Goal: Task Accomplishment & Management: Manage account settings

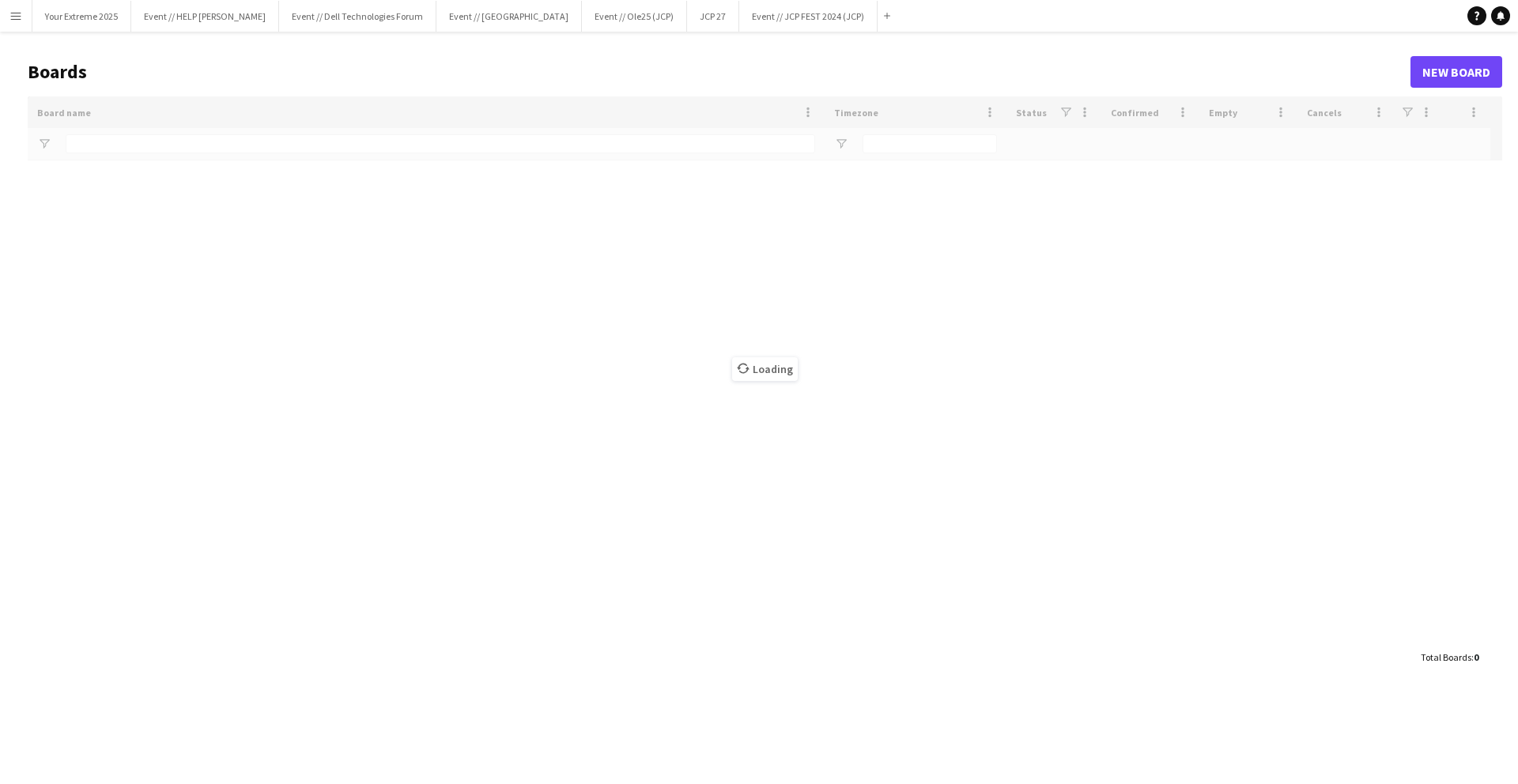
type input "***"
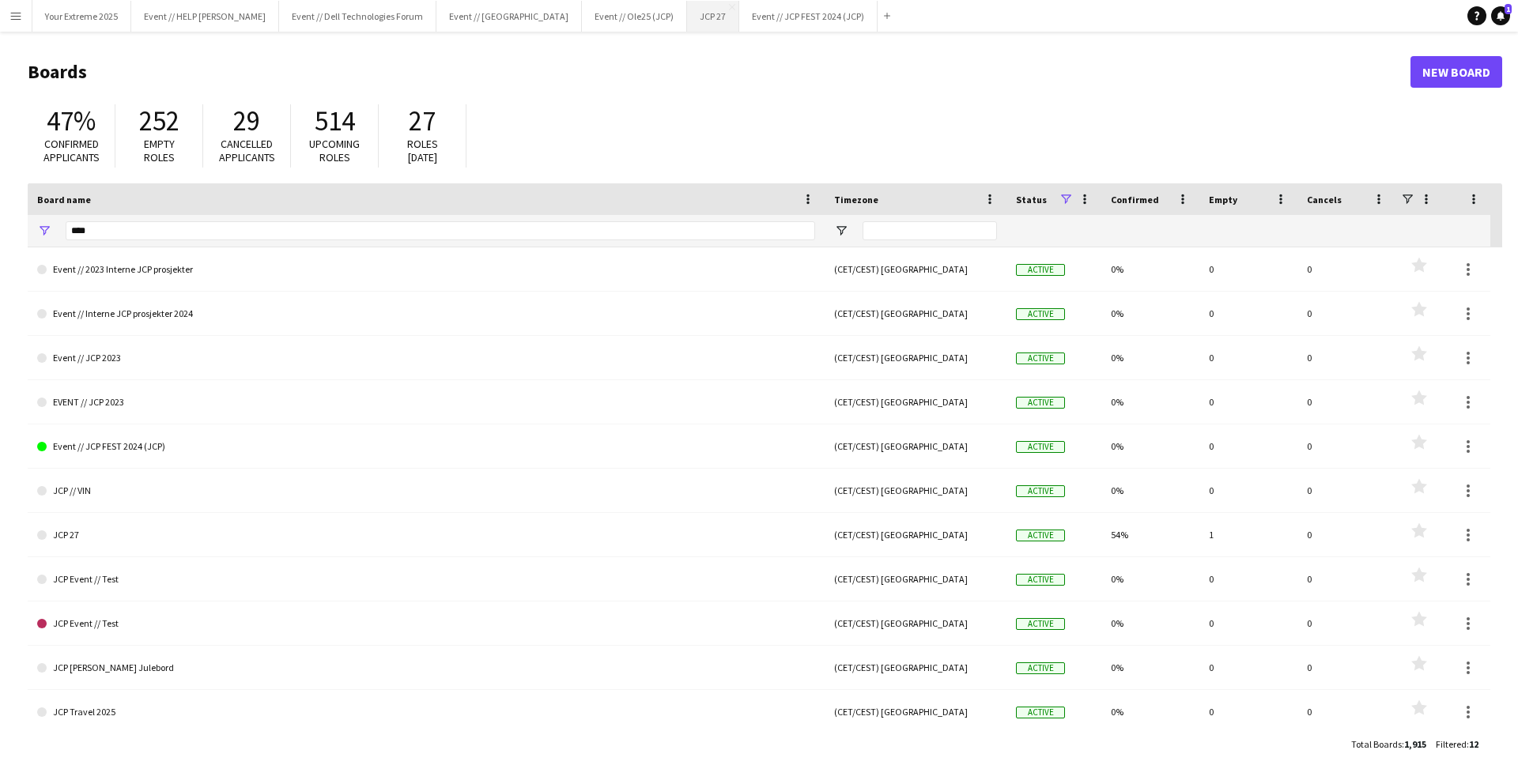
click at [687, 23] on button "JCP 27 Close" at bounding box center [712, 16] width 53 height 31
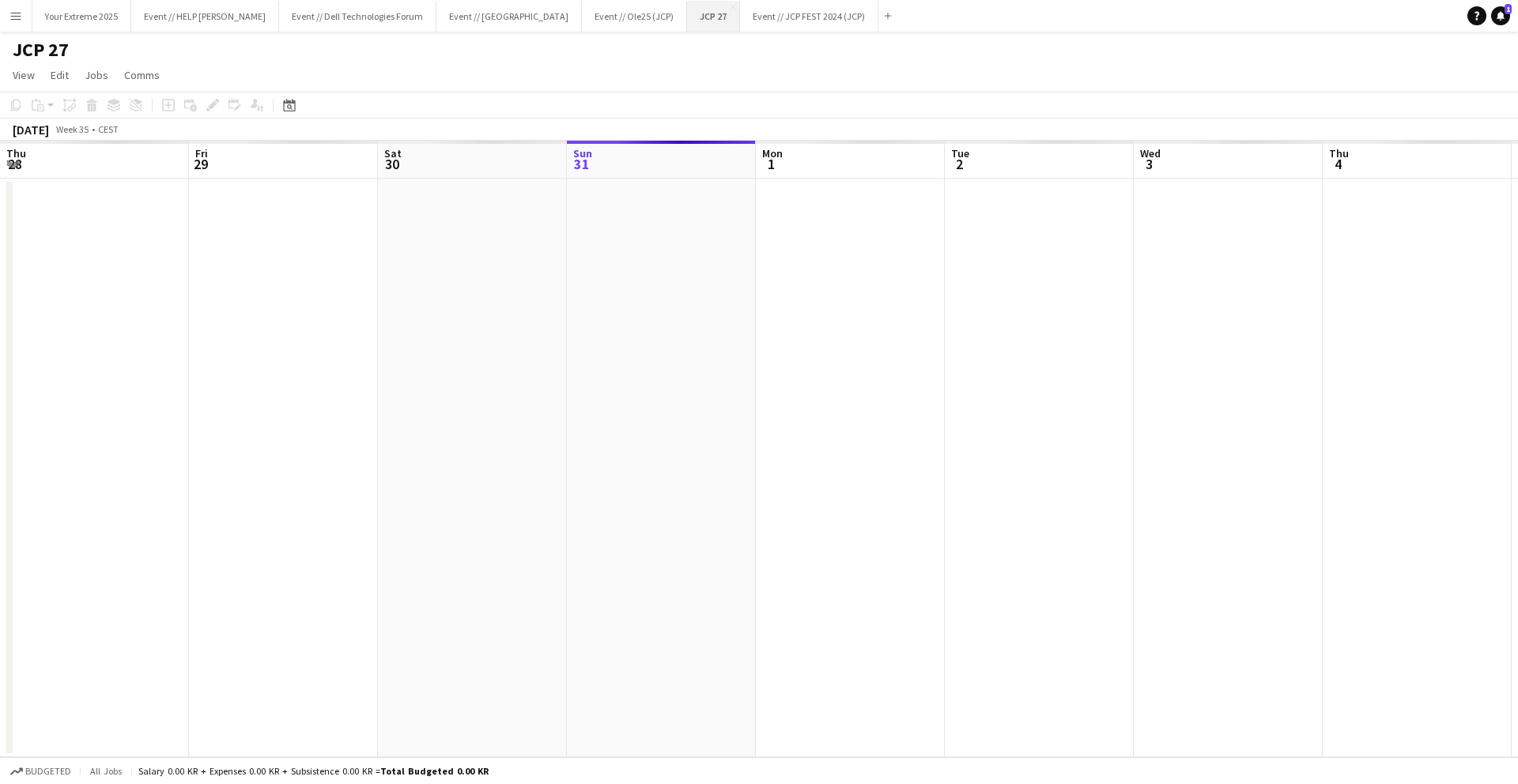
scroll to position [0, 378]
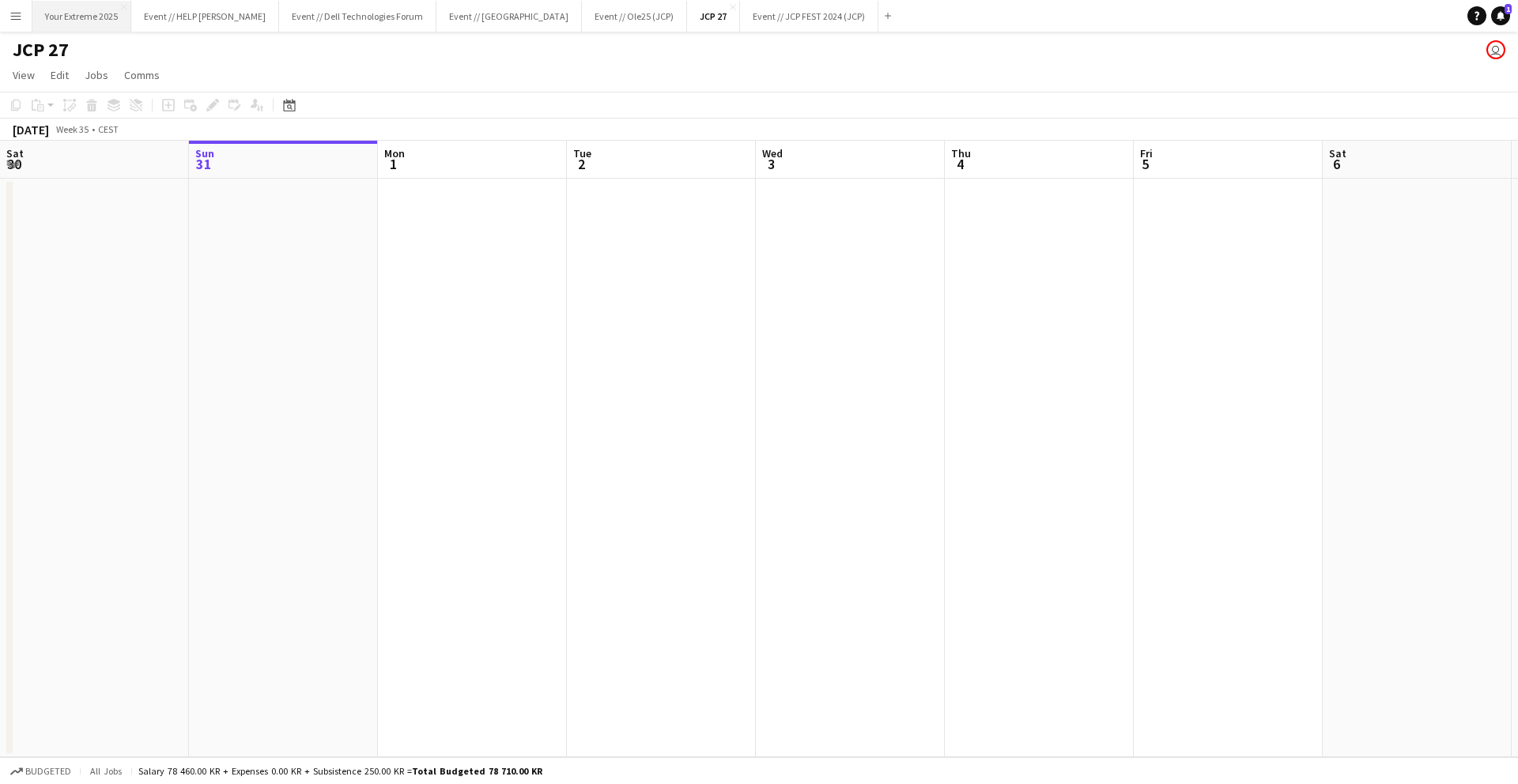
click at [82, 22] on button "Your Extreme 2025 Close" at bounding box center [82, 16] width 99 height 31
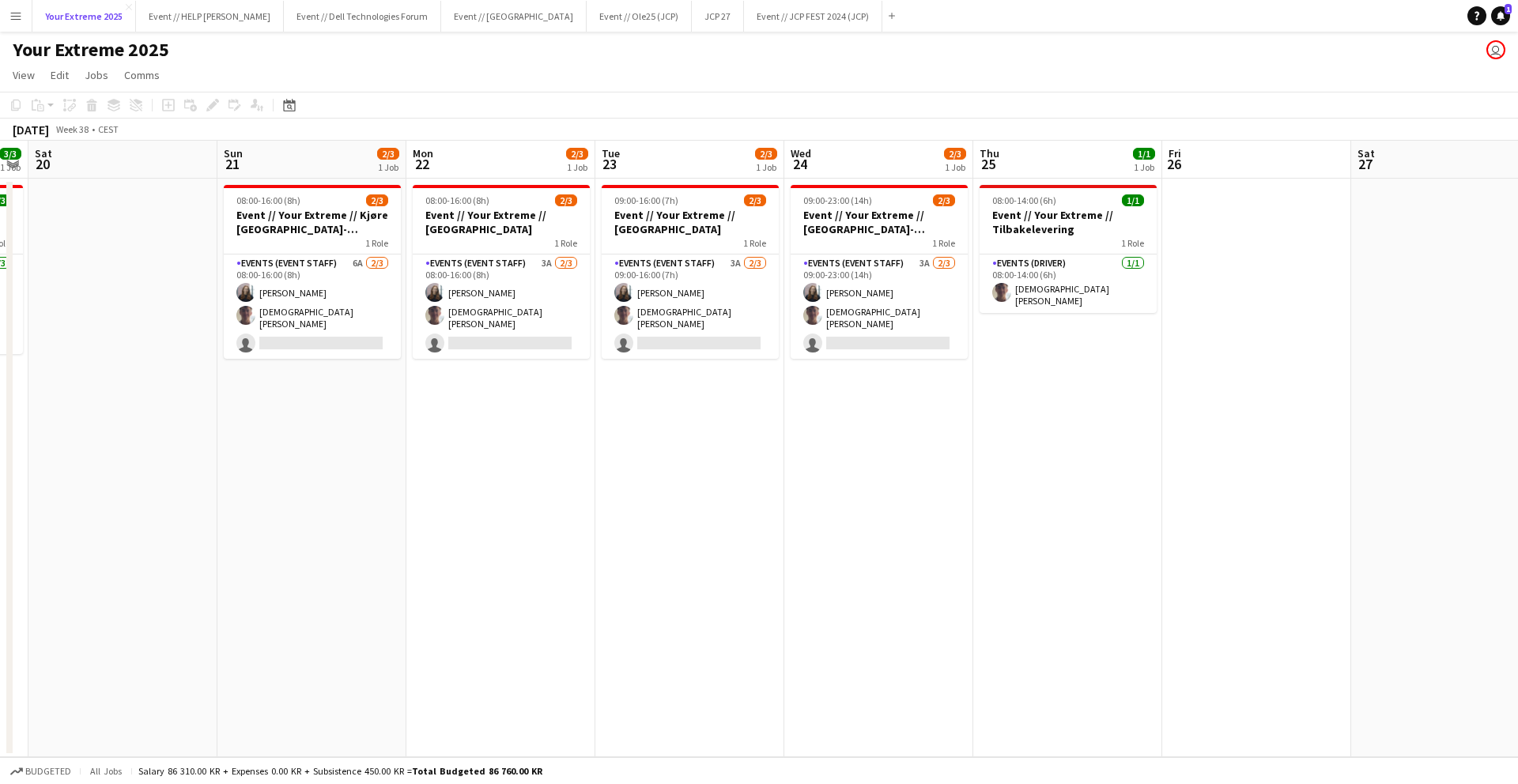
scroll to position [0, 527]
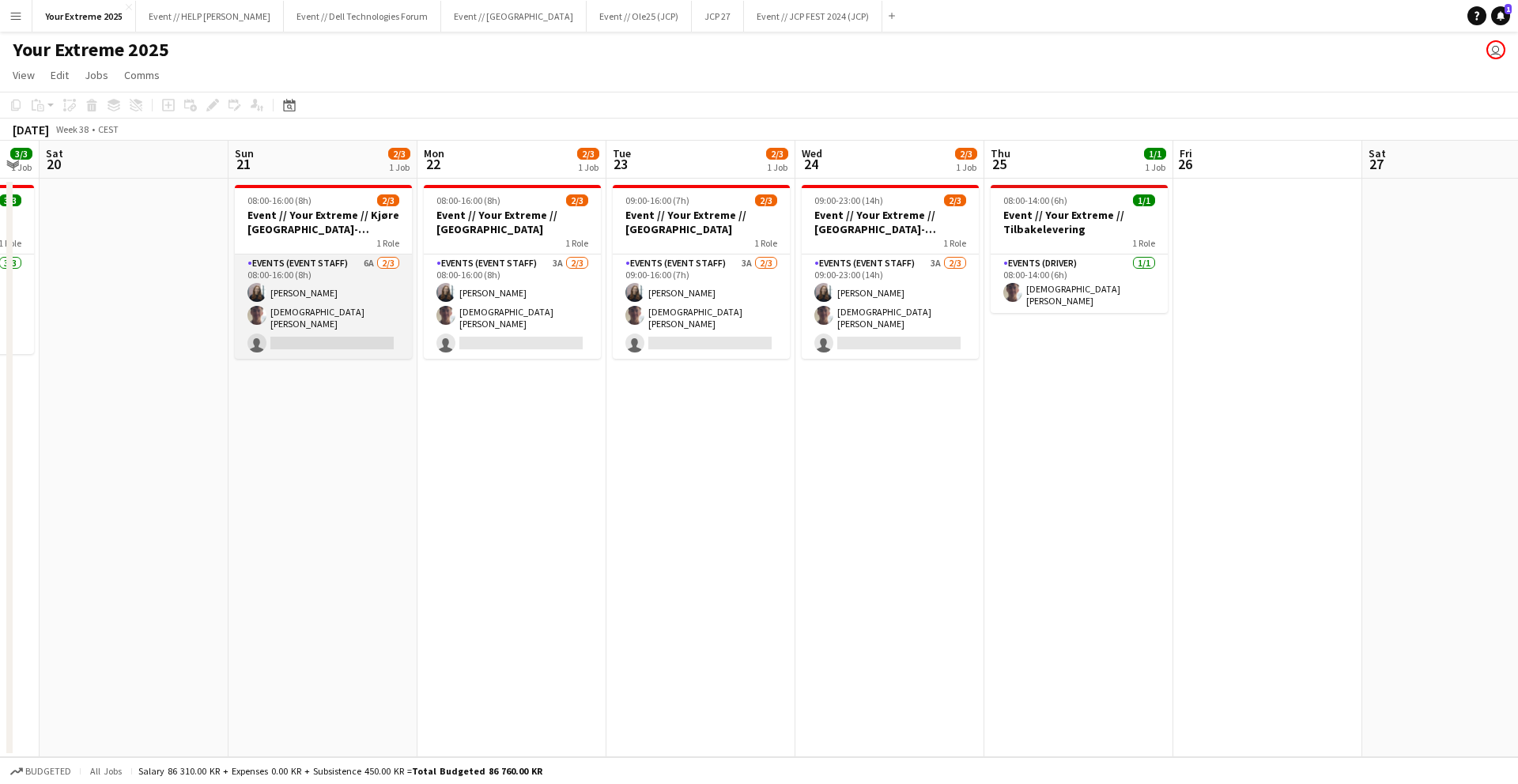
click at [329, 341] on app-card-role "Events (Event Staff) 6A [DATE] 08:00-16:00 (8h) [PERSON_NAME] [PERSON_NAME] sin…" at bounding box center [324, 307] width 177 height 104
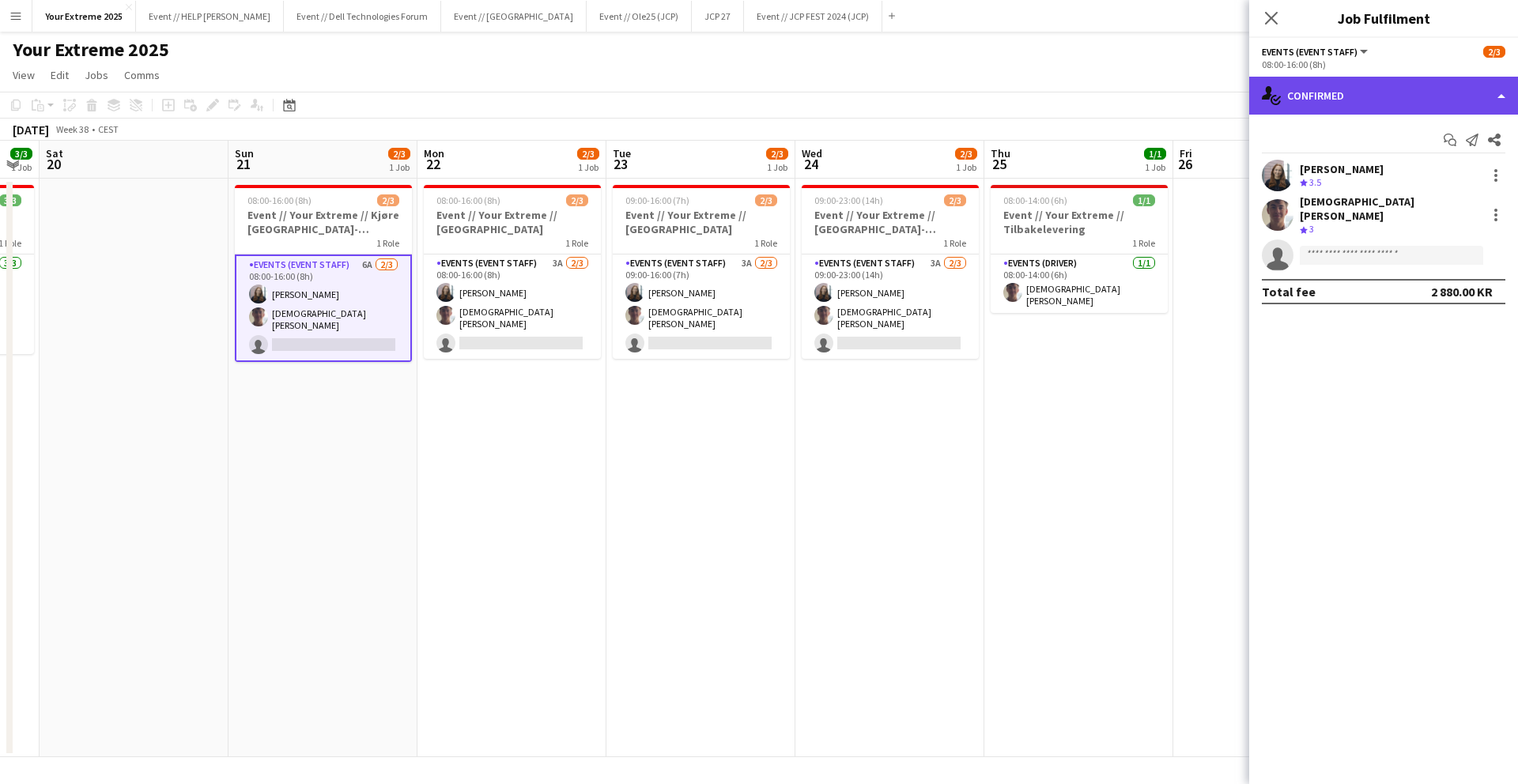
click at [1416, 91] on div "single-neutral-actions-check-2 Confirmed" at bounding box center [1384, 96] width 269 height 38
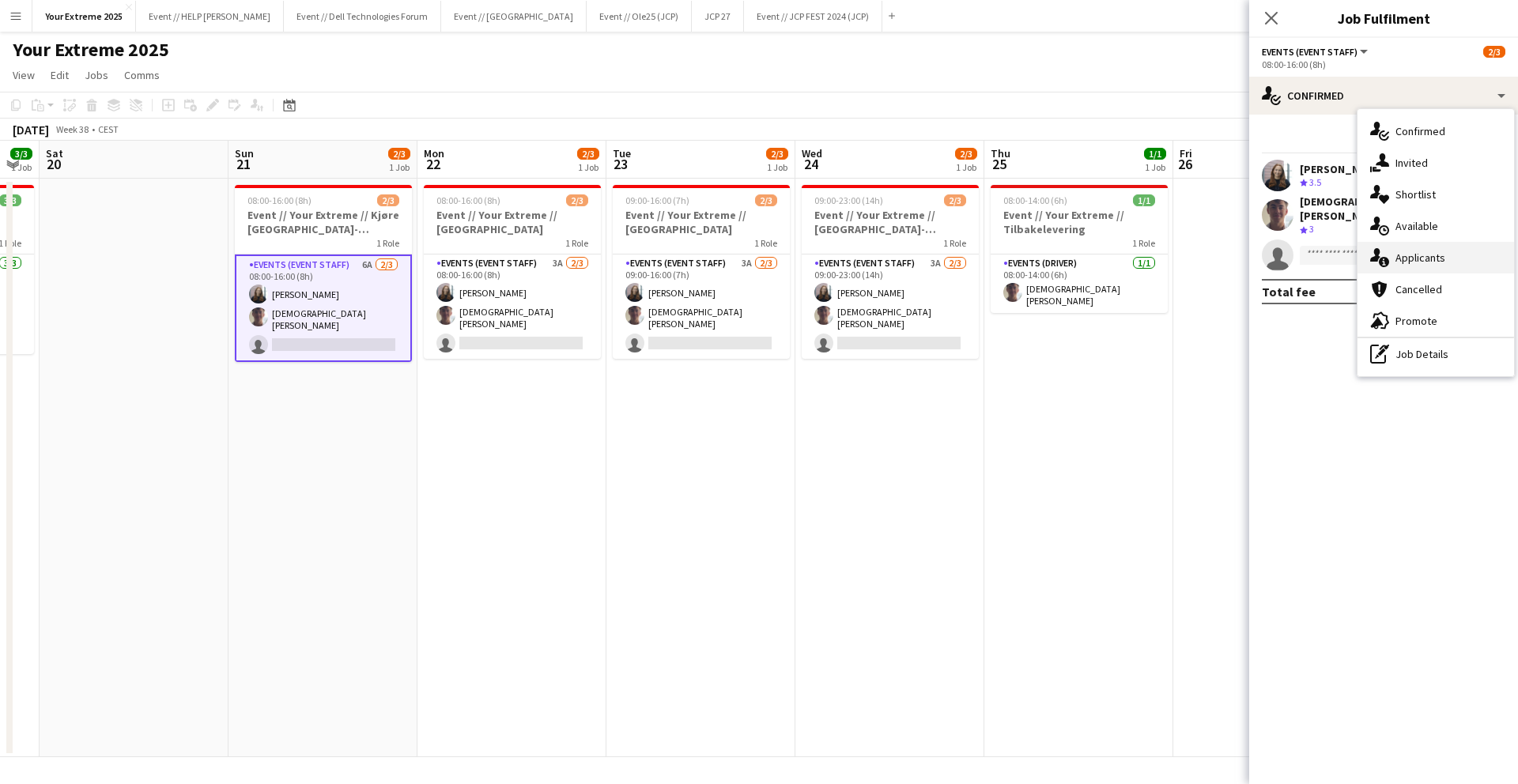
click at [1414, 255] on div "single-neutral-actions-information Applicants" at bounding box center [1436, 258] width 157 height 32
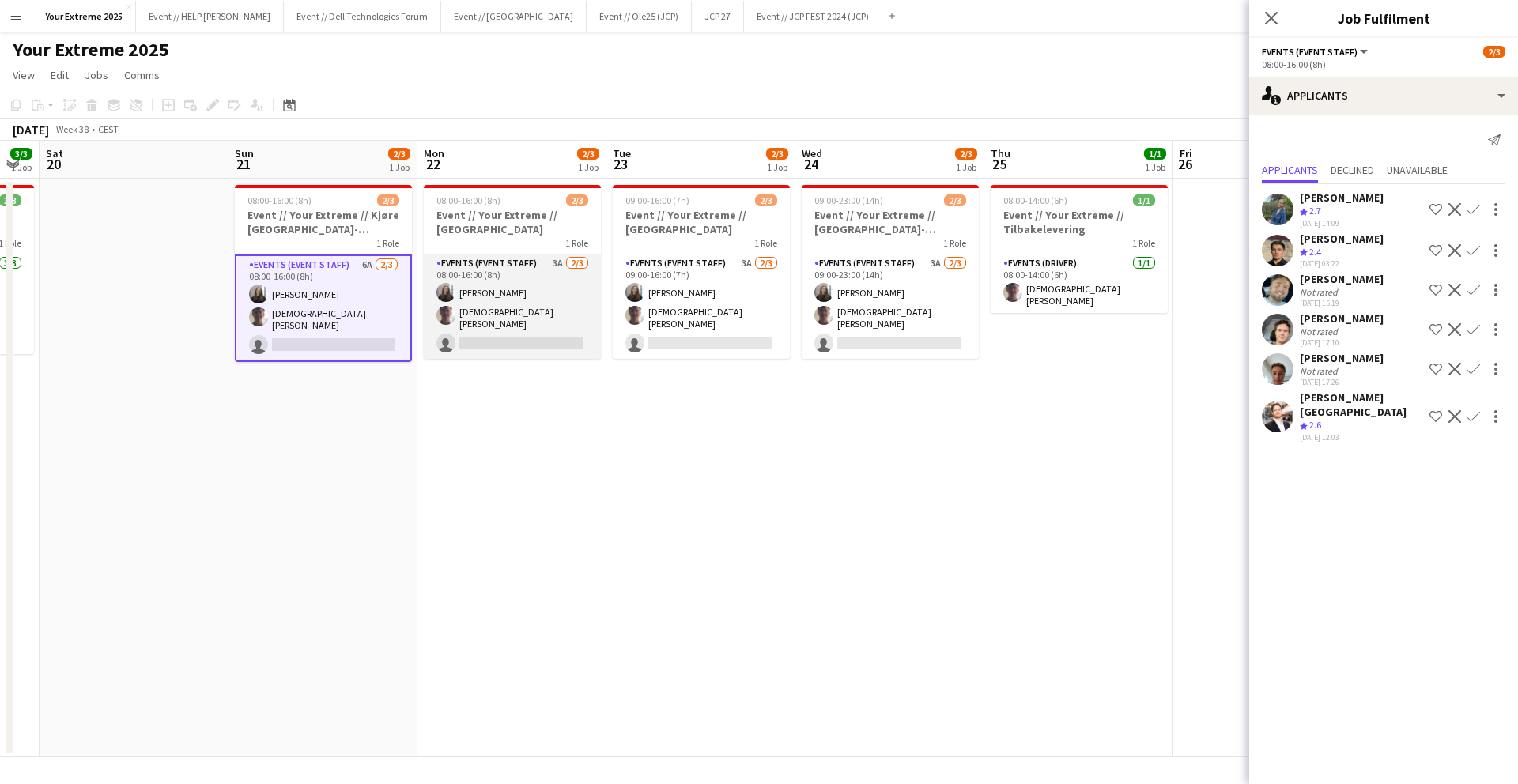
click at [554, 347] on app-card-role "Events (Event Staff) 3A [DATE] 08:00-16:00 (8h) [PERSON_NAME] [PERSON_NAME] sin…" at bounding box center [513, 307] width 177 height 104
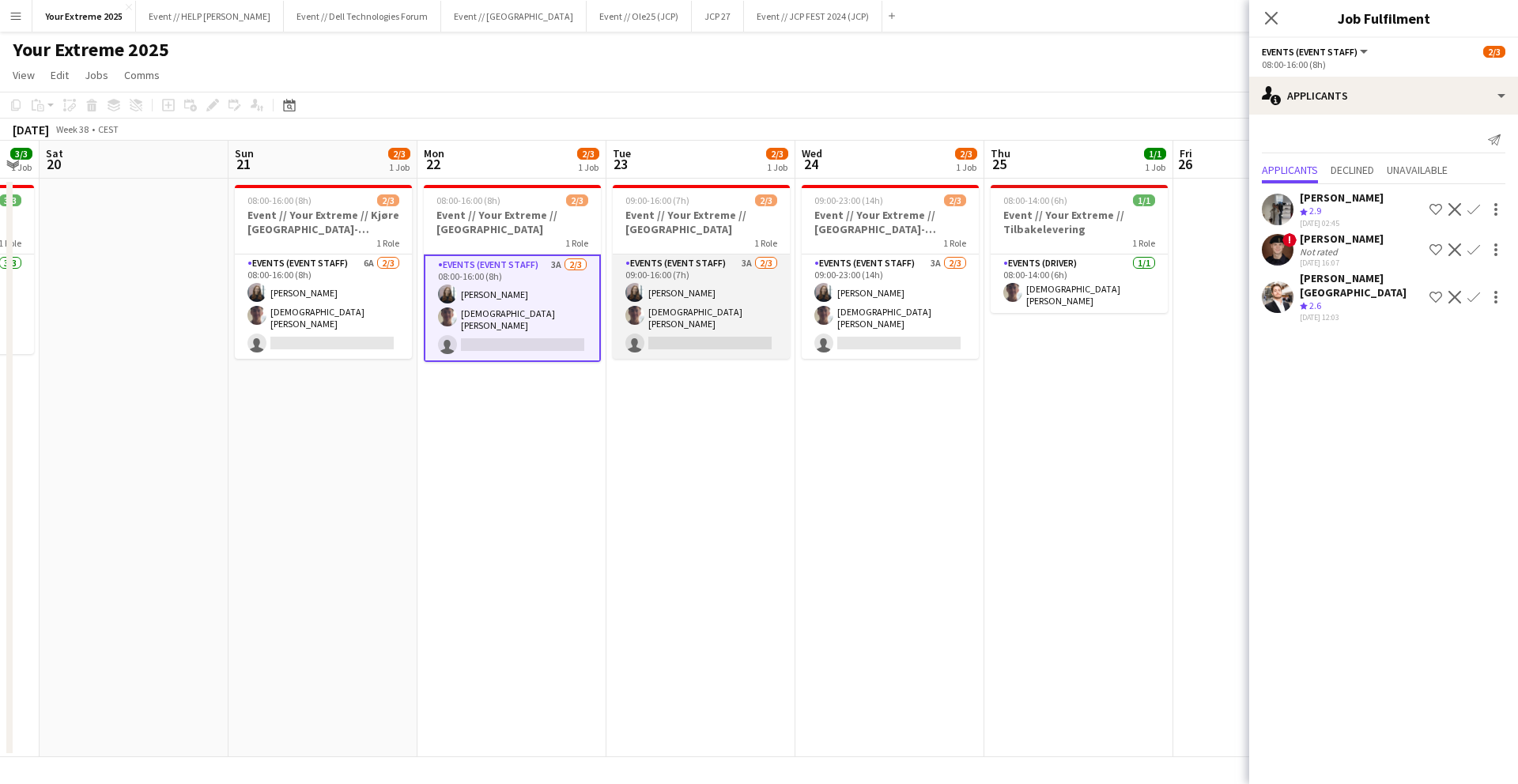
click at [684, 334] on app-card-role "Events (Event Staff) 3A [DATE] 09:00-16:00 (7h) [PERSON_NAME] [PERSON_NAME] sin…" at bounding box center [701, 307] width 177 height 104
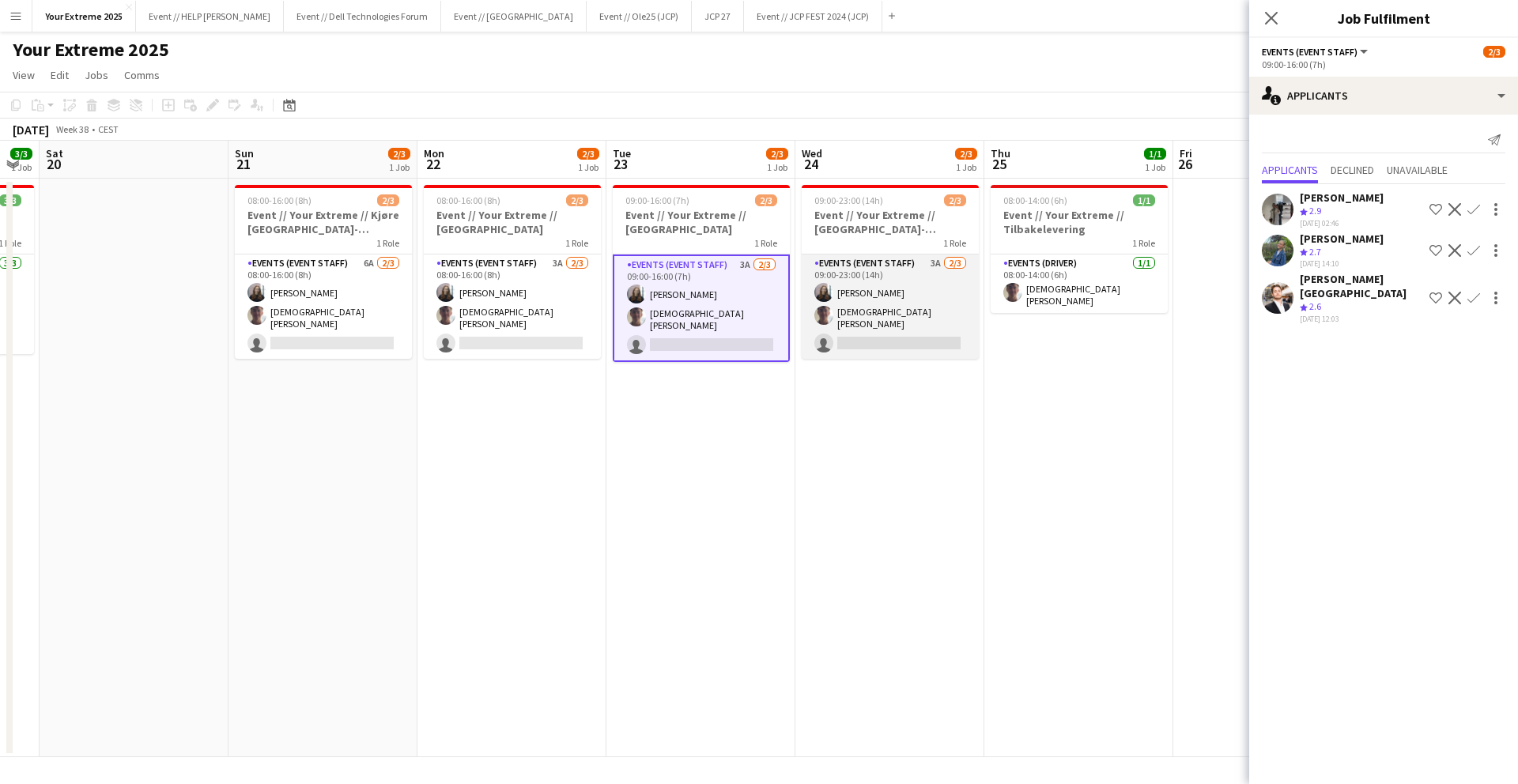
click at [862, 332] on app-card-role "Events (Event Staff) 3A [DATE] 09:00-23:00 (14h) [PERSON_NAME] [PERSON_NAME] si…" at bounding box center [891, 307] width 177 height 104
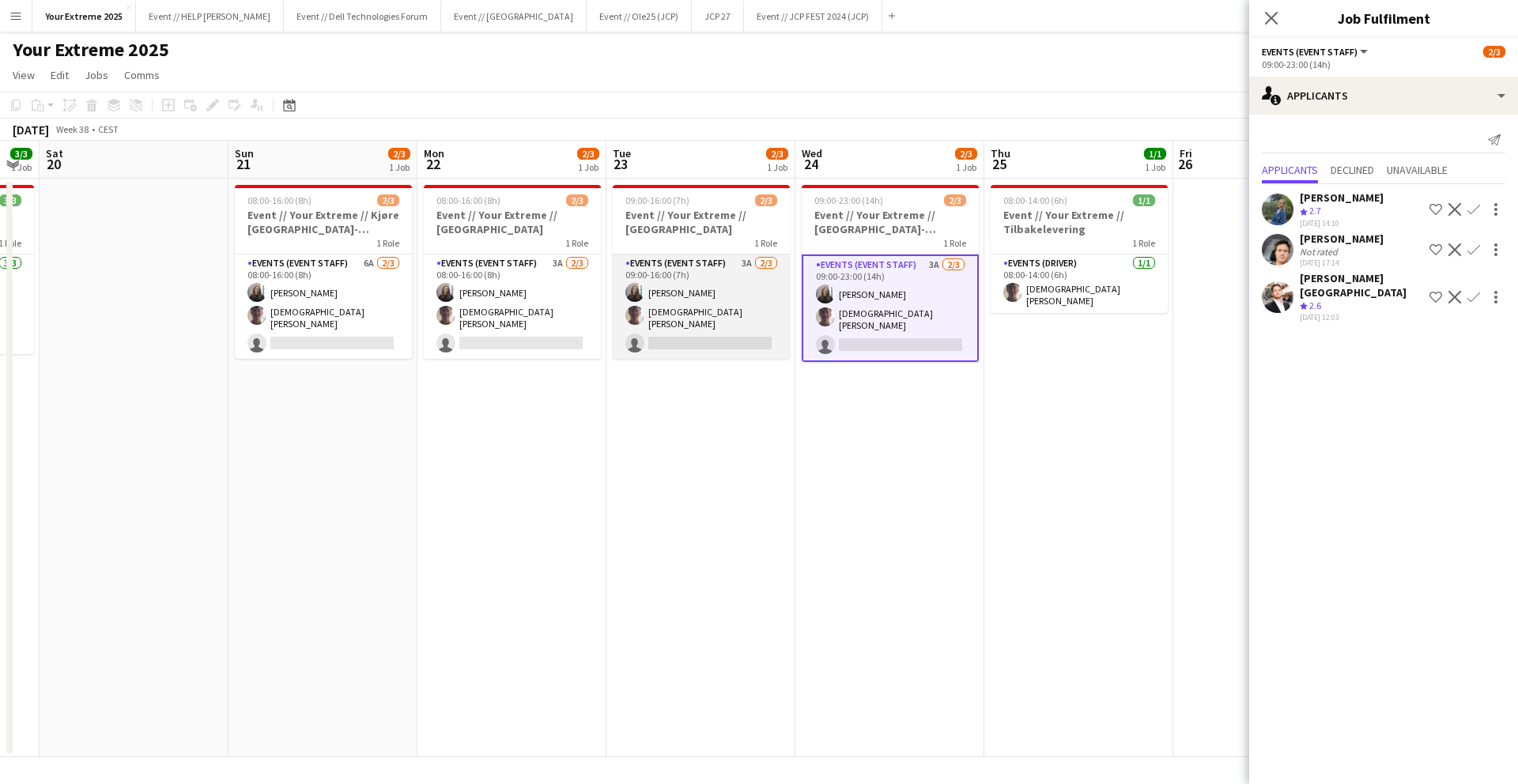
click at [715, 338] on app-card-role "Events (Event Staff) 3A [DATE] 09:00-16:00 (7h) [PERSON_NAME] [PERSON_NAME] sin…" at bounding box center [701, 307] width 177 height 104
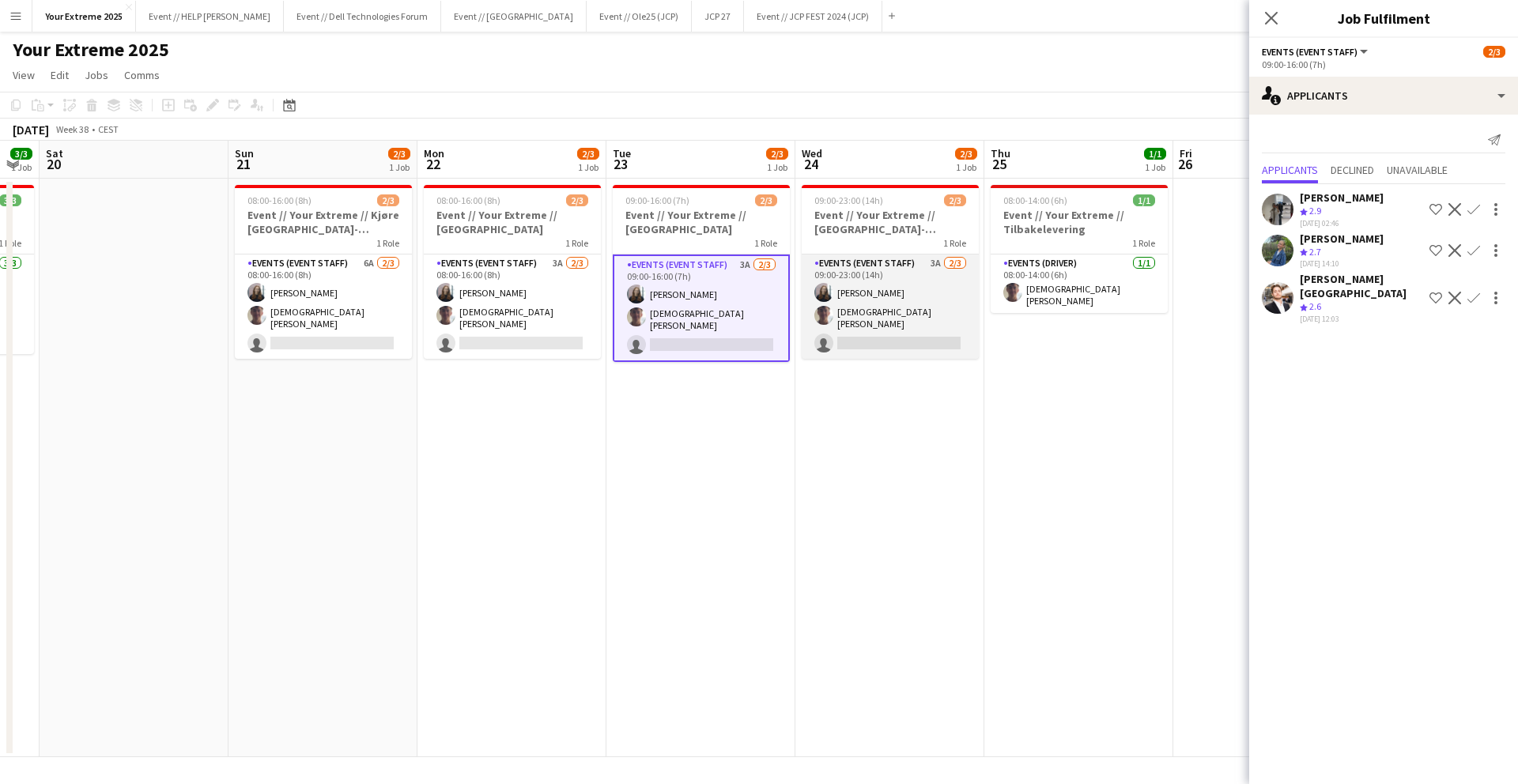
click at [860, 333] on app-card-role "Events (Event Staff) 3A [DATE] 09:00-23:00 (14h) [PERSON_NAME] [PERSON_NAME] si…" at bounding box center [891, 307] width 177 height 104
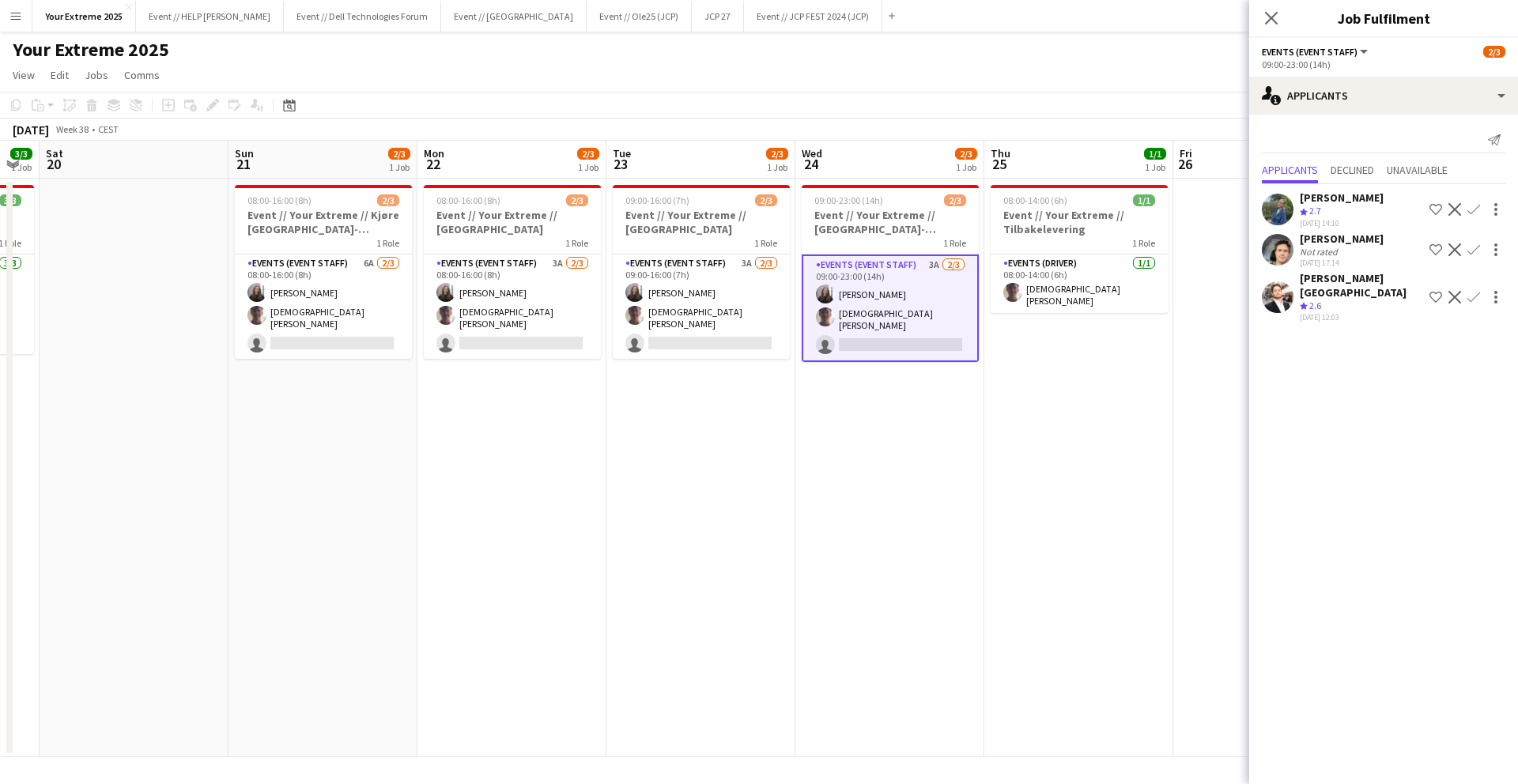
click at [175, 433] on app-date-cell at bounding box center [134, 468] width 189 height 579
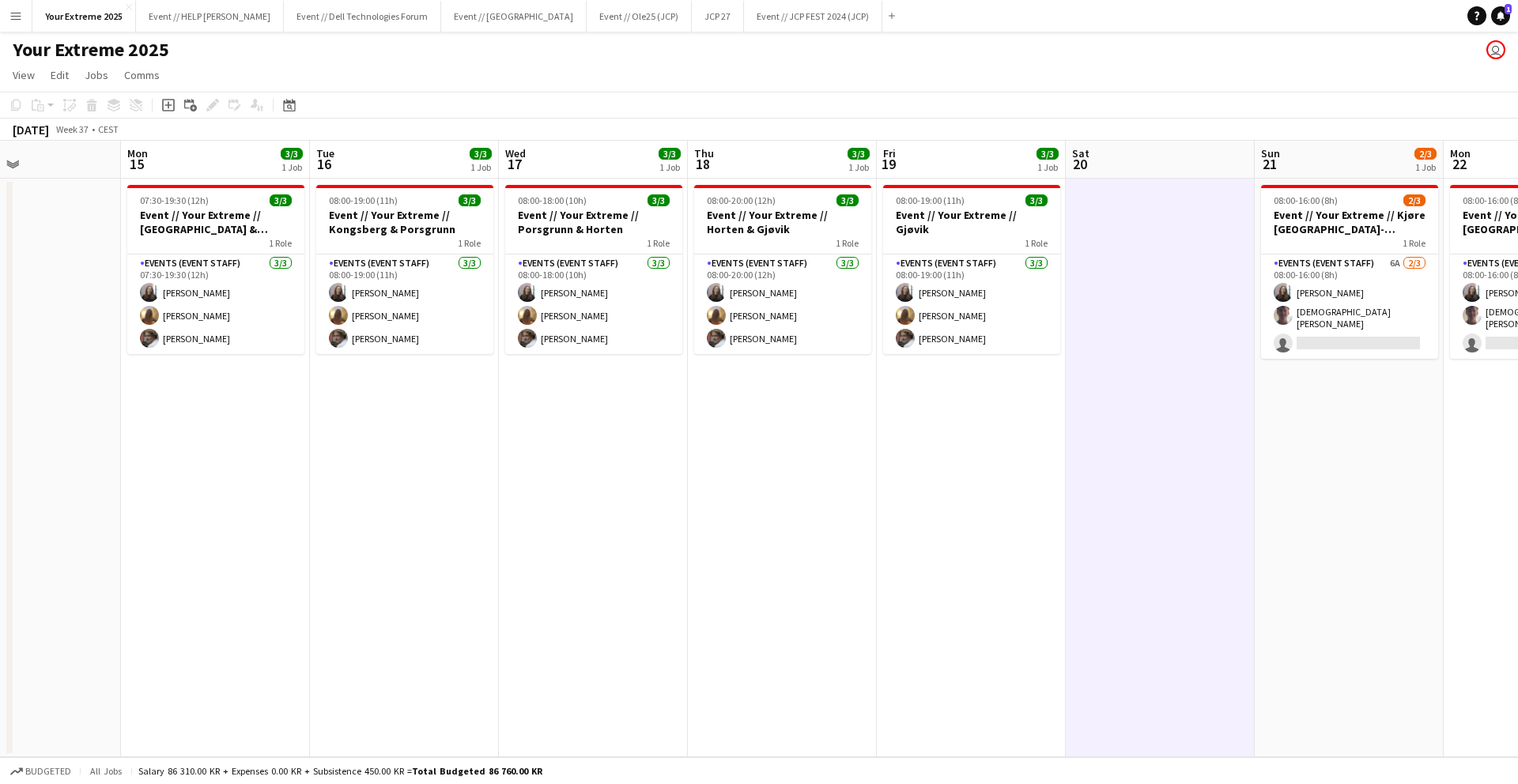
scroll to position [0, 645]
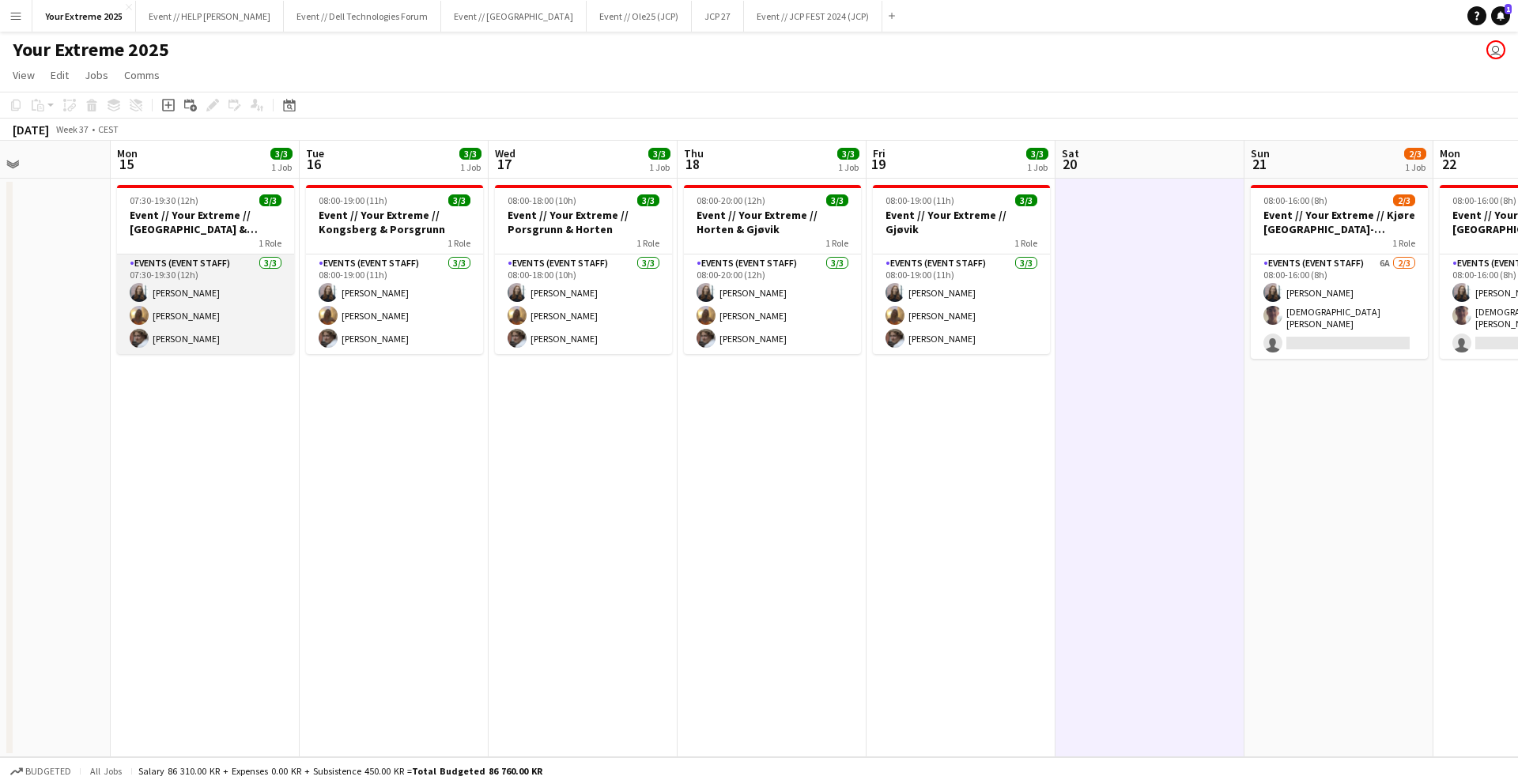
click at [205, 323] on app-card-role "Events (Event Staff) [DATE] 07:30-19:30 (12h) [PERSON_NAME] [PERSON_NAME]" at bounding box center [206, 305] width 177 height 100
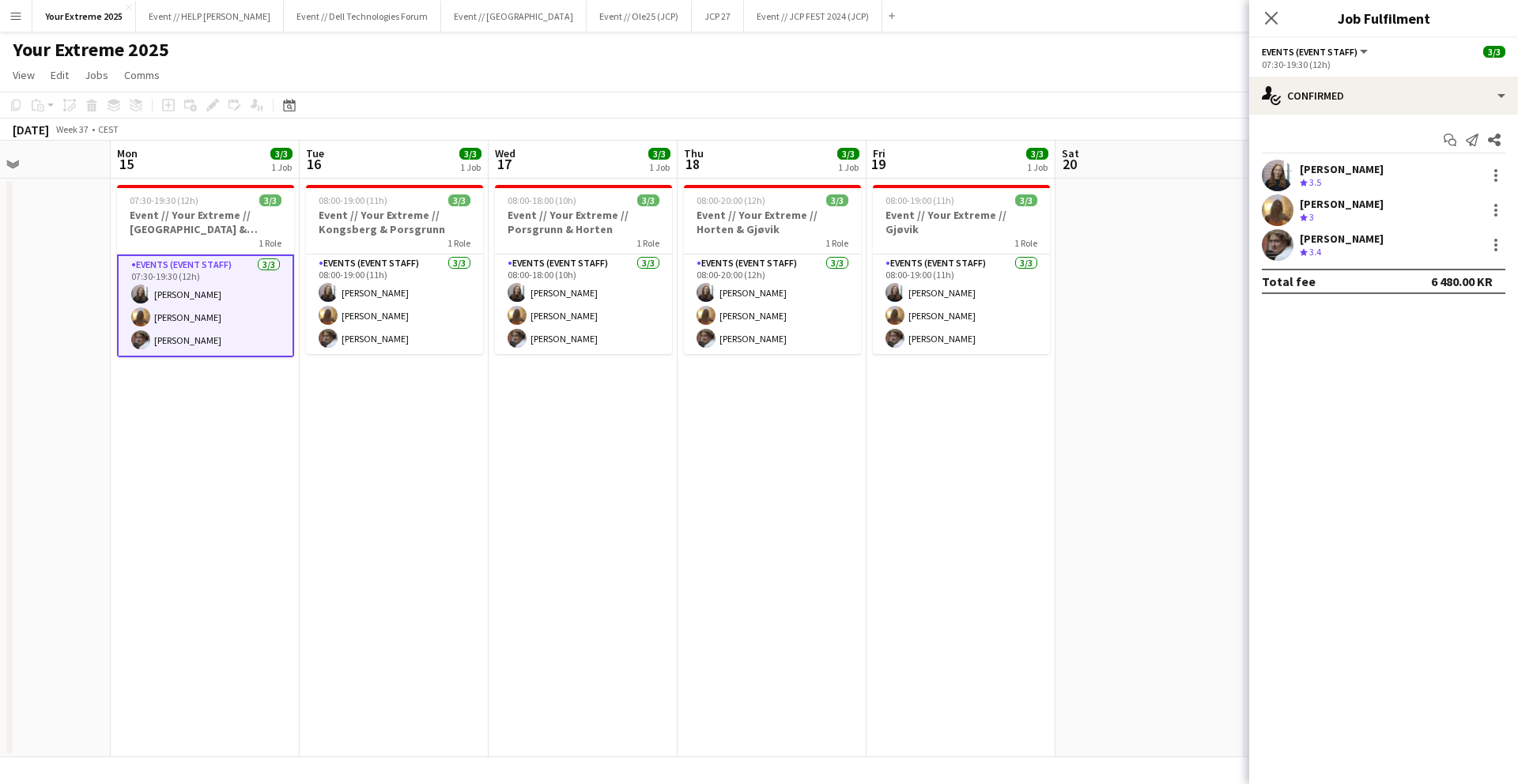
click at [1275, 213] on app-user-avatar at bounding box center [1278, 210] width 32 height 32
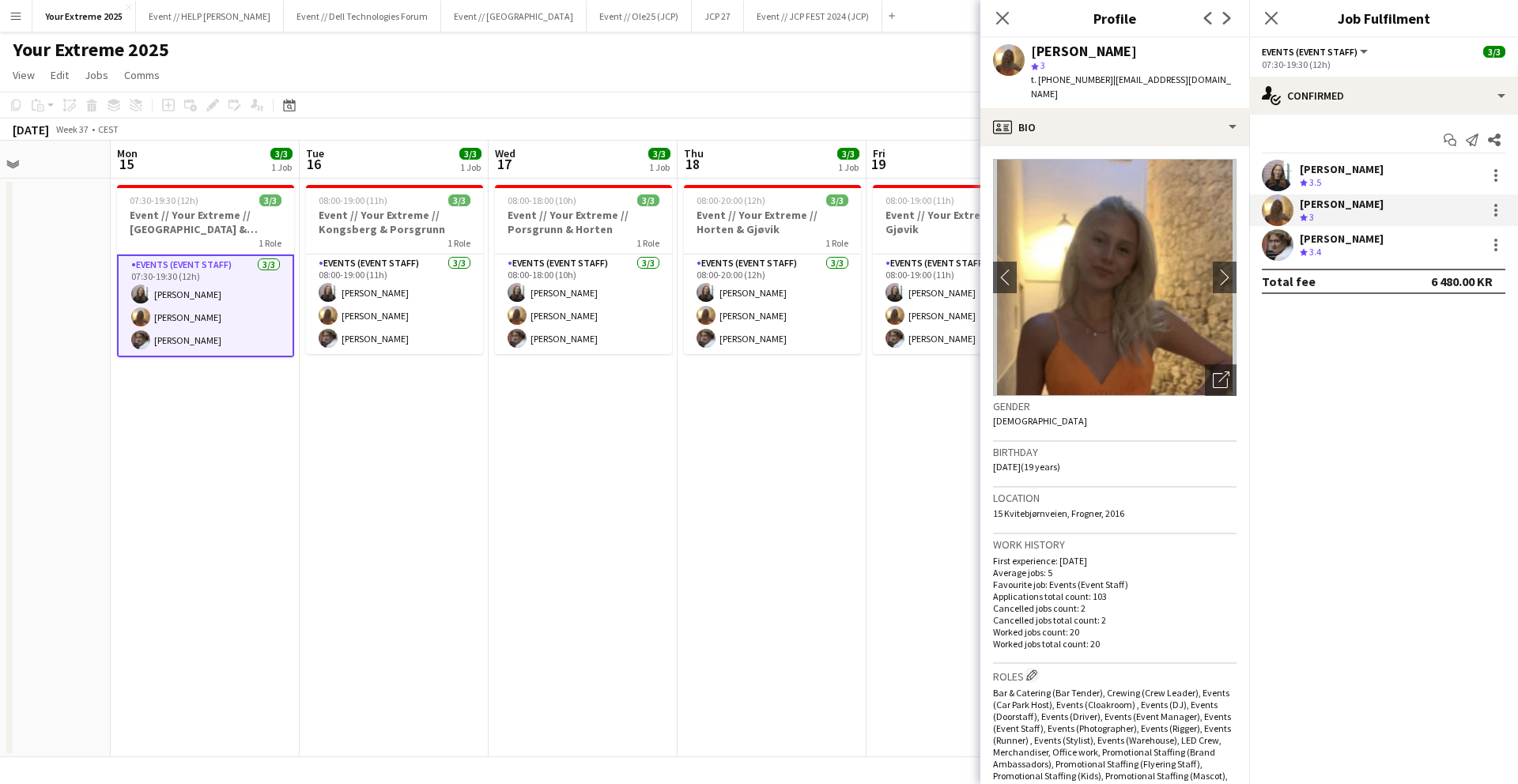
click at [824, 532] on app-date-cell "08:00-20:00 (12h) 3/3 Event // Your Extreme // Horten & Gjøvik 1 Role Events (E…" at bounding box center [771, 468] width 189 height 579
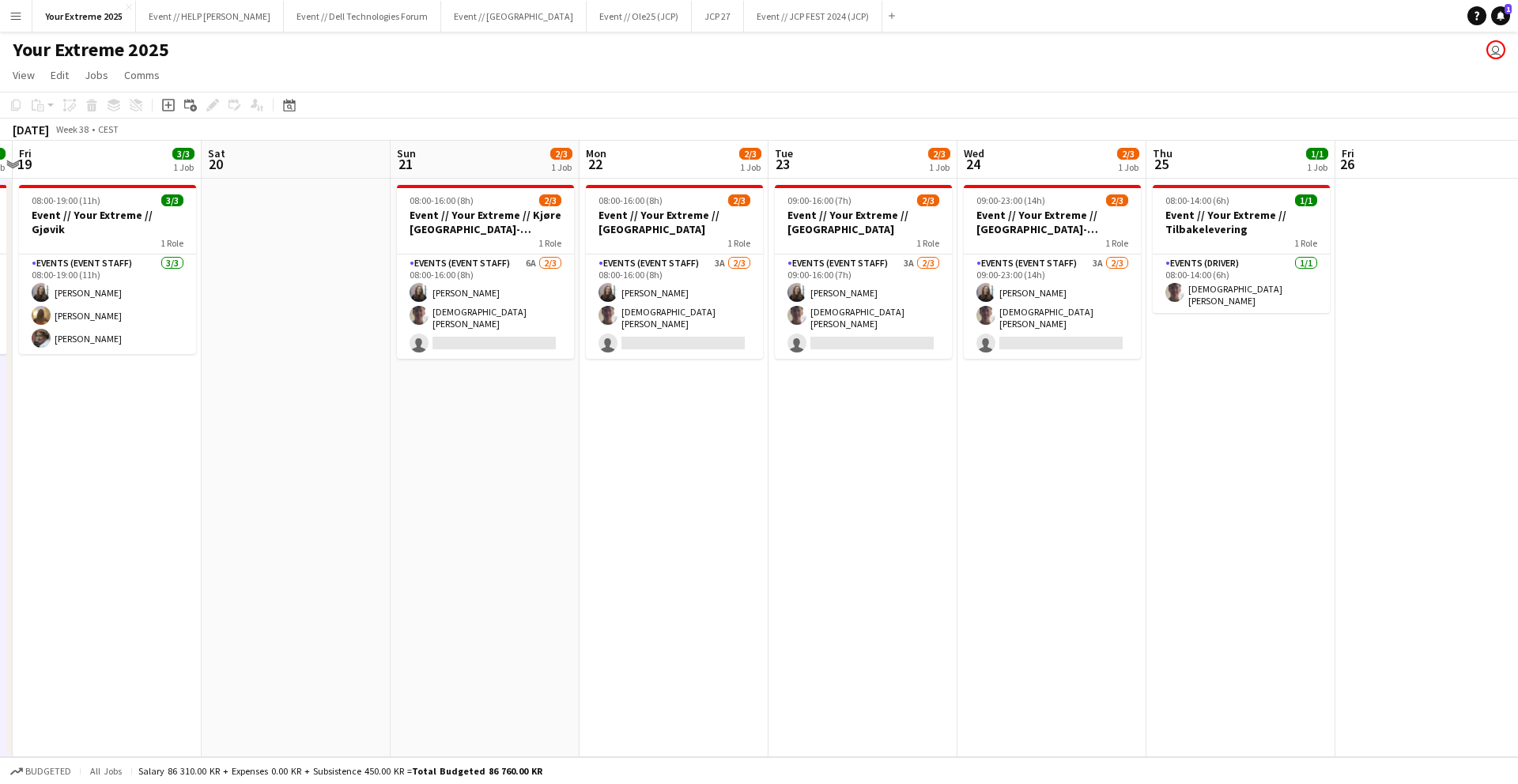
scroll to position [0, 750]
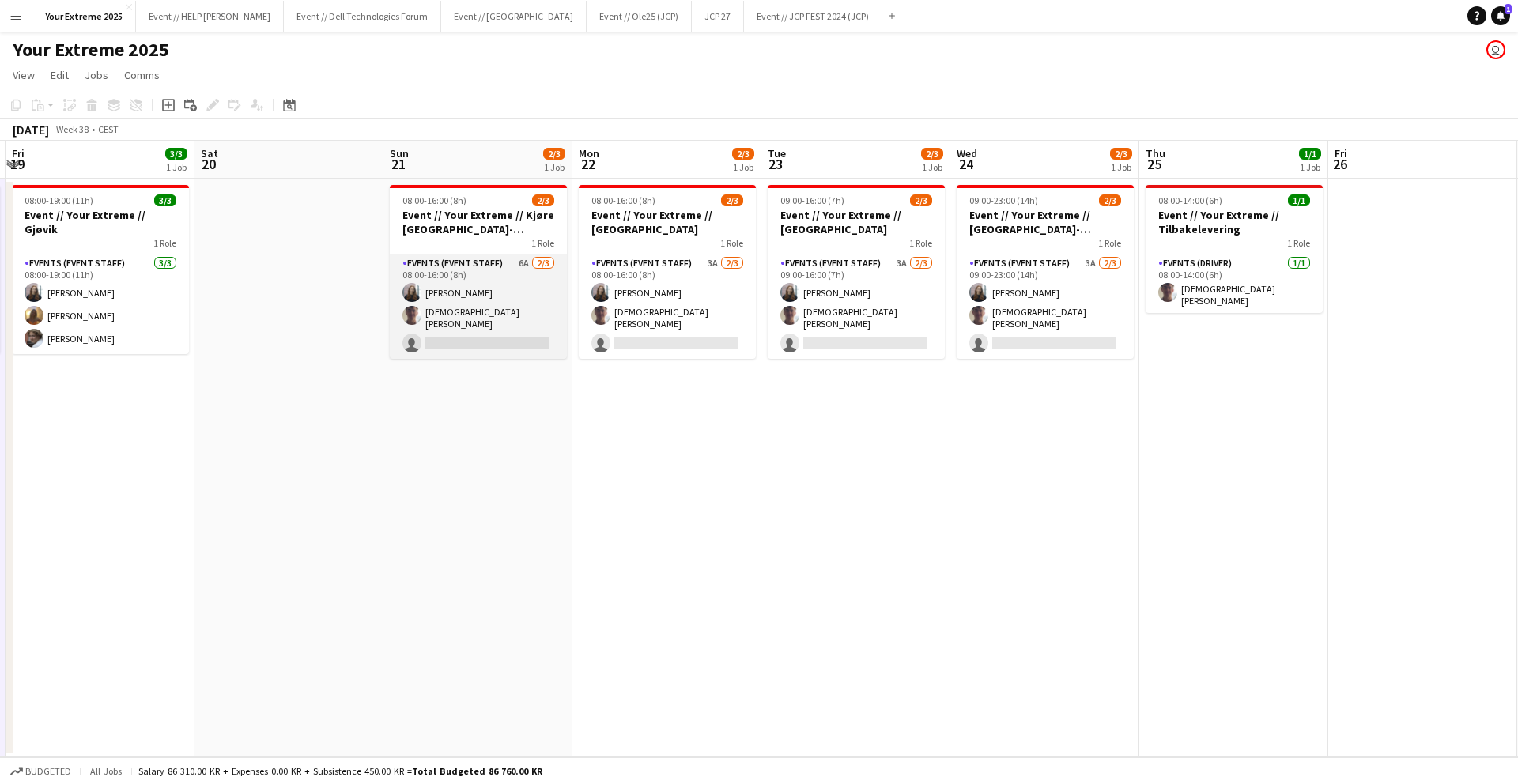
click at [499, 347] on app-card-role "Events (Event Staff) 6A [DATE] 08:00-16:00 (8h) [PERSON_NAME] [PERSON_NAME] sin…" at bounding box center [478, 307] width 177 height 104
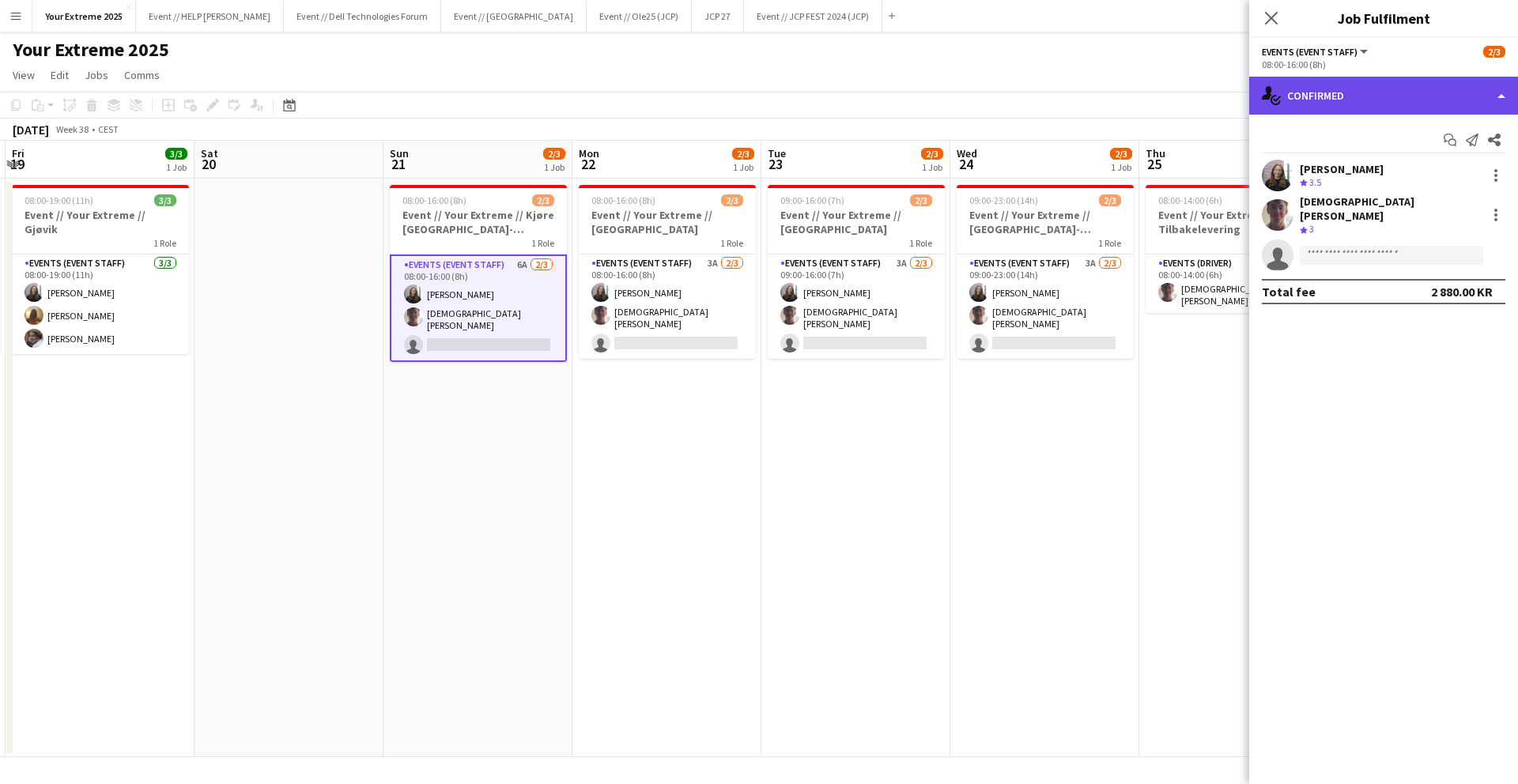
click at [1409, 101] on div "single-neutral-actions-check-2 Confirmed" at bounding box center [1384, 96] width 269 height 38
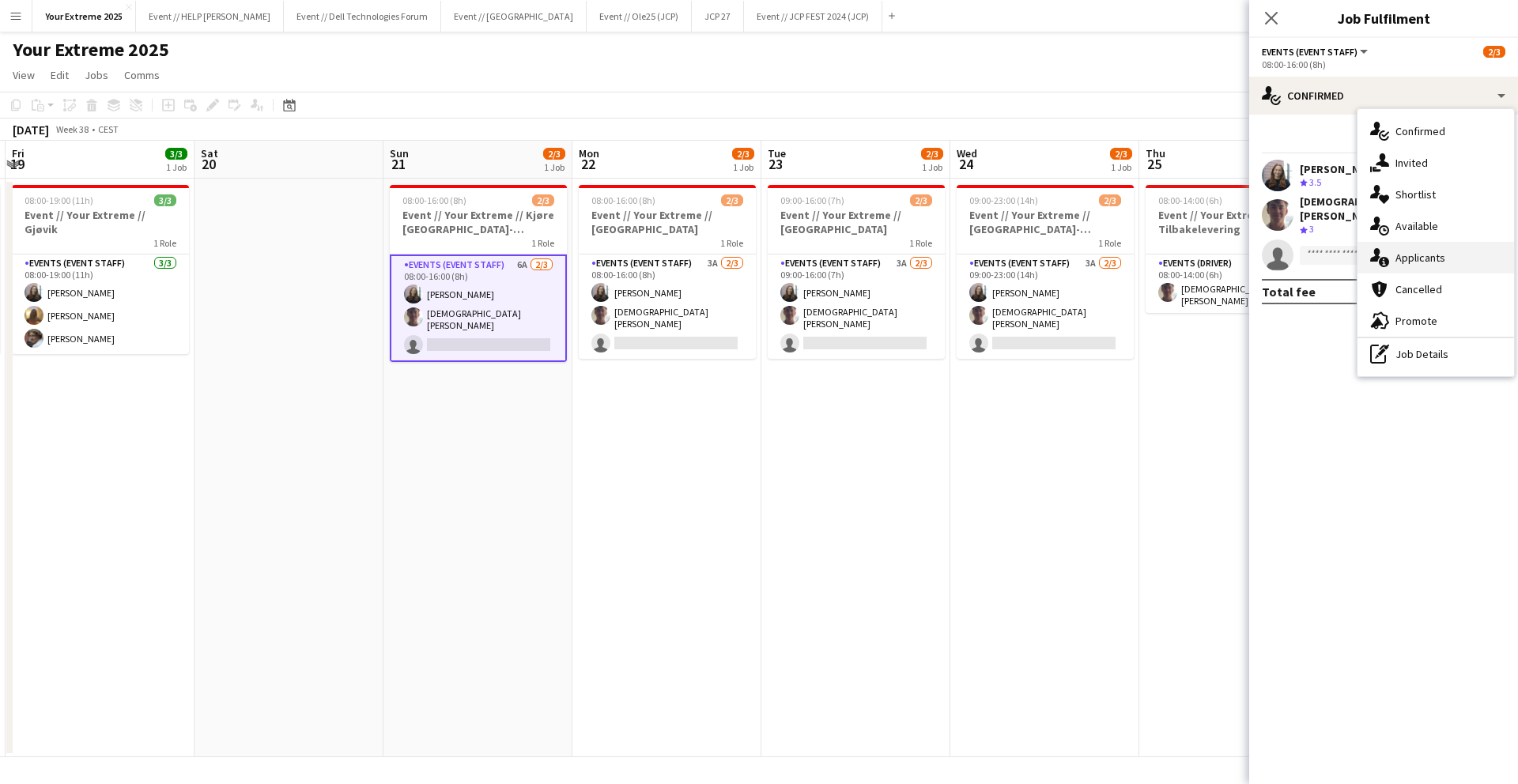
click at [1437, 259] on div "single-neutral-actions-information Applicants" at bounding box center [1436, 258] width 157 height 32
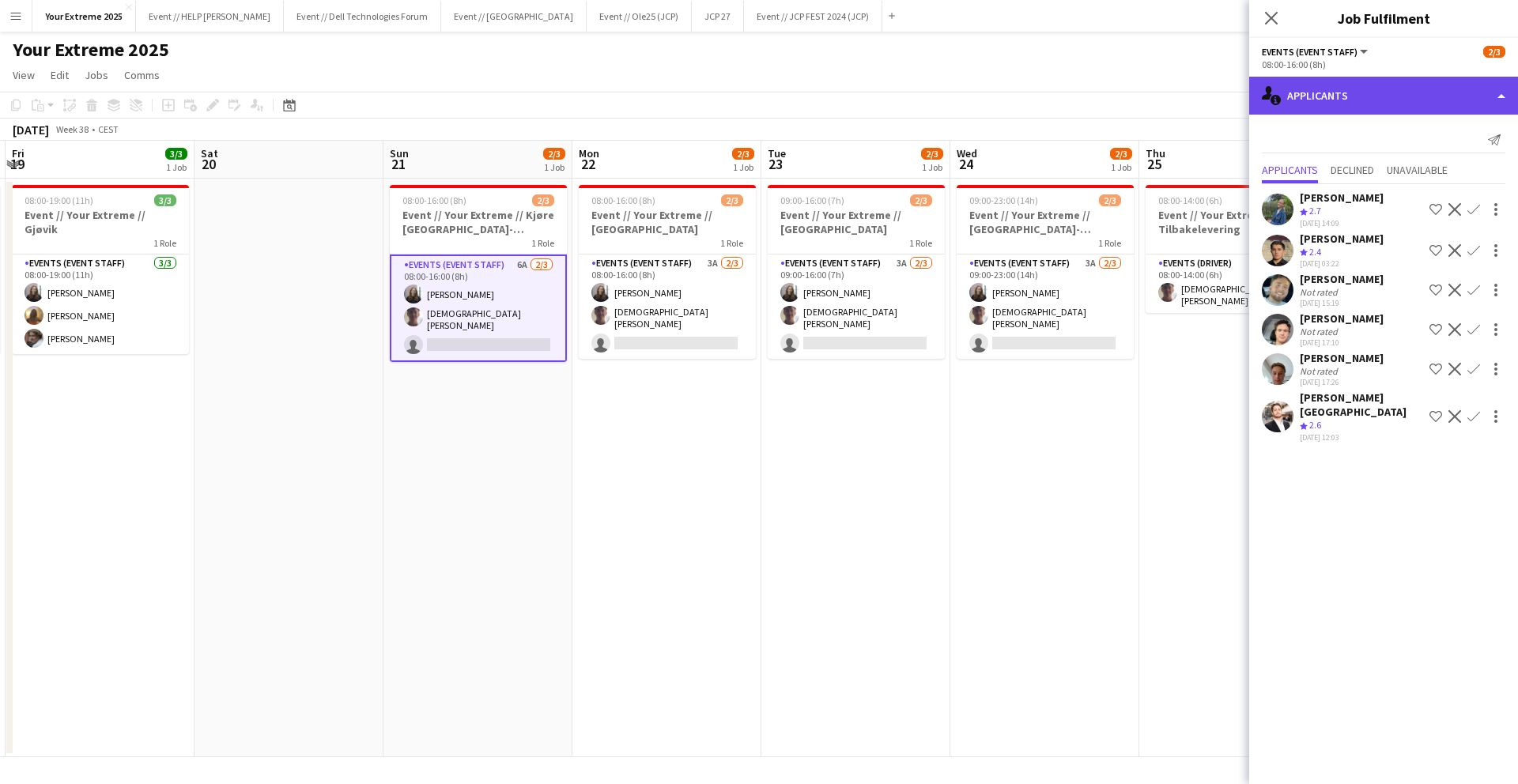
click at [1402, 92] on div "single-neutral-actions-information Applicants" at bounding box center [1384, 96] width 269 height 38
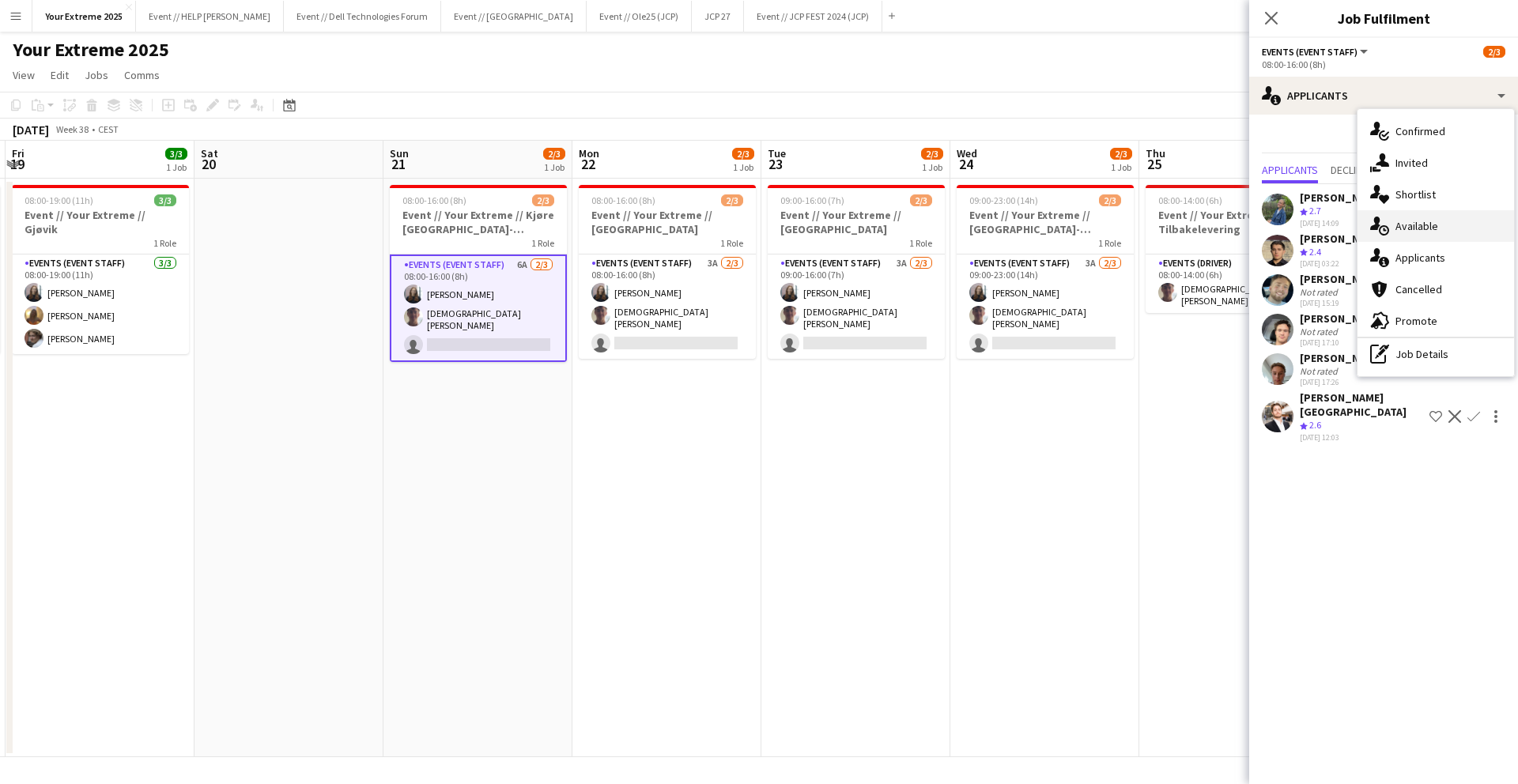
click at [1416, 221] on div "single-neutral-actions-upload Available" at bounding box center [1436, 226] width 157 height 32
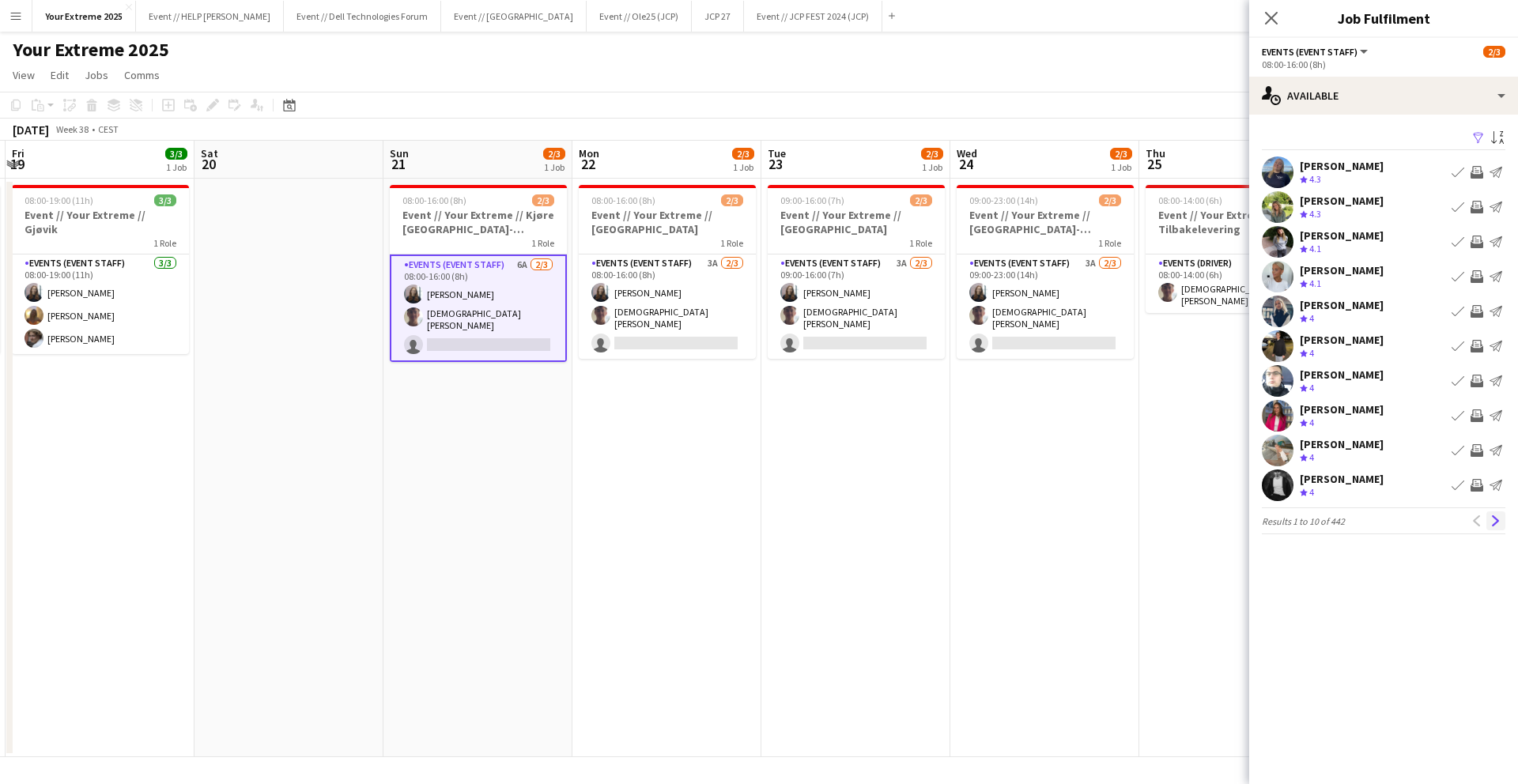
click at [1495, 522] on app-icon "Next" at bounding box center [1496, 520] width 11 height 11
click at [1278, 316] on app-user-avatar at bounding box center [1278, 311] width 32 height 32
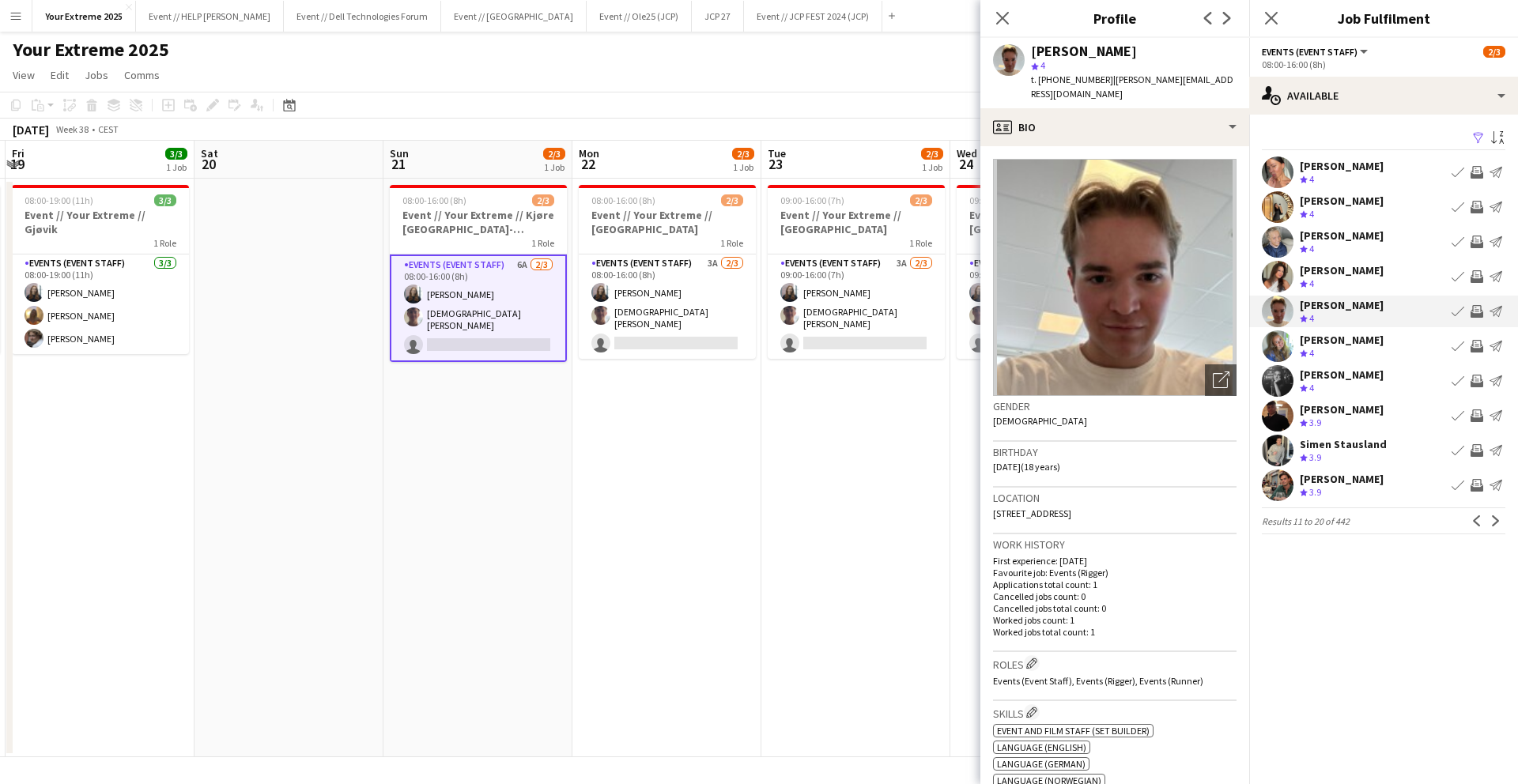
click at [1275, 444] on app-user-avatar at bounding box center [1278, 451] width 32 height 32
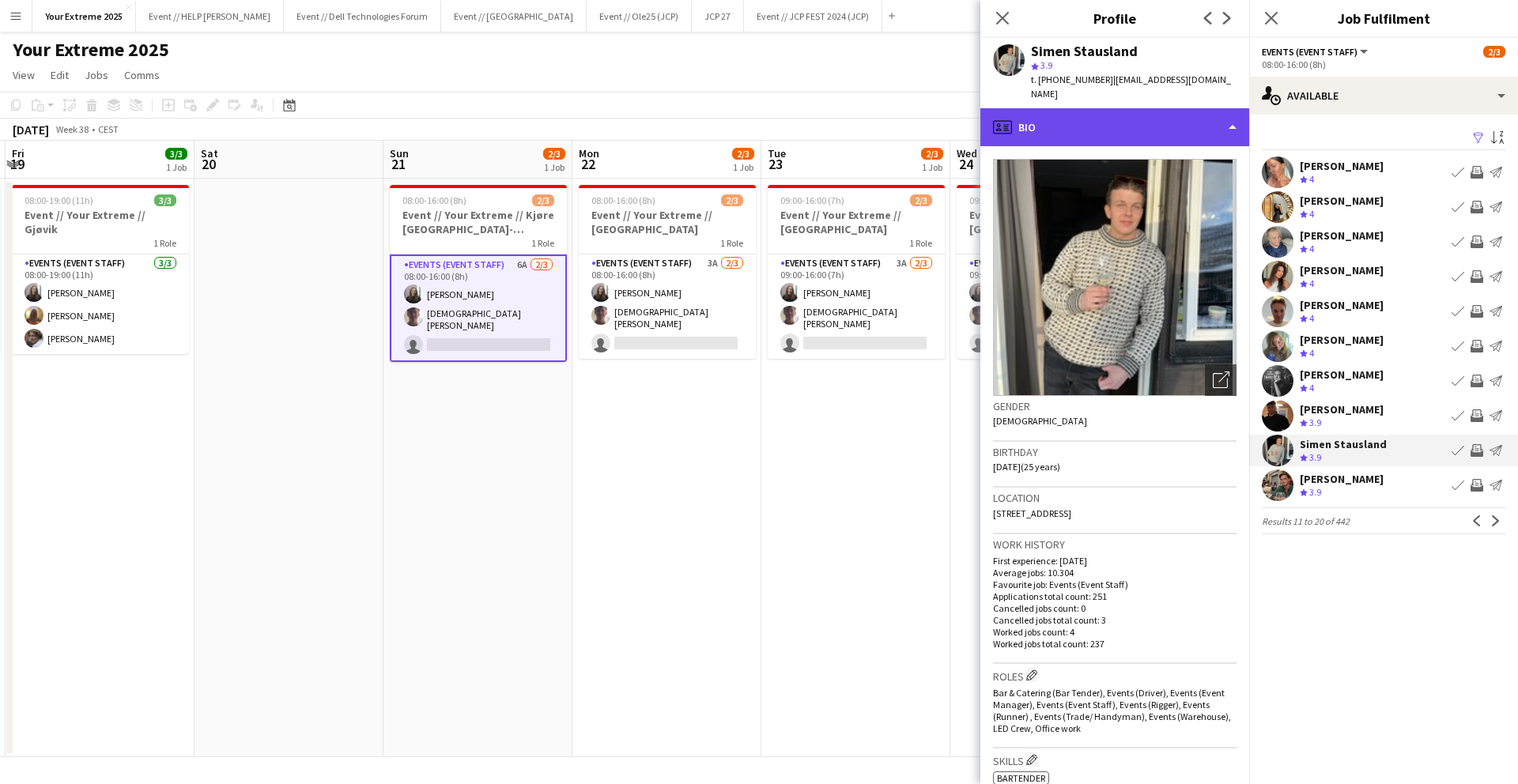
click at [1186, 109] on div "profile Bio" at bounding box center [1115, 128] width 269 height 38
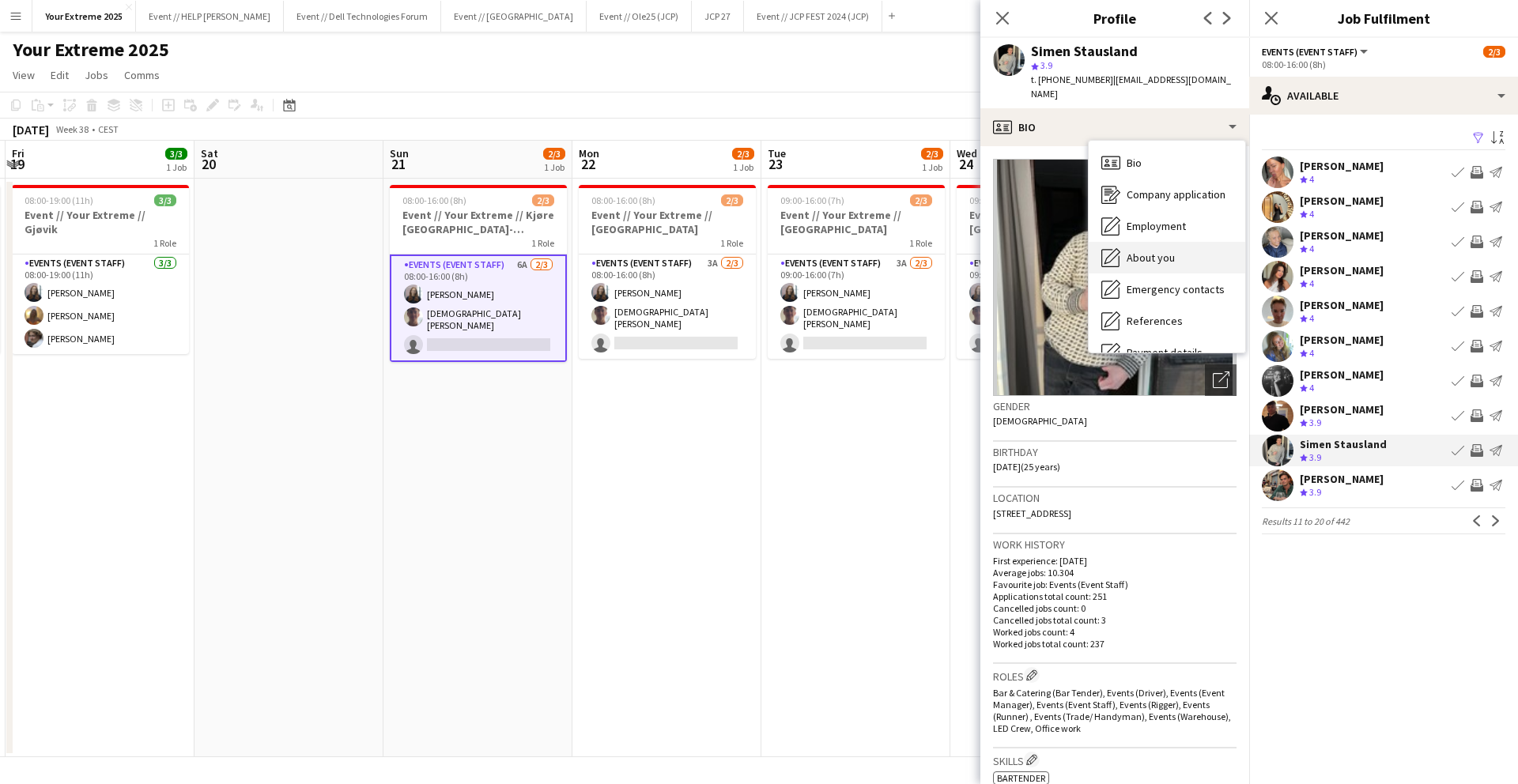
click at [1179, 242] on div "About you About you" at bounding box center [1167, 258] width 157 height 32
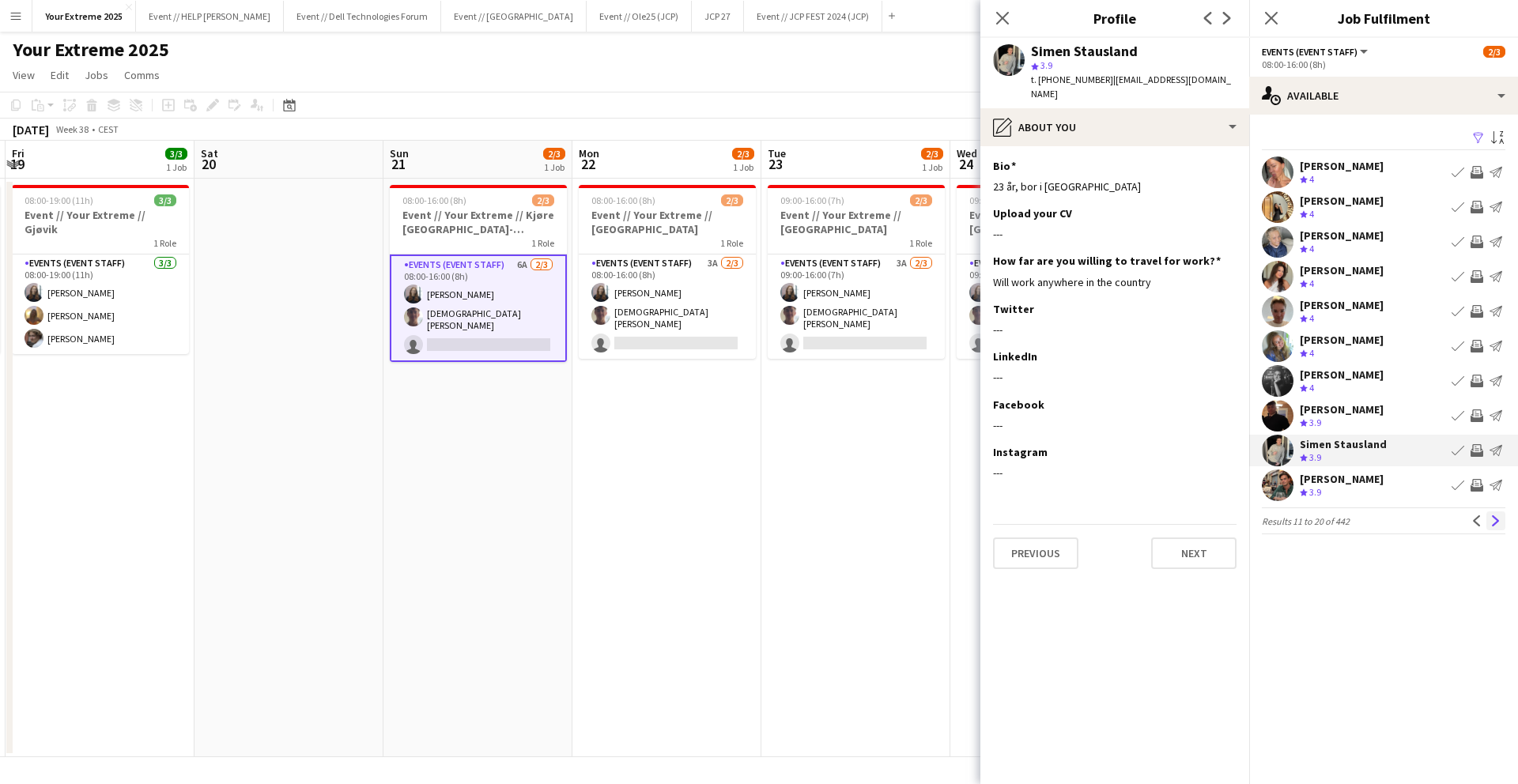
click at [1495, 520] on app-icon "Next" at bounding box center [1496, 520] width 11 height 11
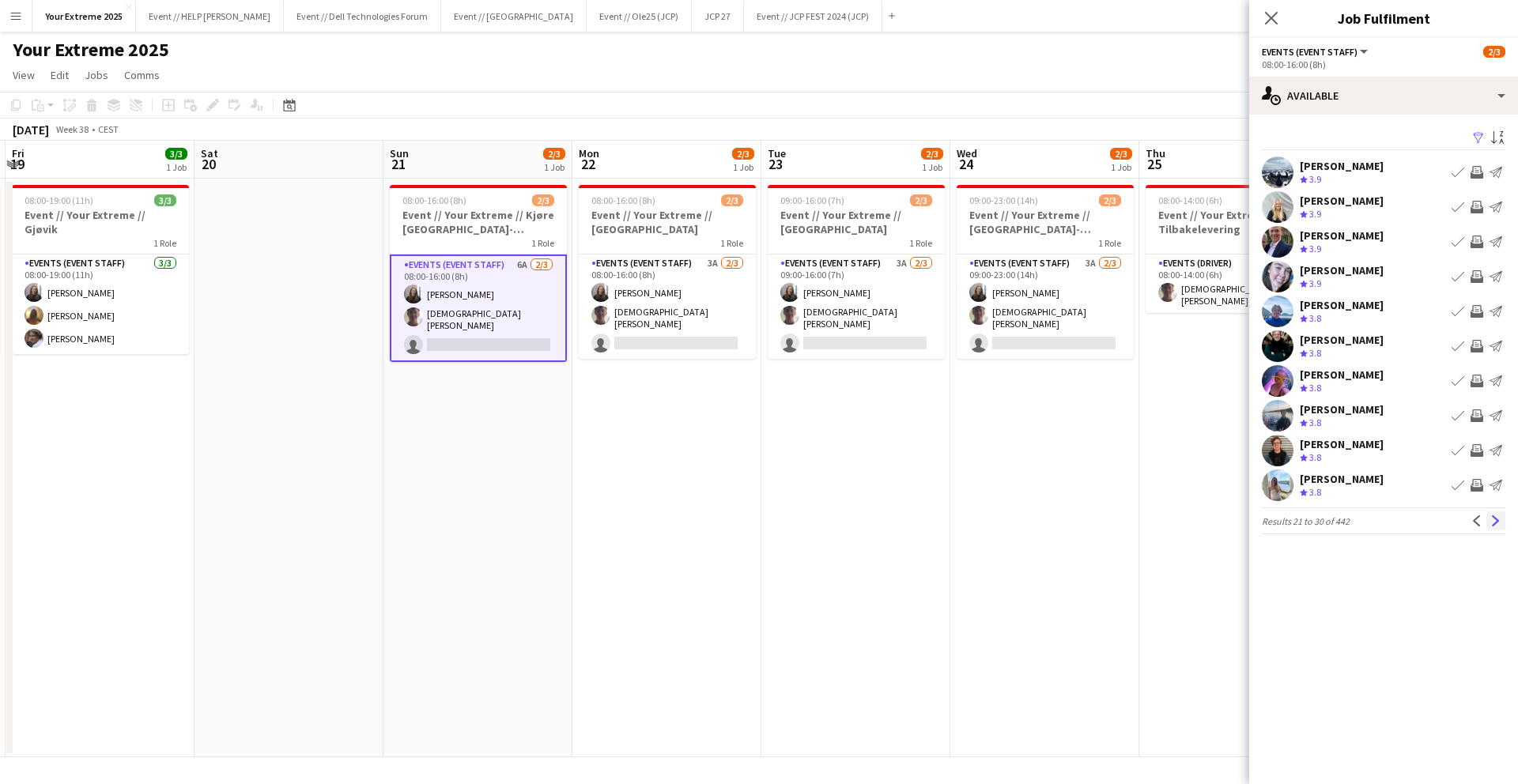
click at [1495, 526] on app-icon "Next" at bounding box center [1496, 520] width 11 height 11
click at [1490, 522] on app-icon "Next" at bounding box center [1496, 520] width 11 height 11
click at [1274, 418] on app-user-avatar at bounding box center [1278, 415] width 32 height 32
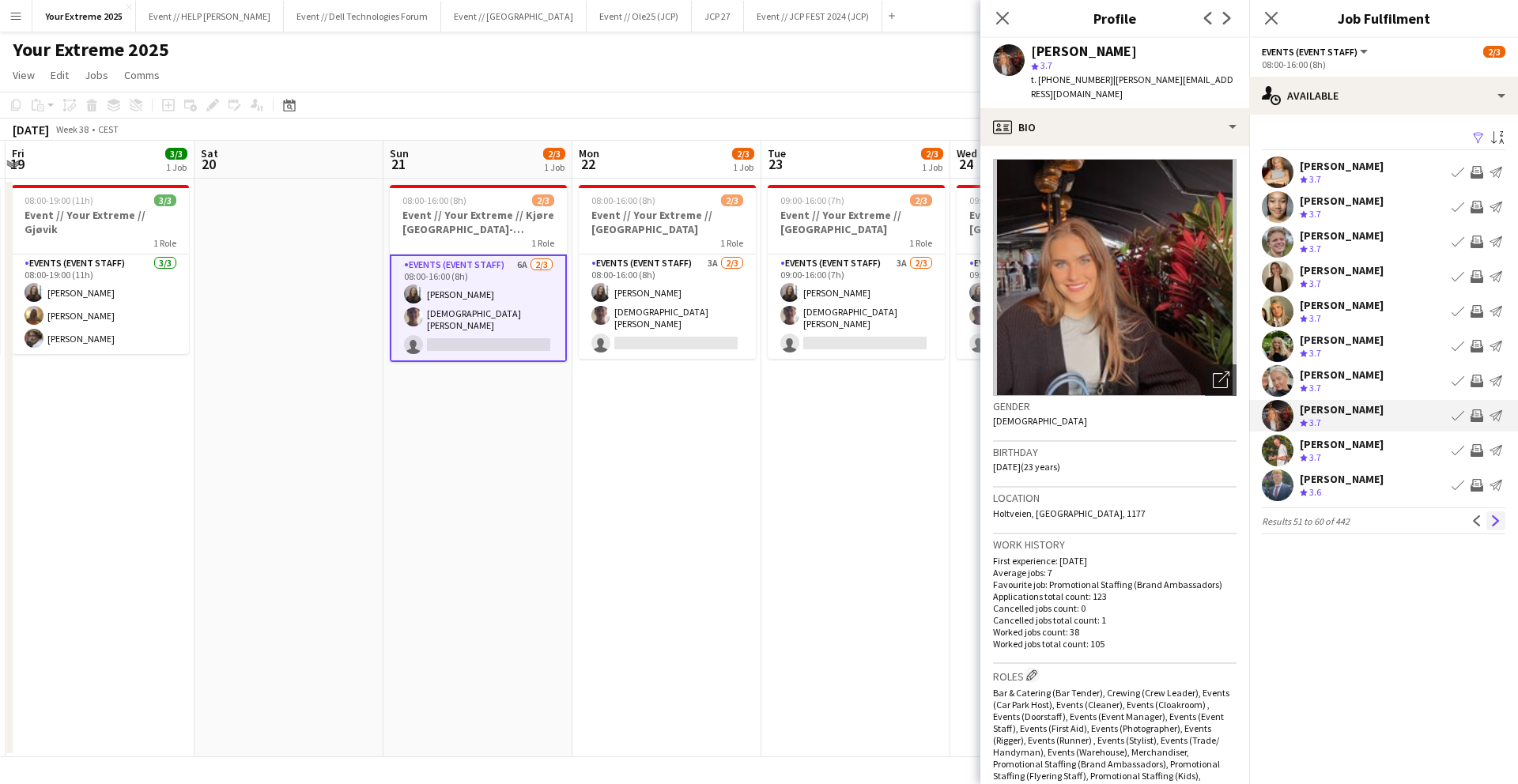
click at [1494, 521] on app-icon "Next" at bounding box center [1496, 520] width 11 height 11
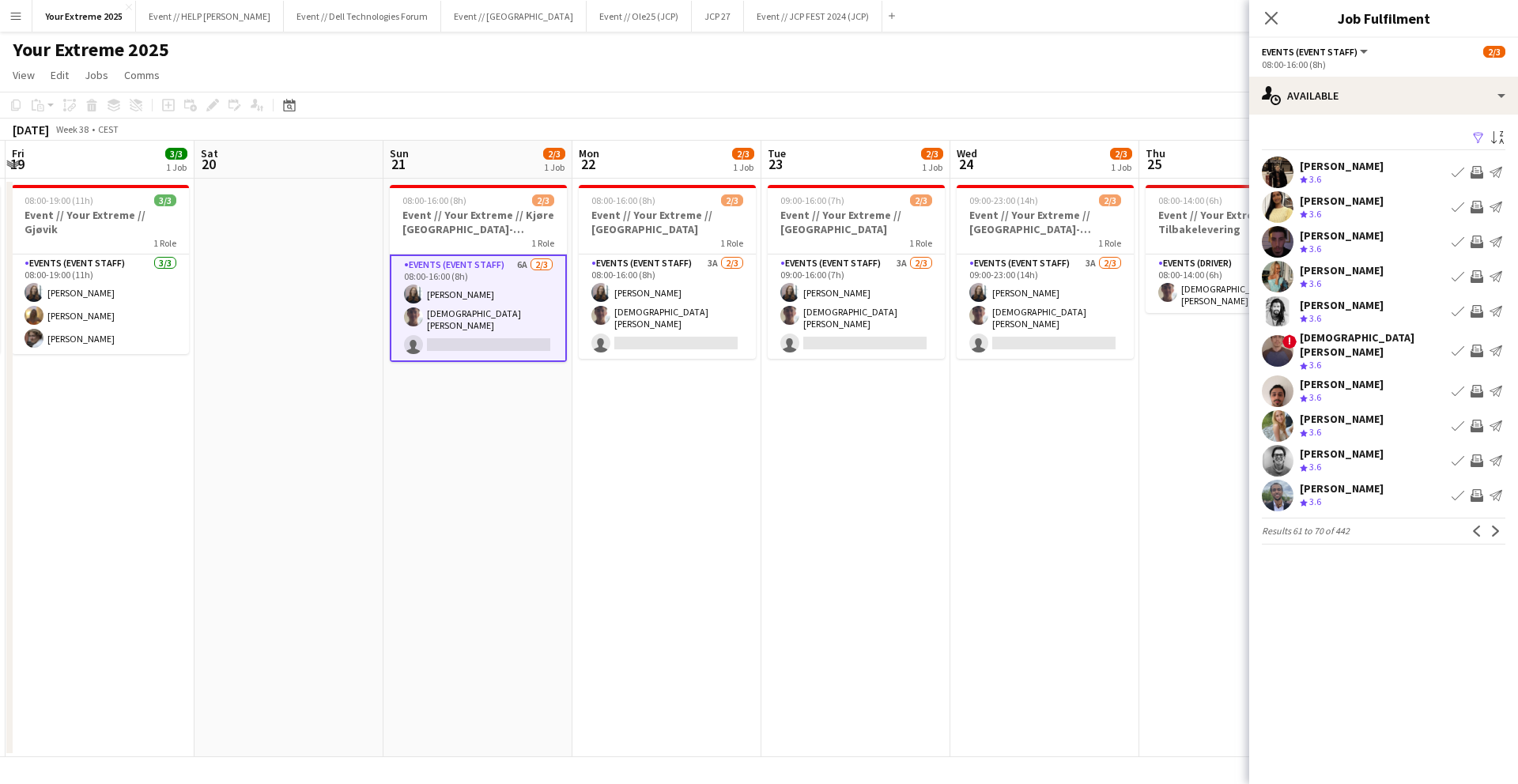
click at [1334, 447] on div "[PERSON_NAME]" at bounding box center [1341, 454] width 84 height 15
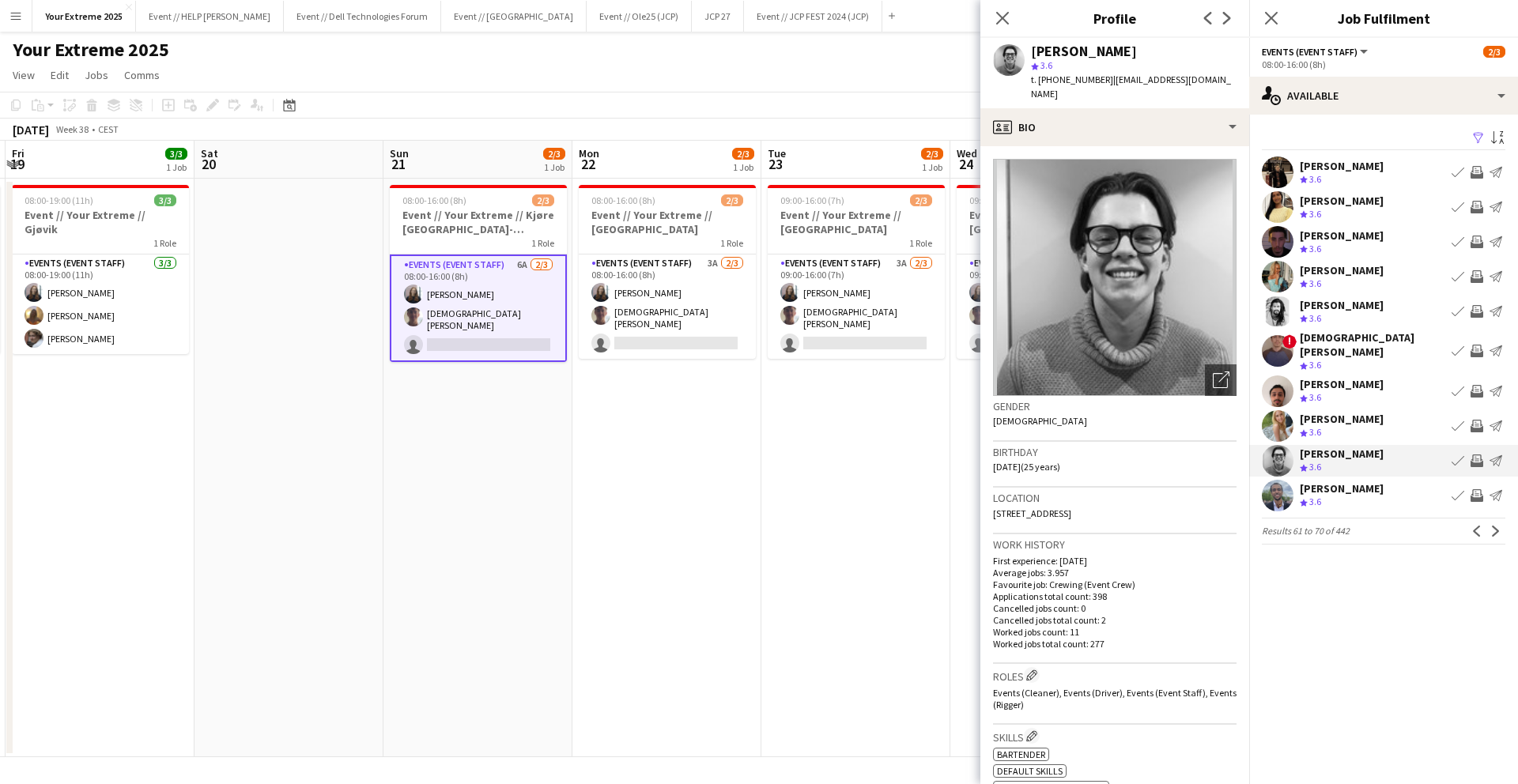
click at [1313, 339] on div "[DEMOGRAPHIC_DATA][PERSON_NAME]" at bounding box center [1372, 345] width 146 height 28
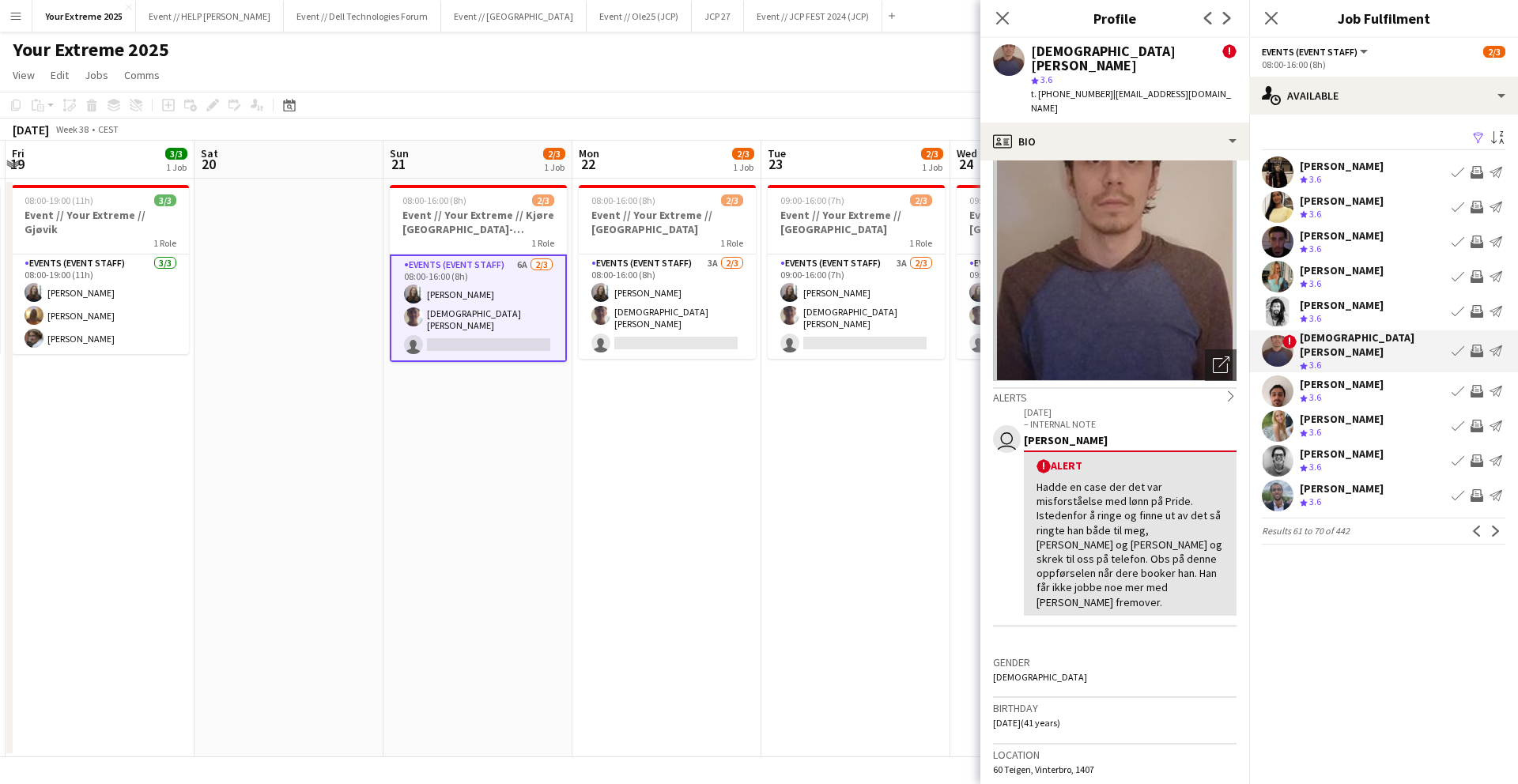
scroll to position [0, 0]
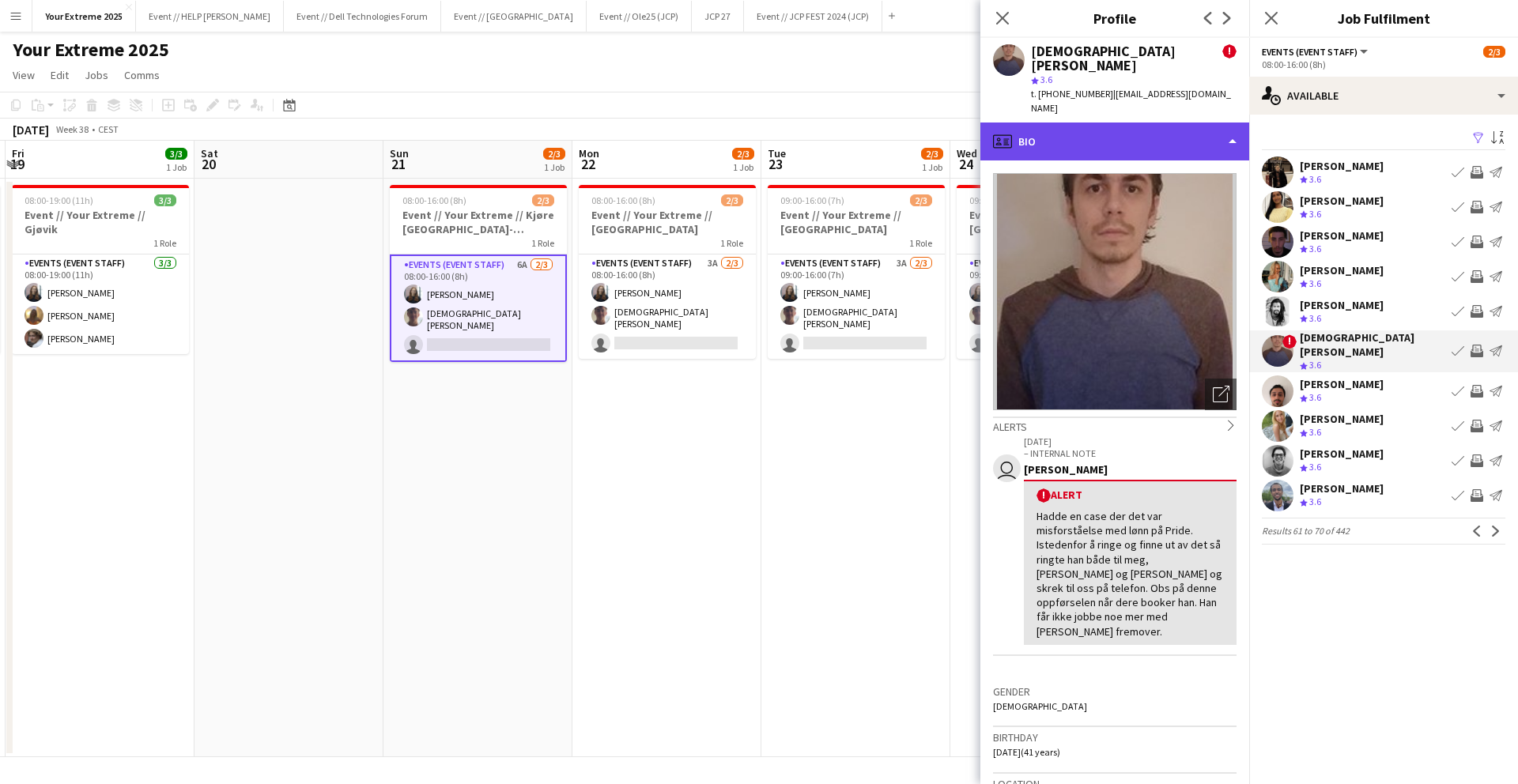
click at [1152, 122] on div "profile Bio" at bounding box center [1115, 141] width 269 height 38
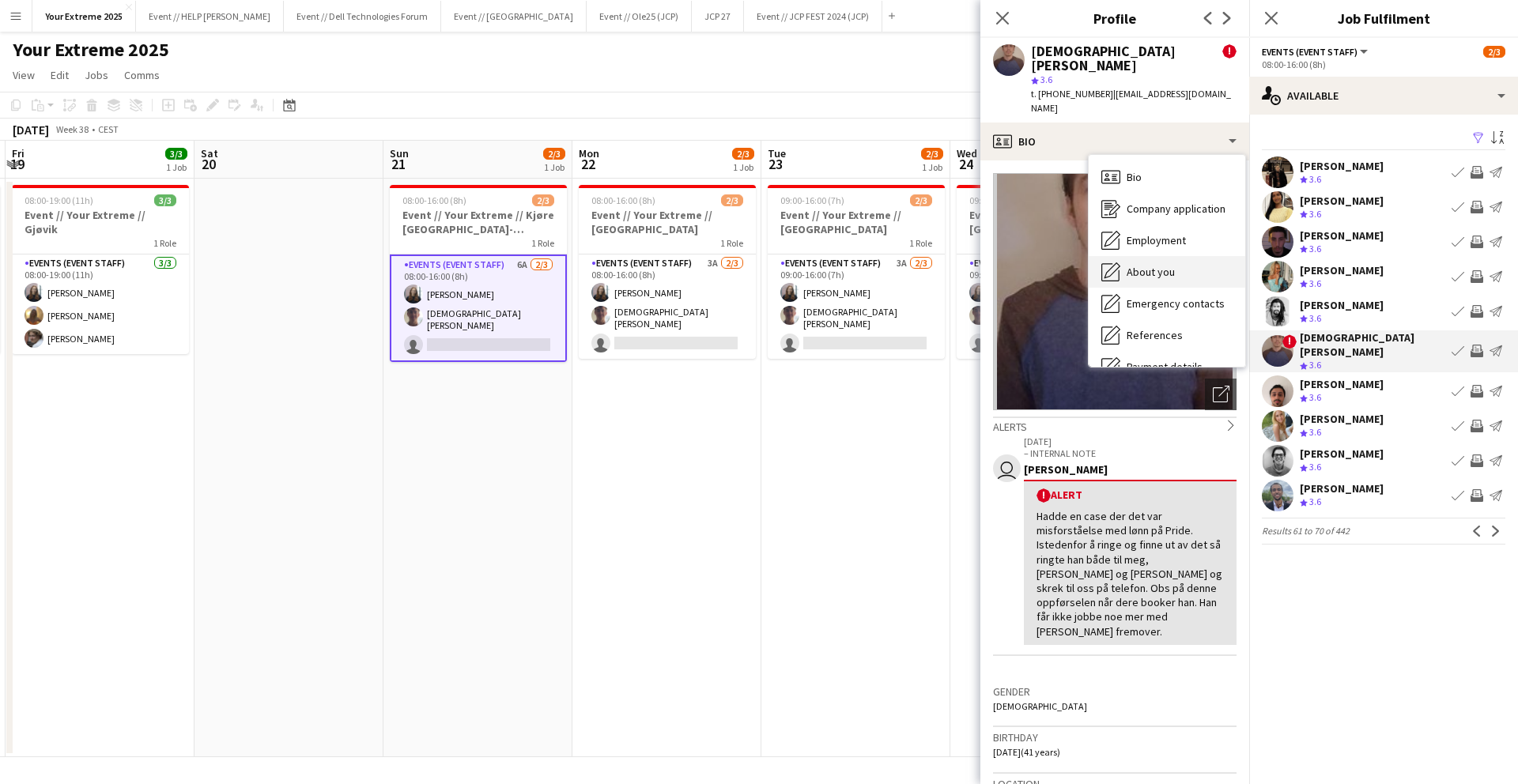
click at [1163, 264] on span "About you" at bounding box center [1151, 271] width 48 height 15
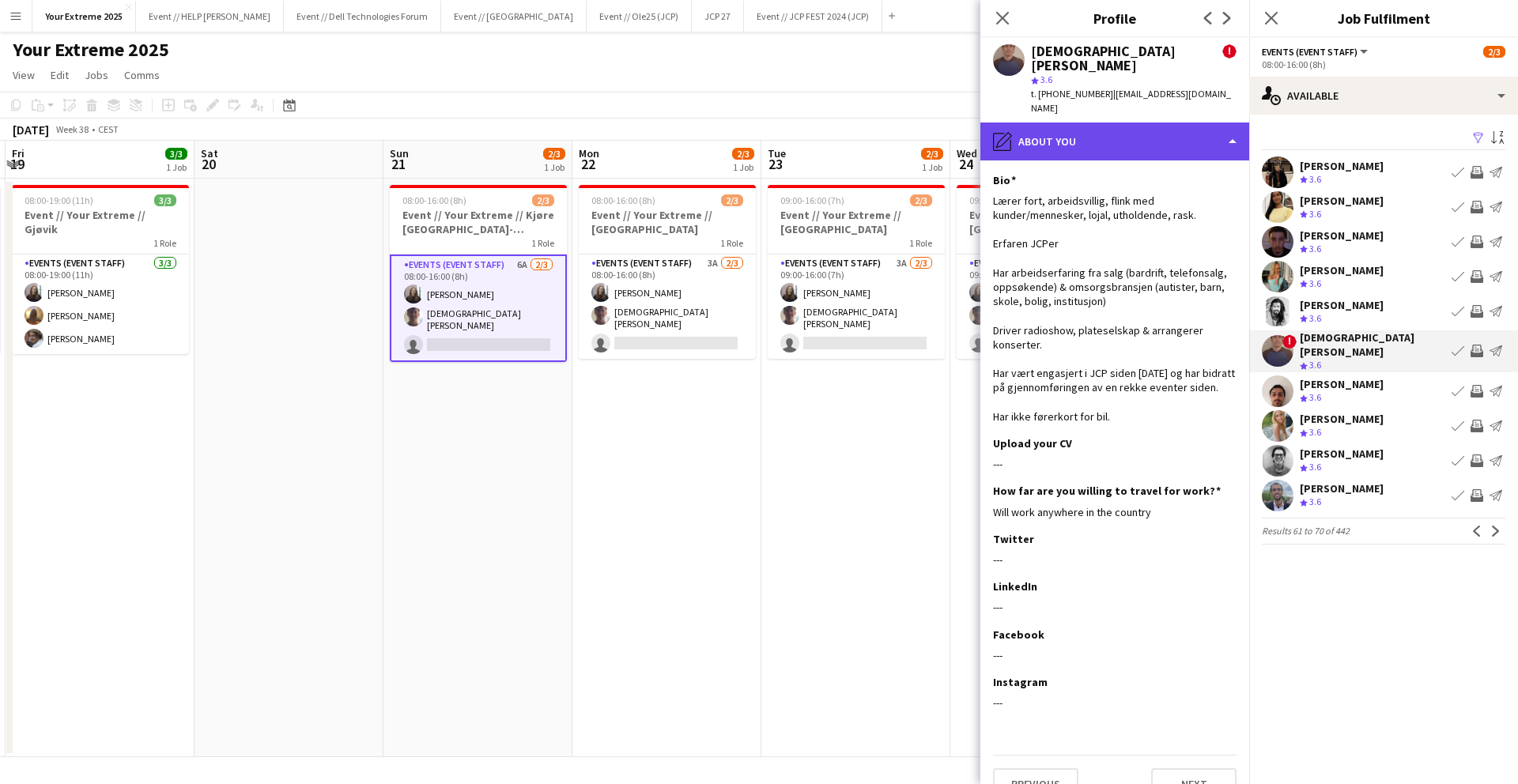
click at [1148, 122] on div "pencil4 About you" at bounding box center [1115, 141] width 269 height 38
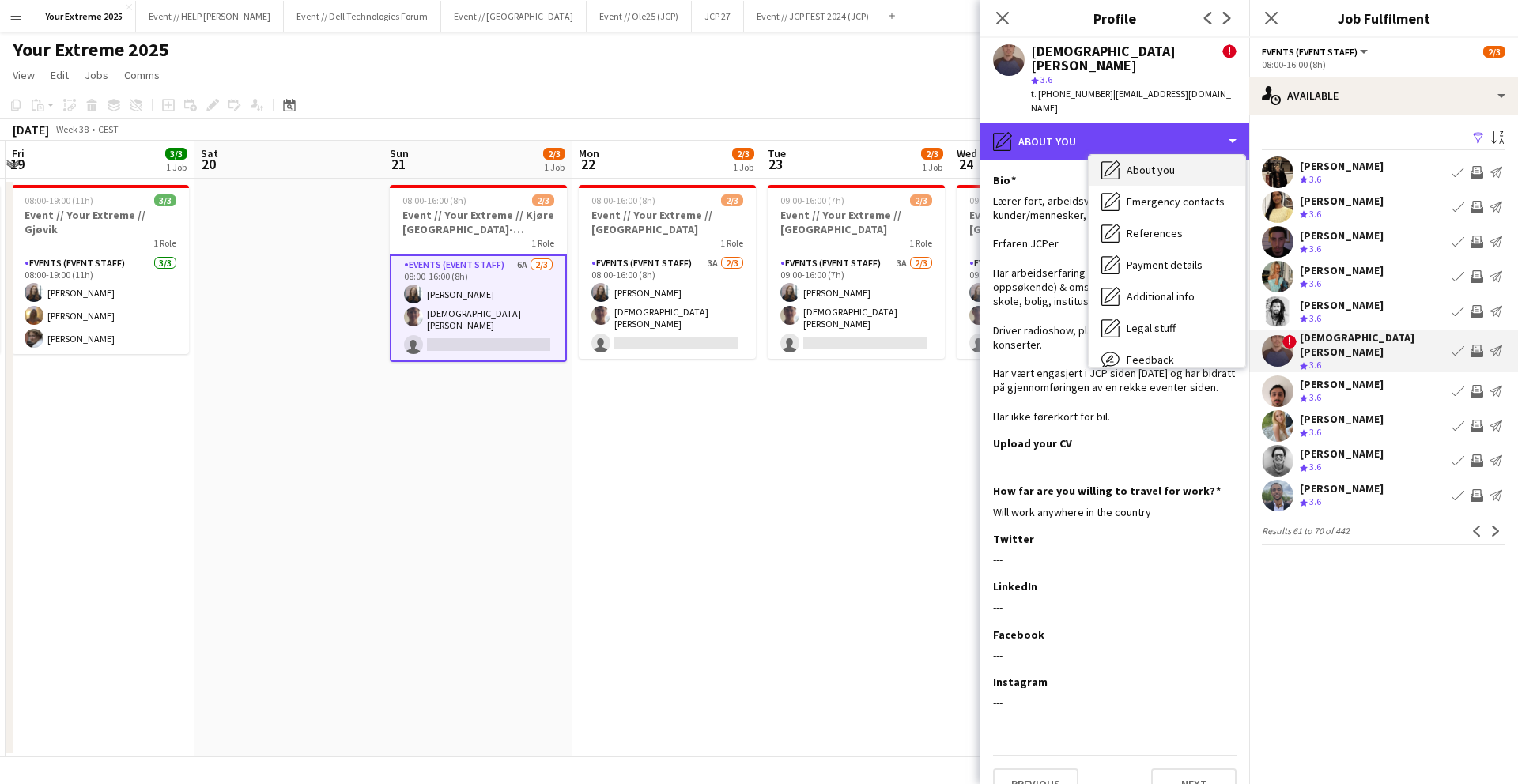
scroll to position [149, 0]
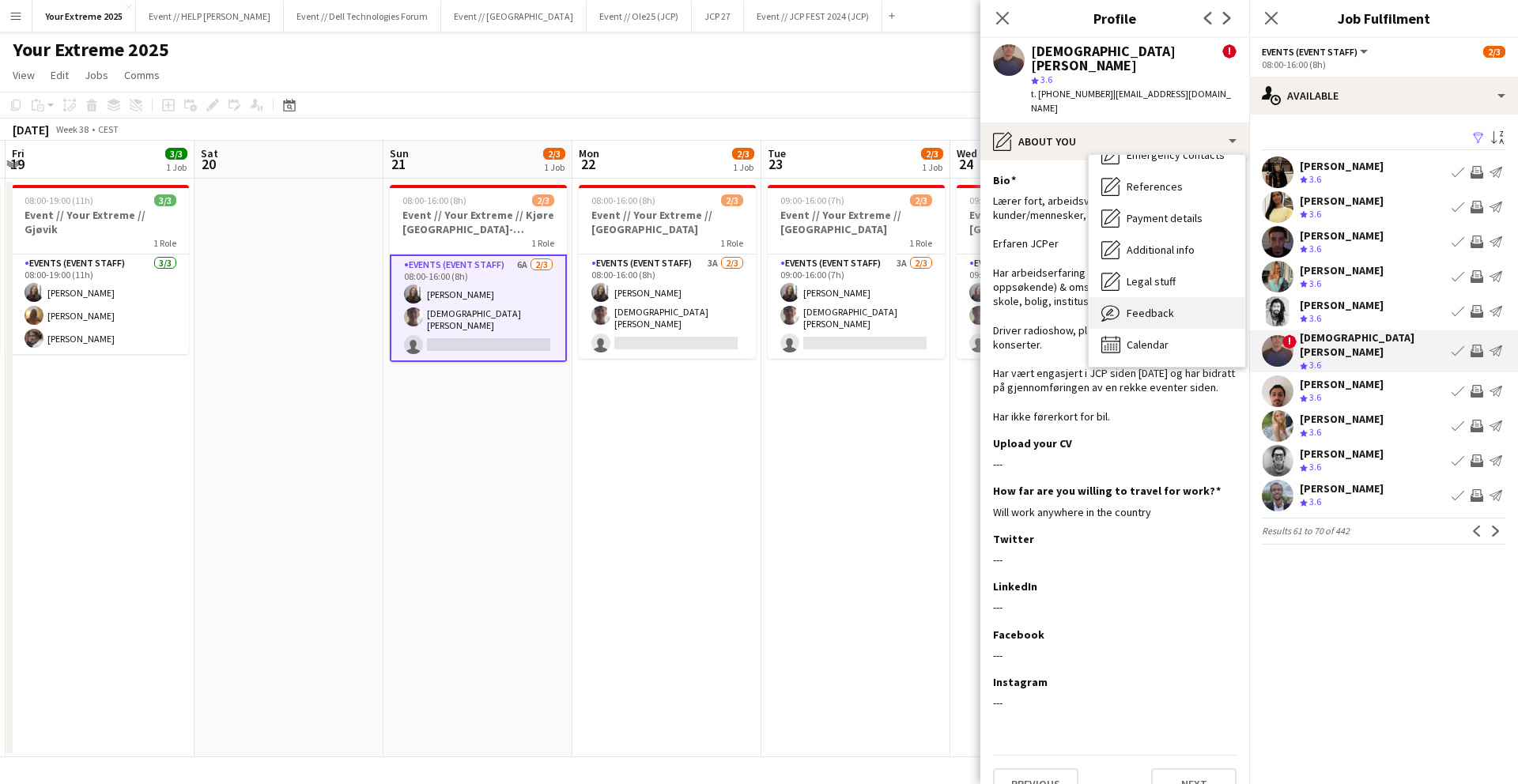
click at [1167, 306] on span "Feedback" at bounding box center [1150, 313] width 47 height 15
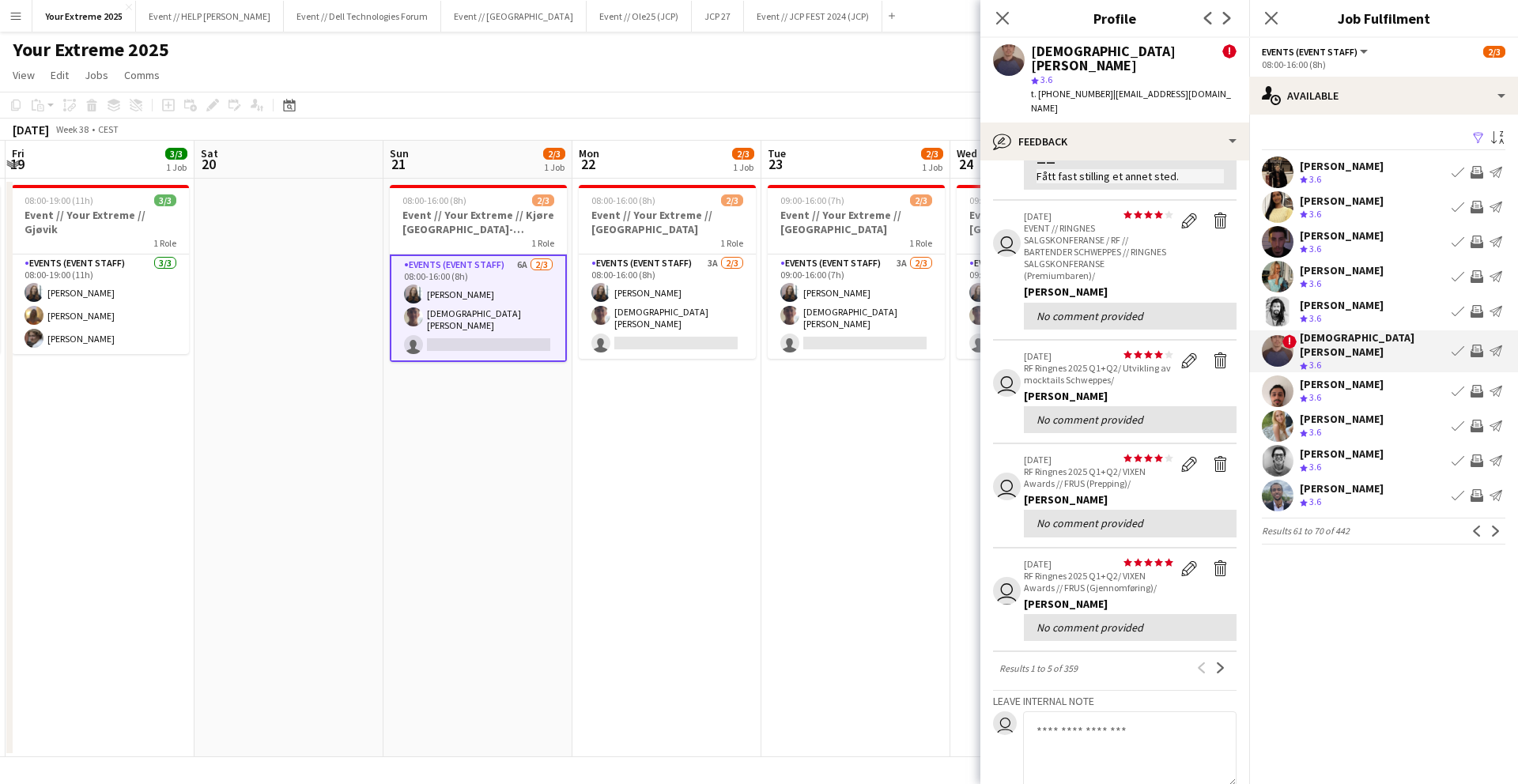
scroll to position [394, 0]
click at [1496, 526] on app-icon "Next" at bounding box center [1496, 531] width 11 height 11
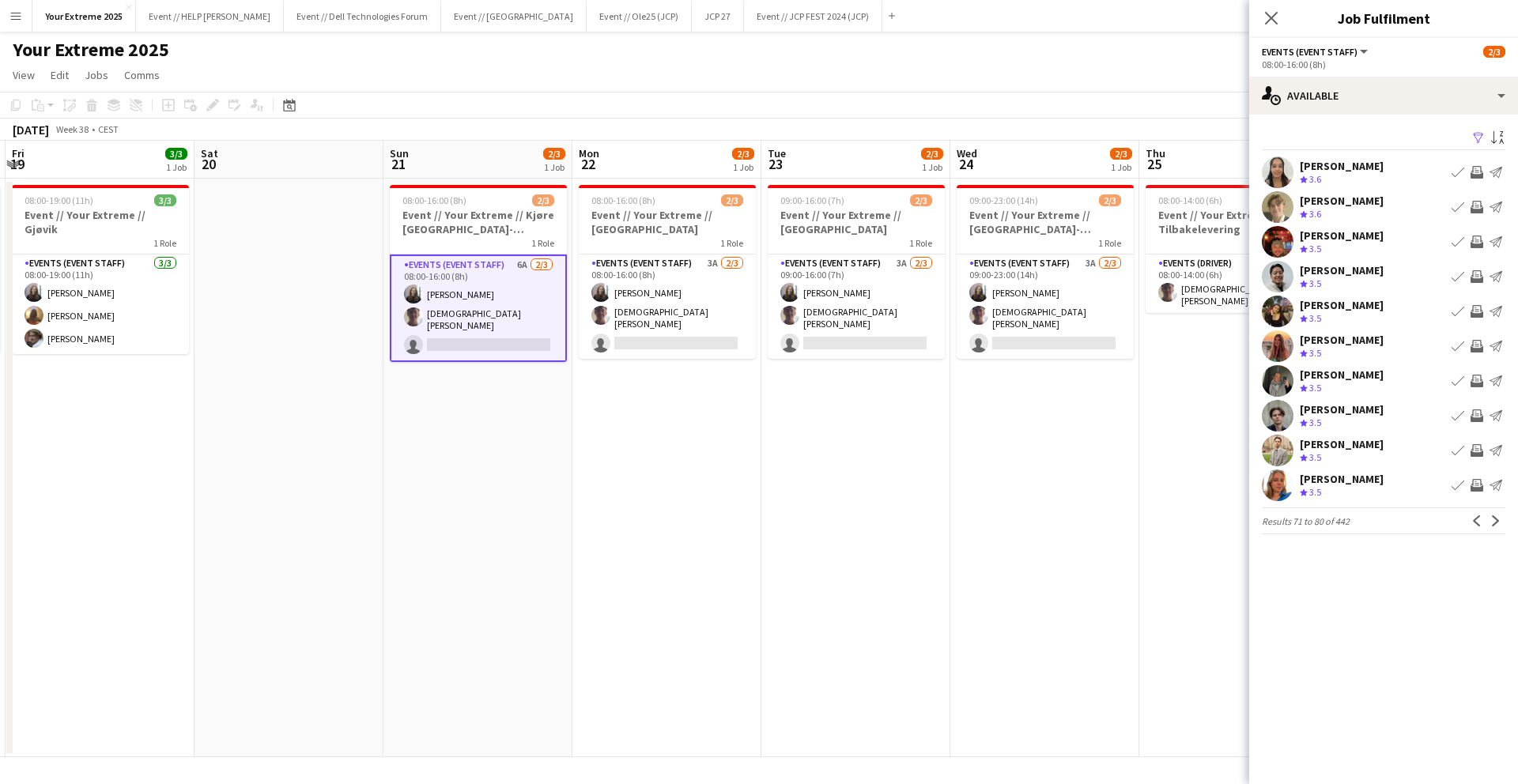
click at [1286, 307] on app-user-avatar at bounding box center [1278, 311] width 32 height 32
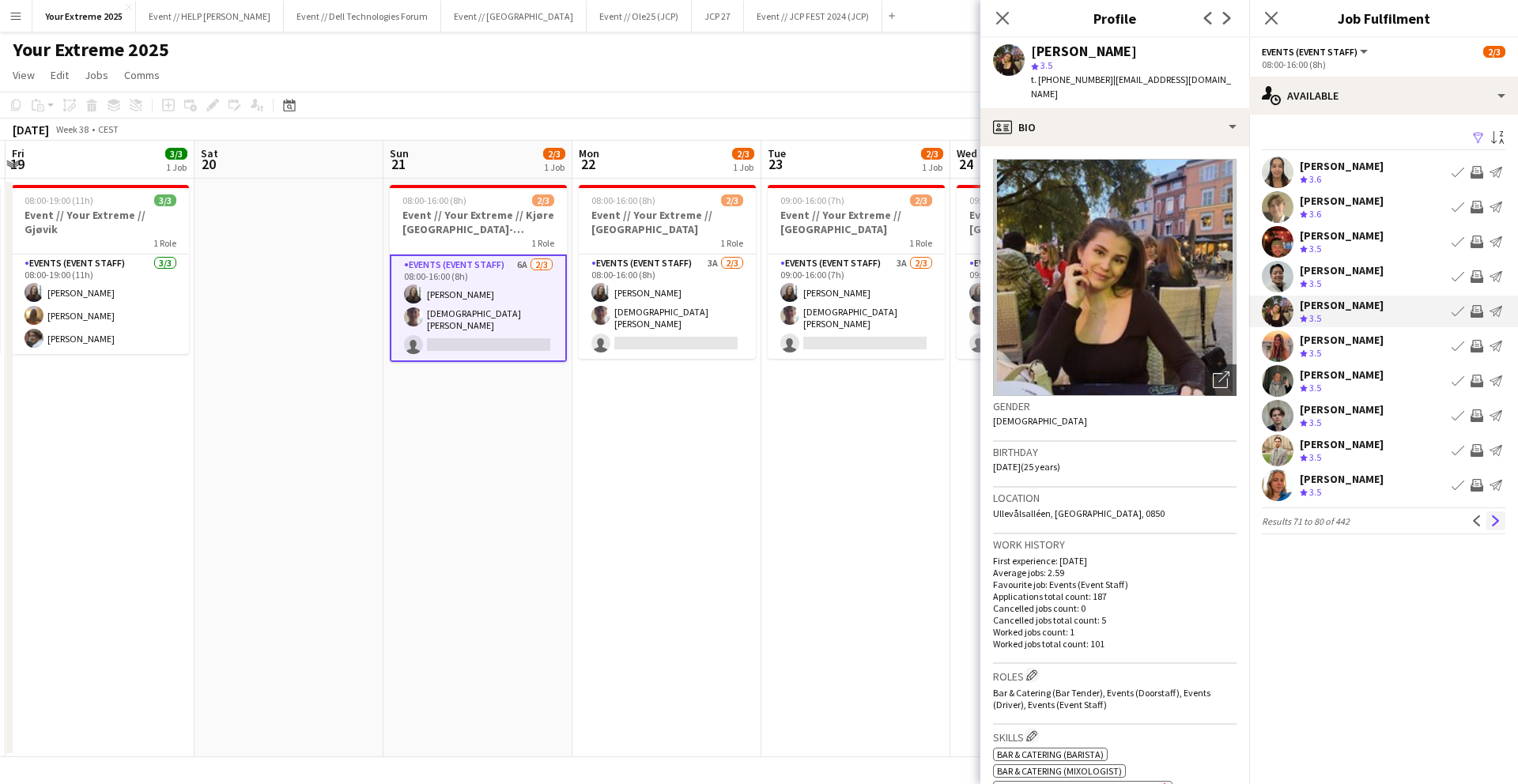
click at [1495, 526] on app-icon "Next" at bounding box center [1496, 520] width 11 height 11
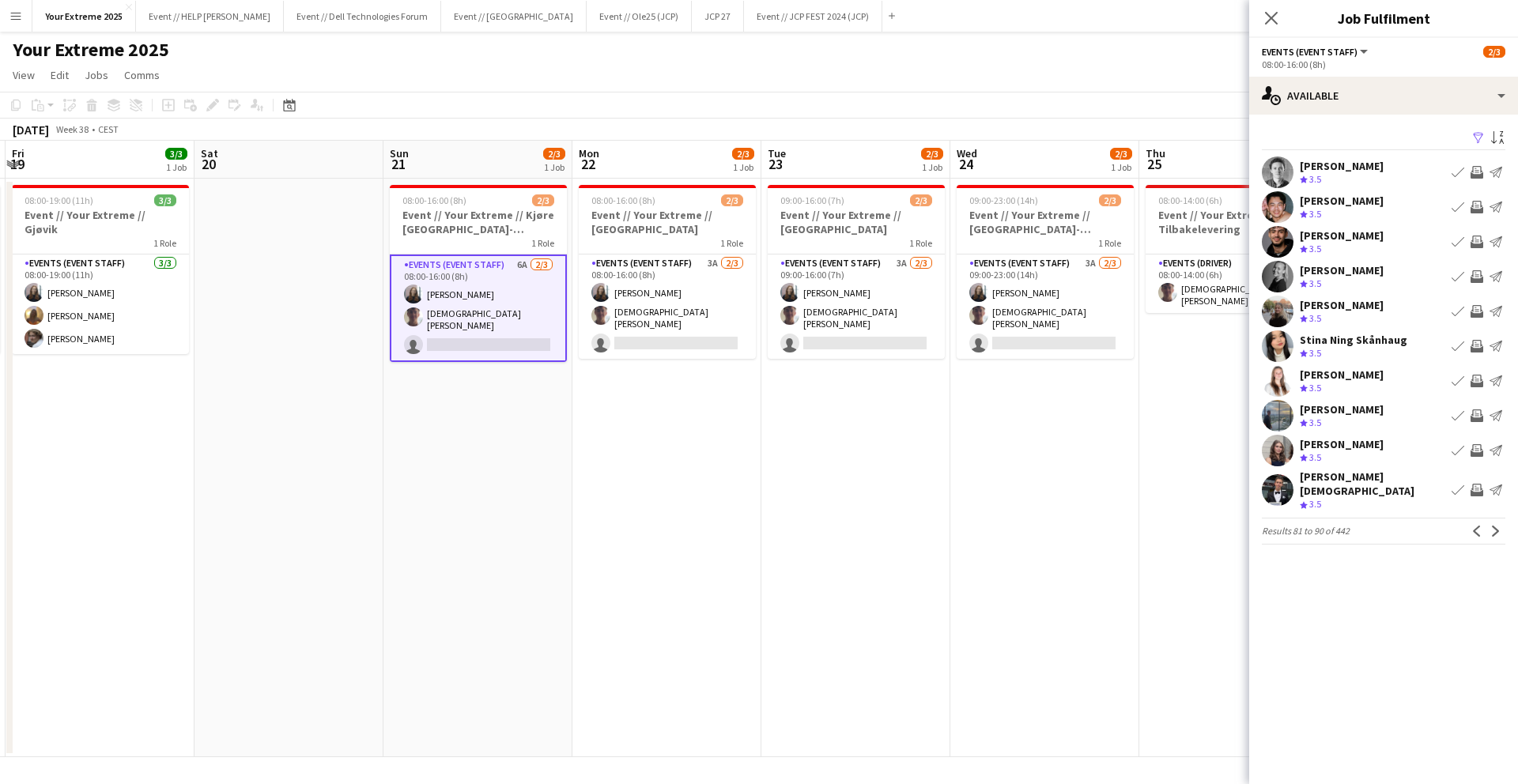
click at [1495, 526] on app-icon "Next" at bounding box center [1496, 531] width 11 height 11
click at [1495, 526] on app-icon "Next" at bounding box center [1496, 520] width 11 height 11
click at [1496, 526] on app-icon "Next" at bounding box center [1496, 520] width 11 height 11
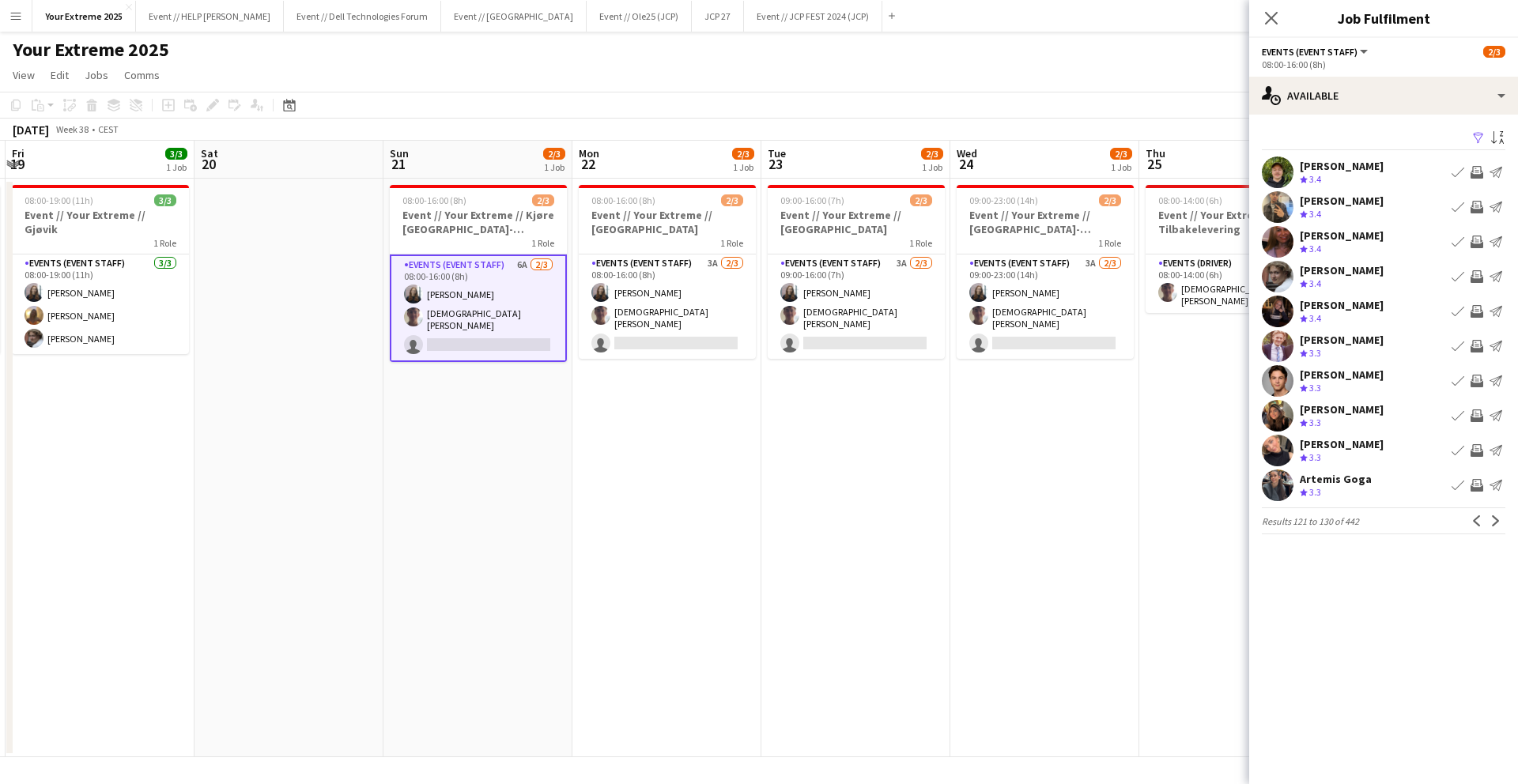
click at [1496, 526] on app-icon "Next" at bounding box center [1496, 520] width 11 height 11
click at [1496, 526] on app-icon "Next" at bounding box center [1496, 520] width 11 height 11
click at [1477, 524] on app-icon "Previous" at bounding box center [1477, 520] width 11 height 11
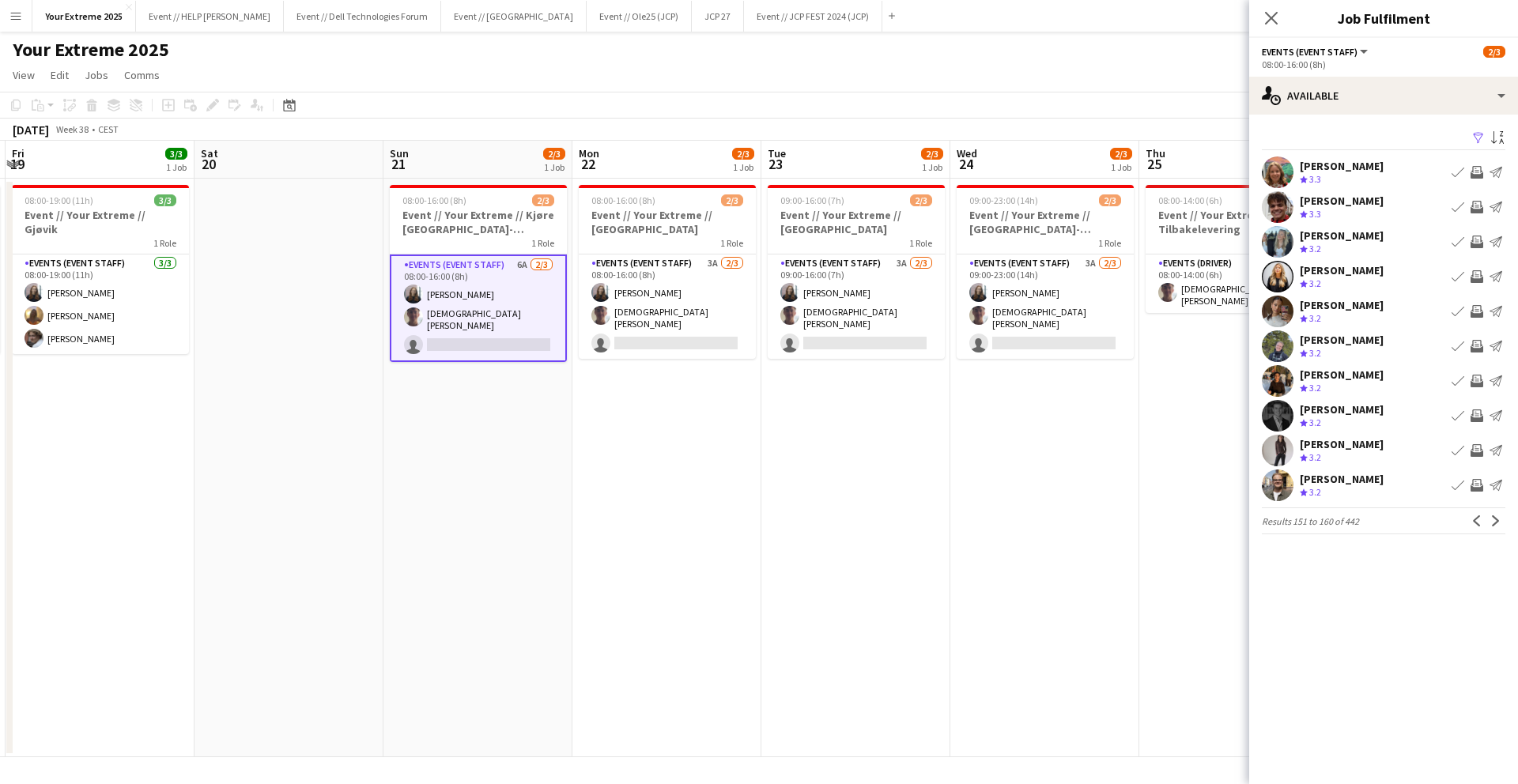
click at [1281, 273] on app-user-avatar at bounding box center [1278, 277] width 32 height 32
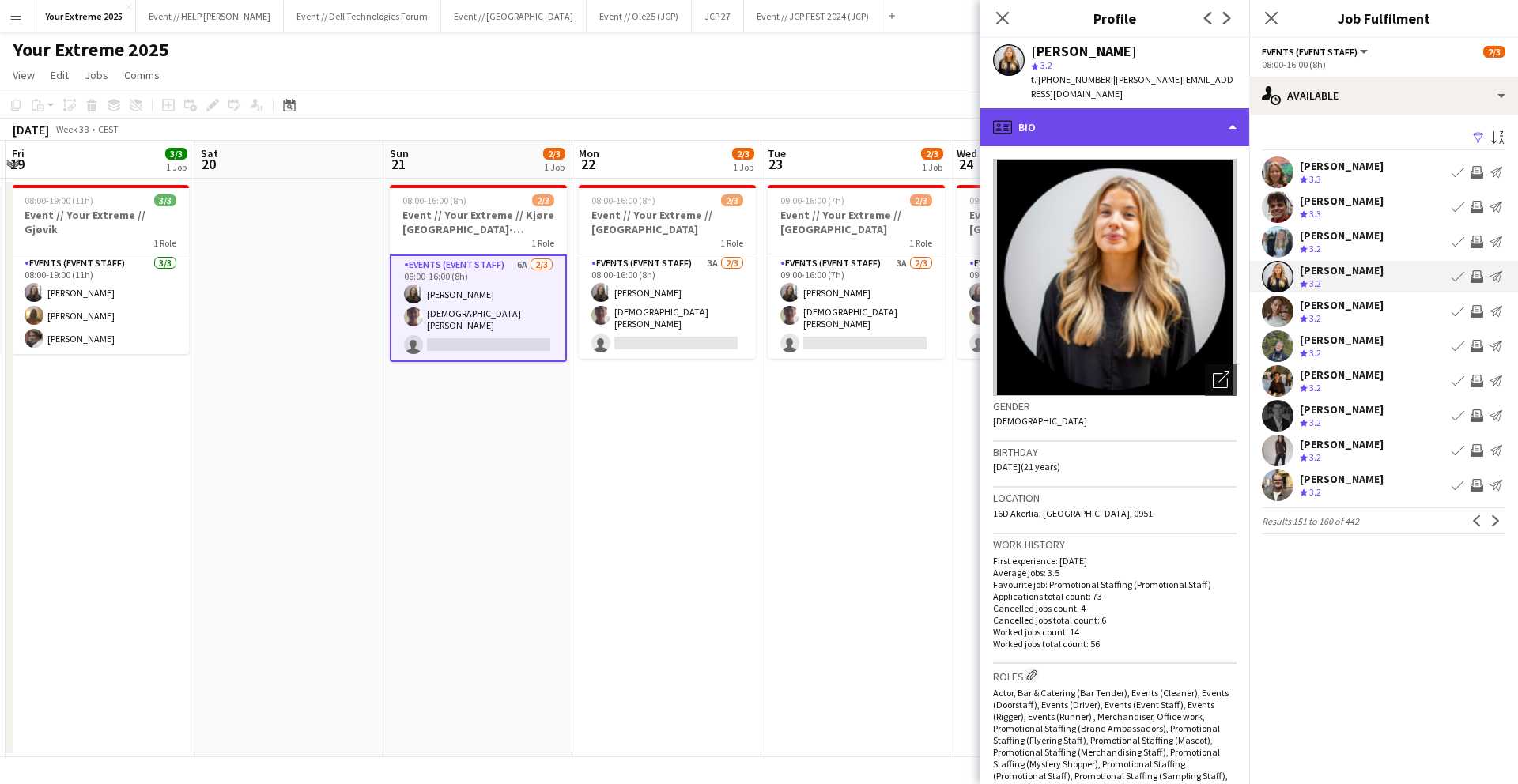
click at [1214, 113] on div "profile Bio" at bounding box center [1115, 128] width 269 height 38
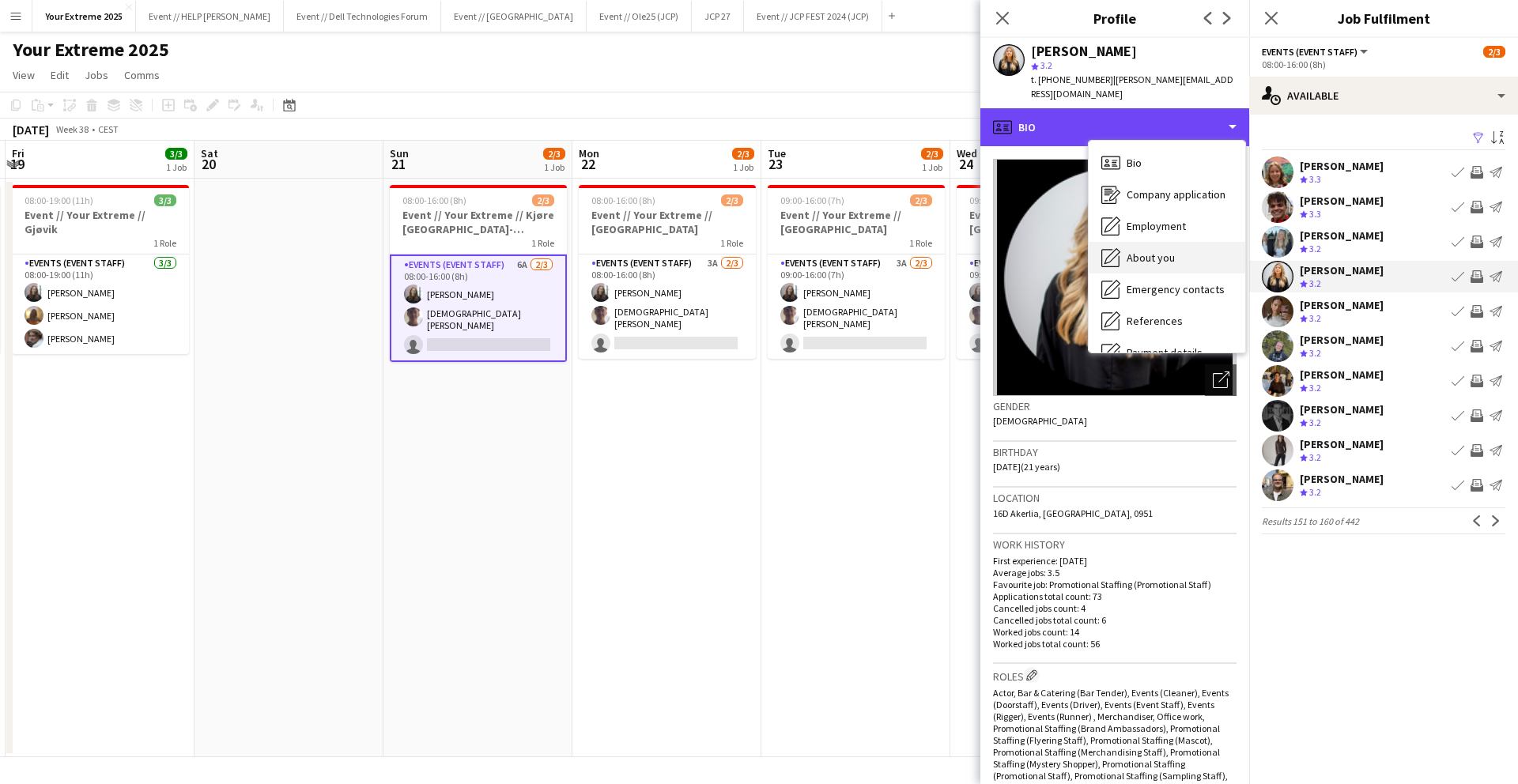
scroll to position [149, 0]
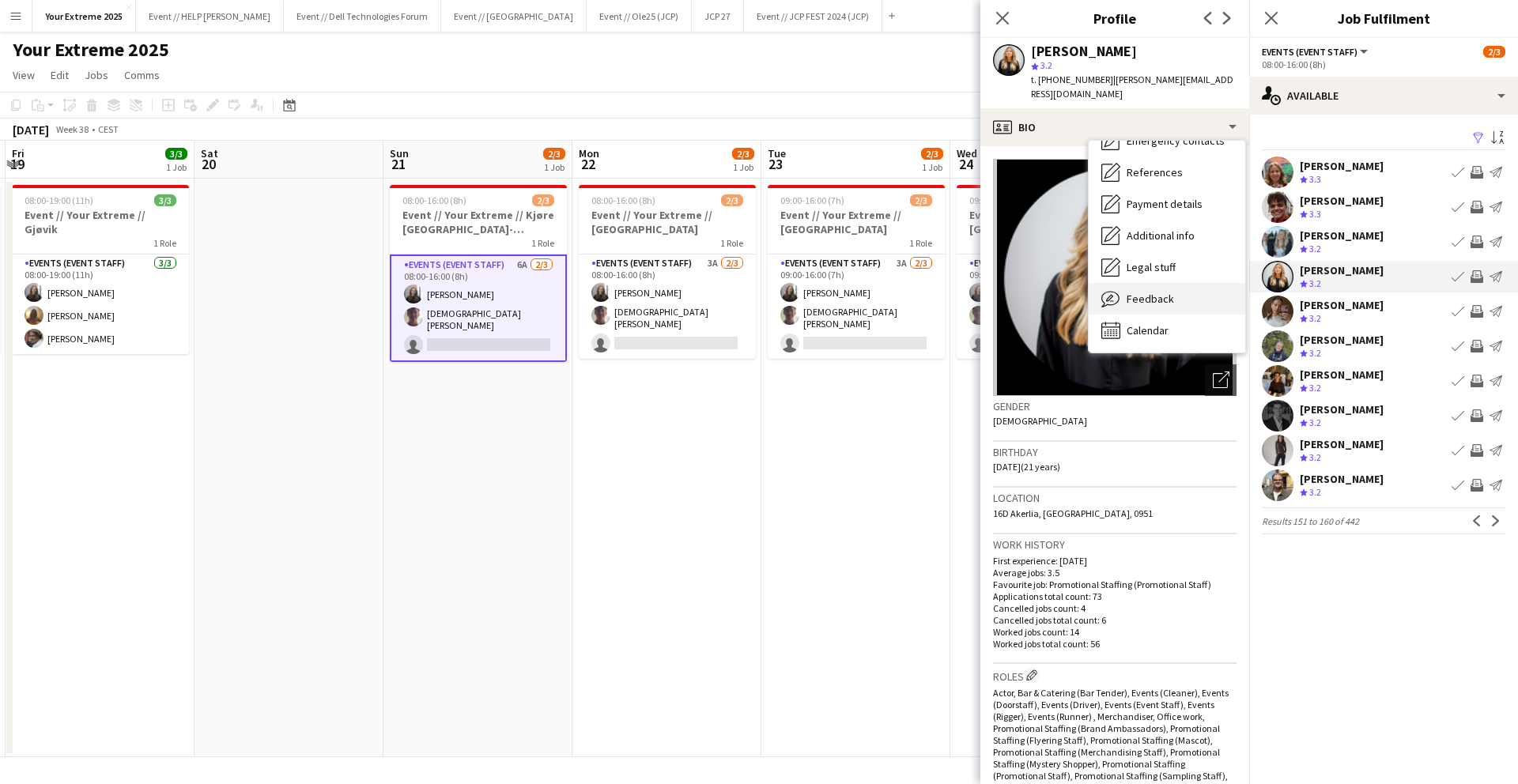
click at [1187, 289] on div "Feedback Feedback" at bounding box center [1167, 299] width 157 height 32
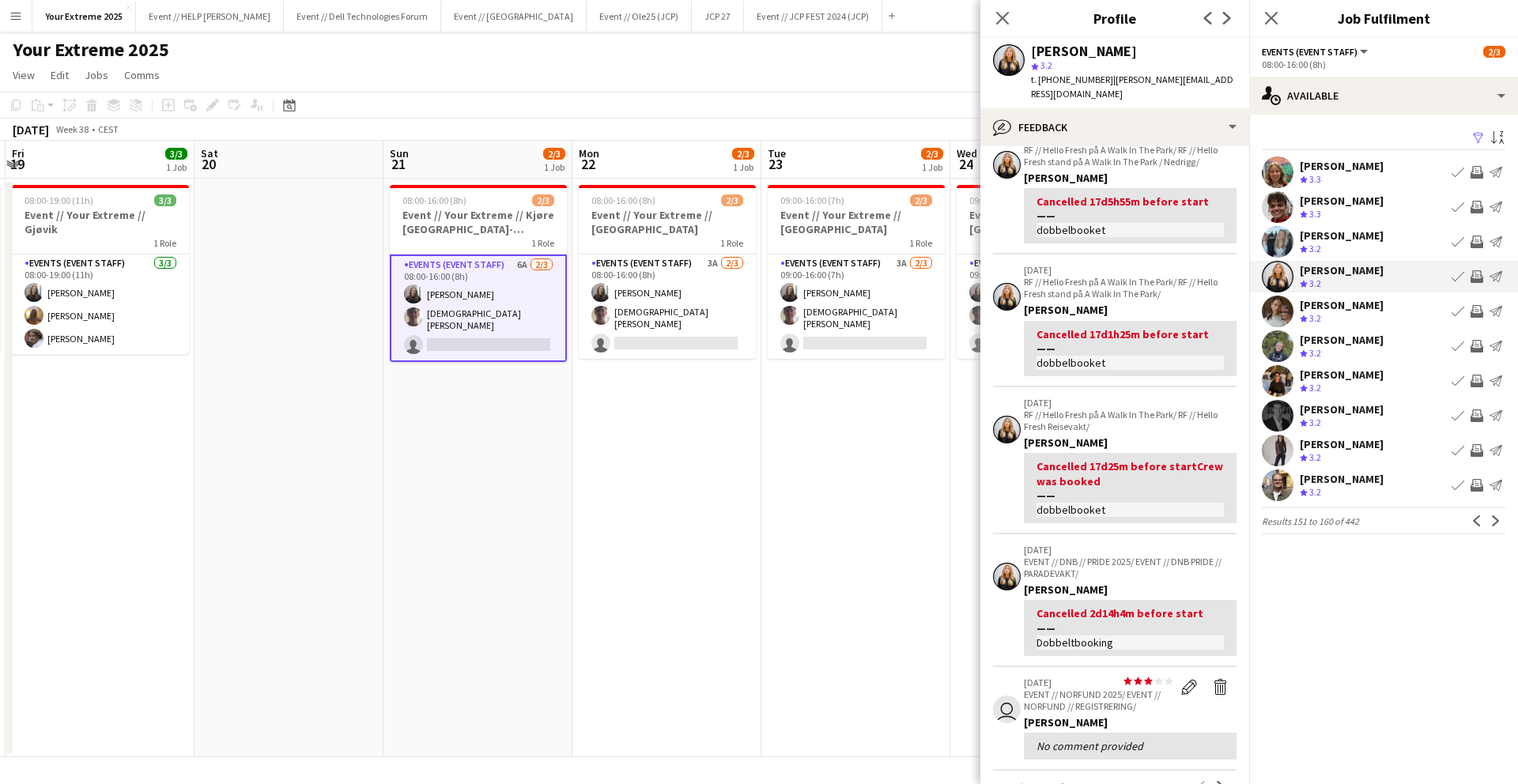
scroll to position [89, 0]
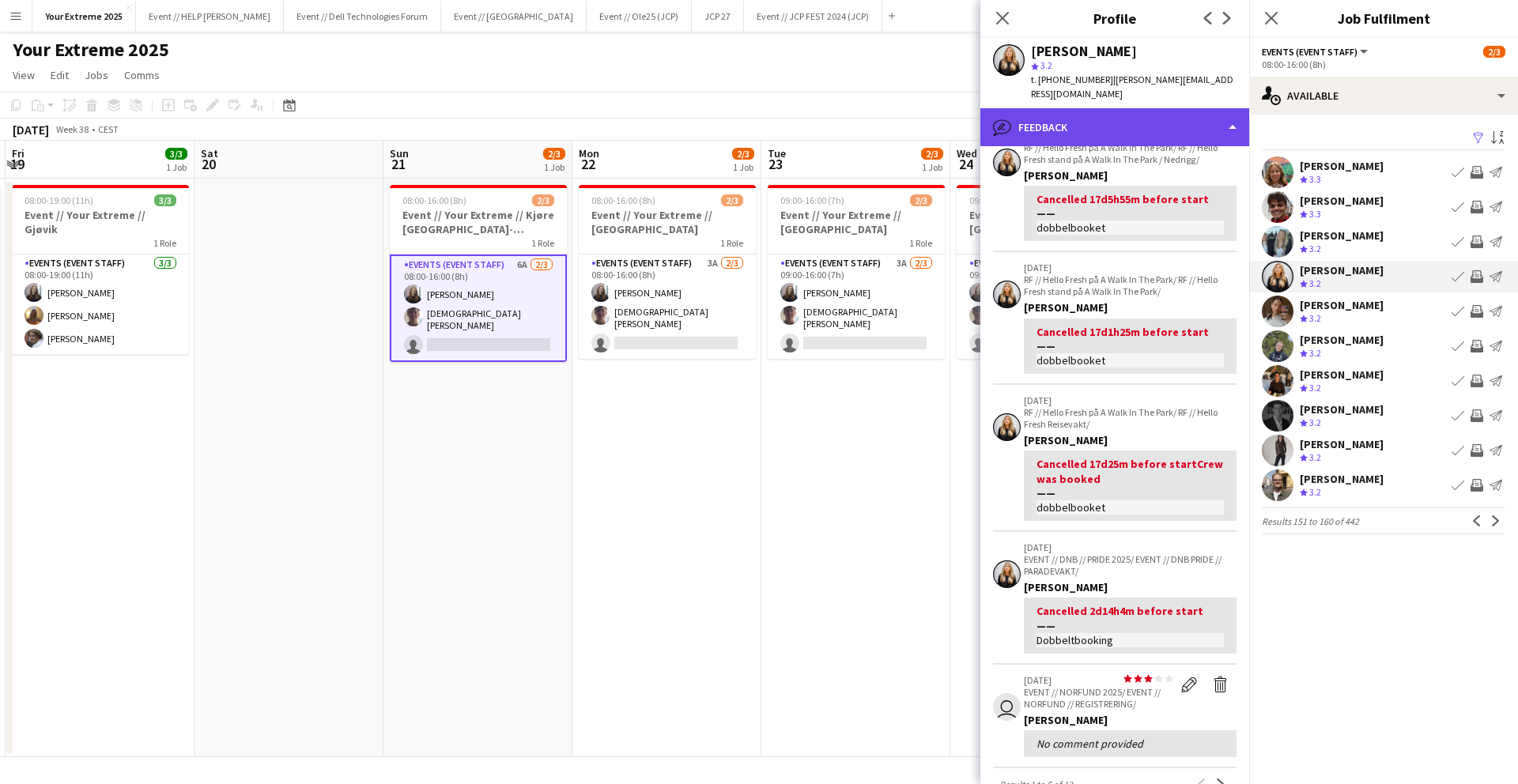
click at [1145, 116] on div "bubble-pencil Feedback" at bounding box center [1115, 128] width 269 height 38
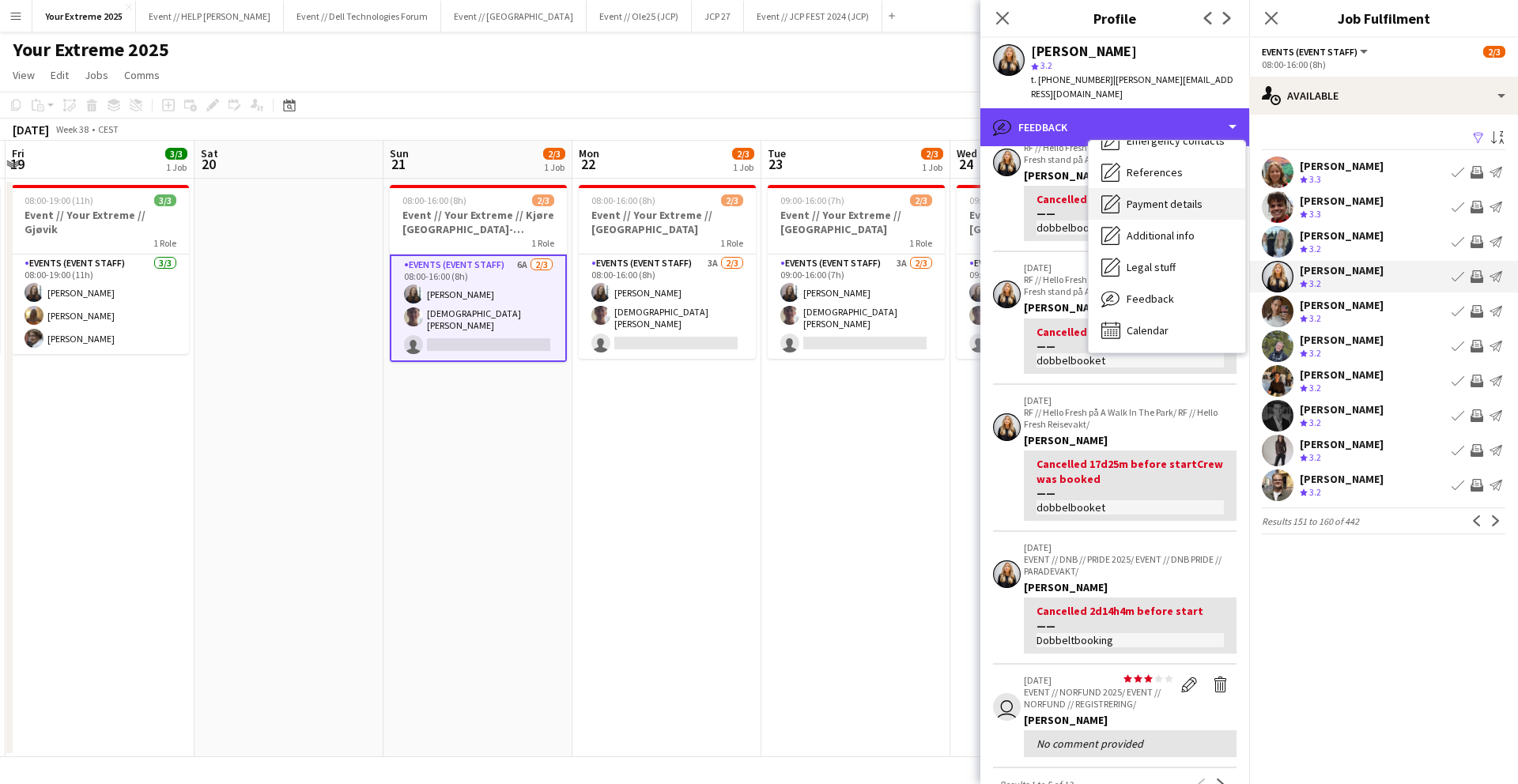
scroll to position [0, 0]
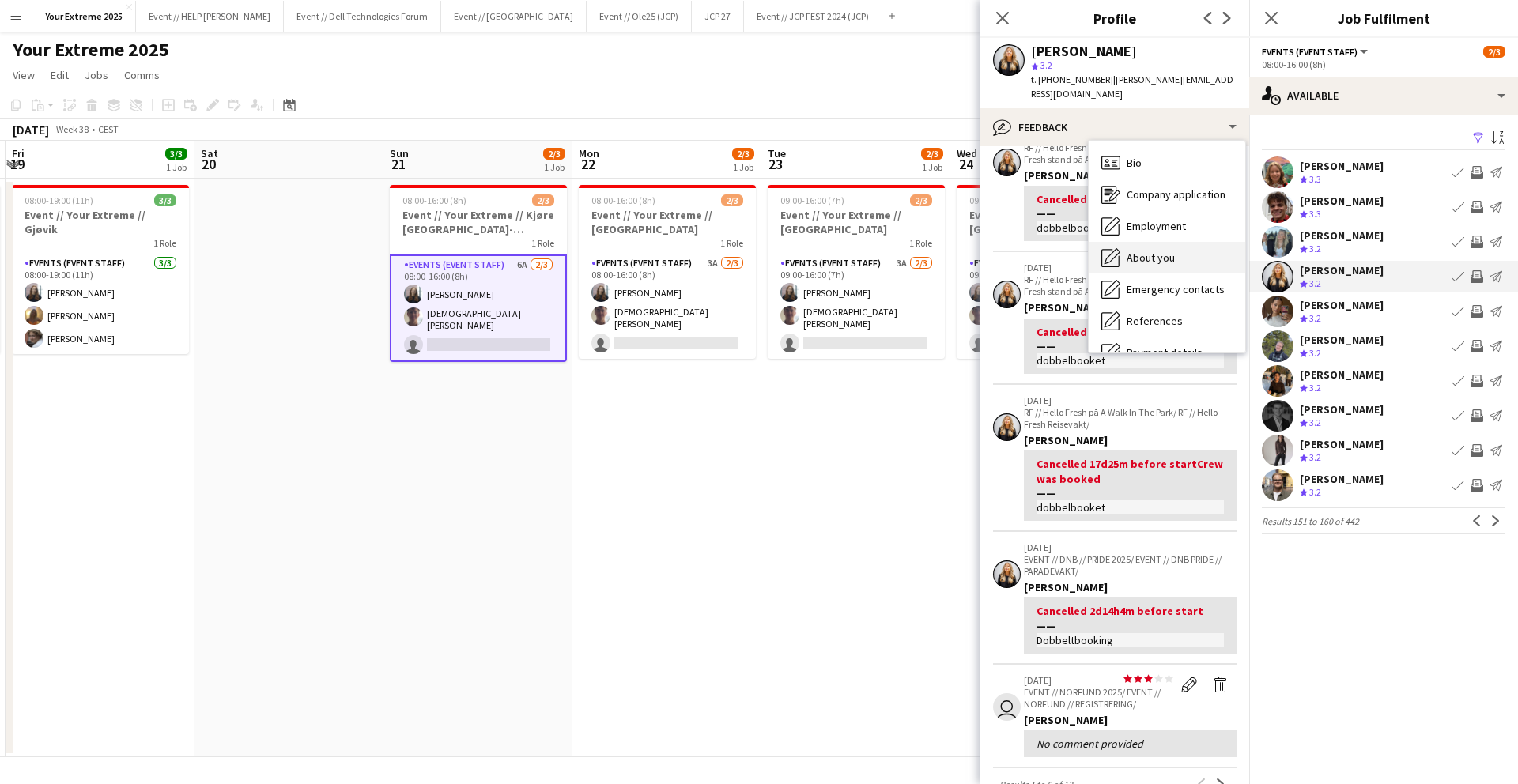
click at [1156, 251] on span "About you" at bounding box center [1151, 258] width 48 height 15
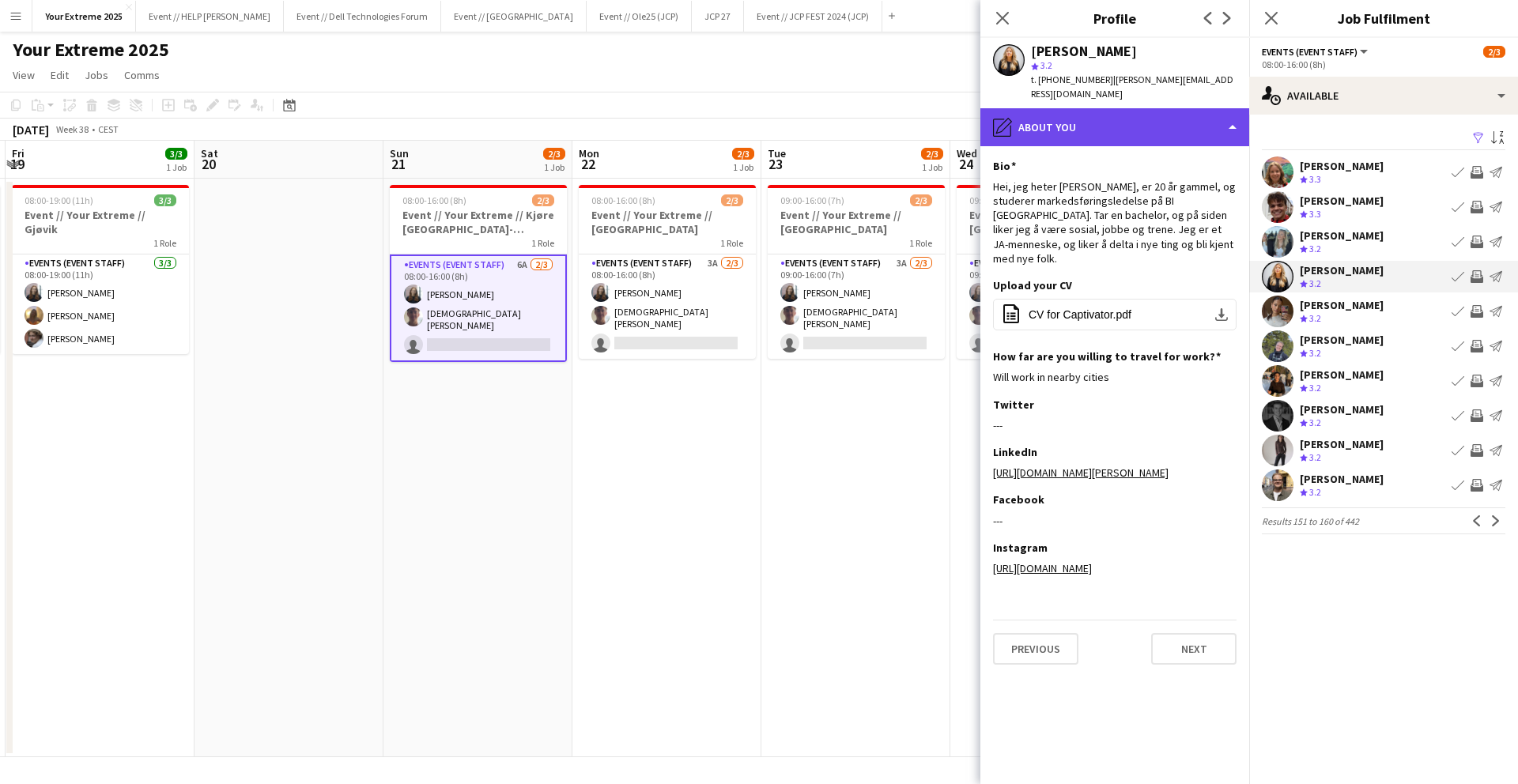
click at [1190, 115] on div "pencil4 About you" at bounding box center [1115, 128] width 269 height 38
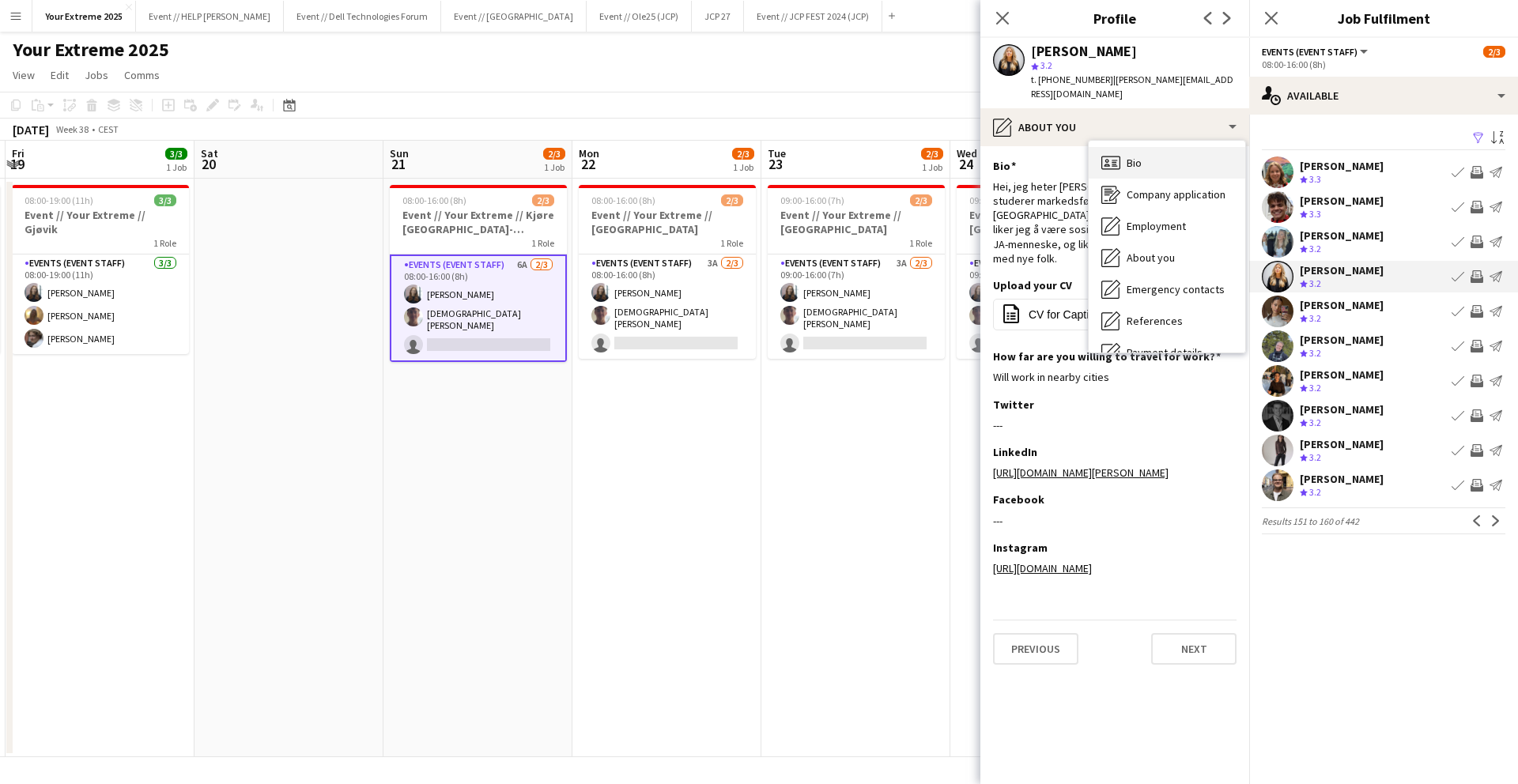
click at [1180, 148] on div "Bio Bio" at bounding box center [1167, 163] width 157 height 32
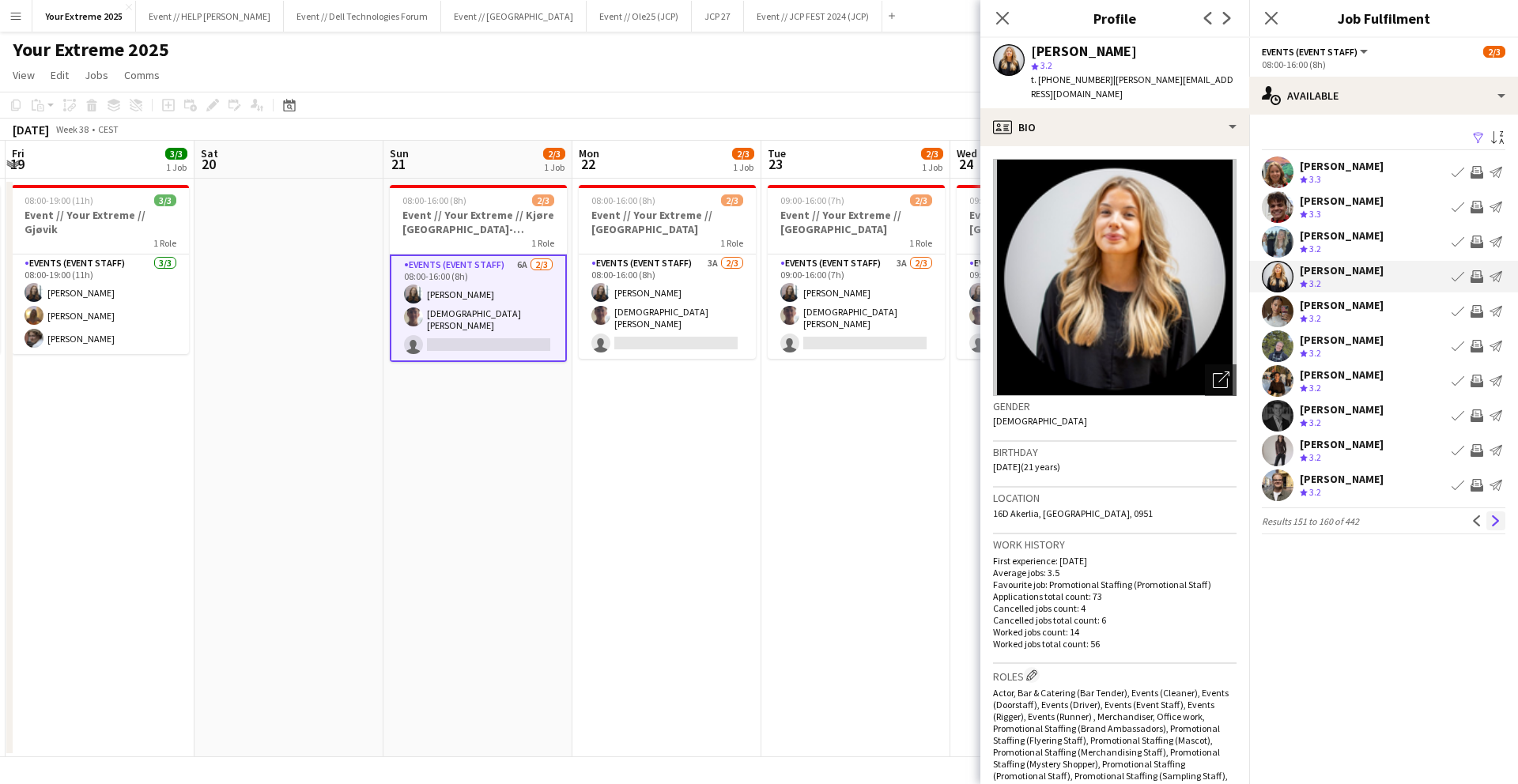
click at [1496, 525] on app-icon "Next" at bounding box center [1496, 520] width 11 height 11
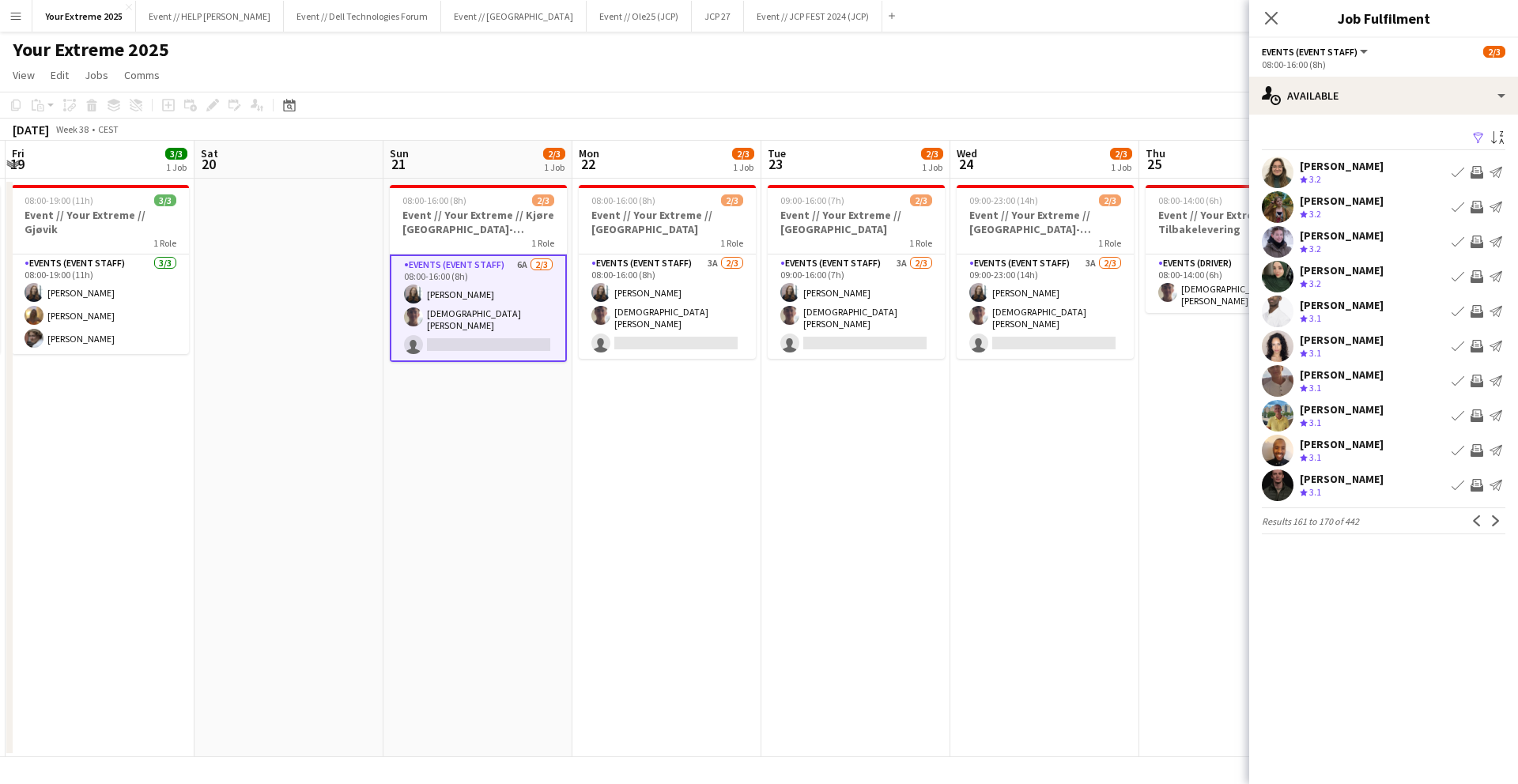
click at [1496, 525] on app-icon "Next" at bounding box center [1496, 520] width 11 height 11
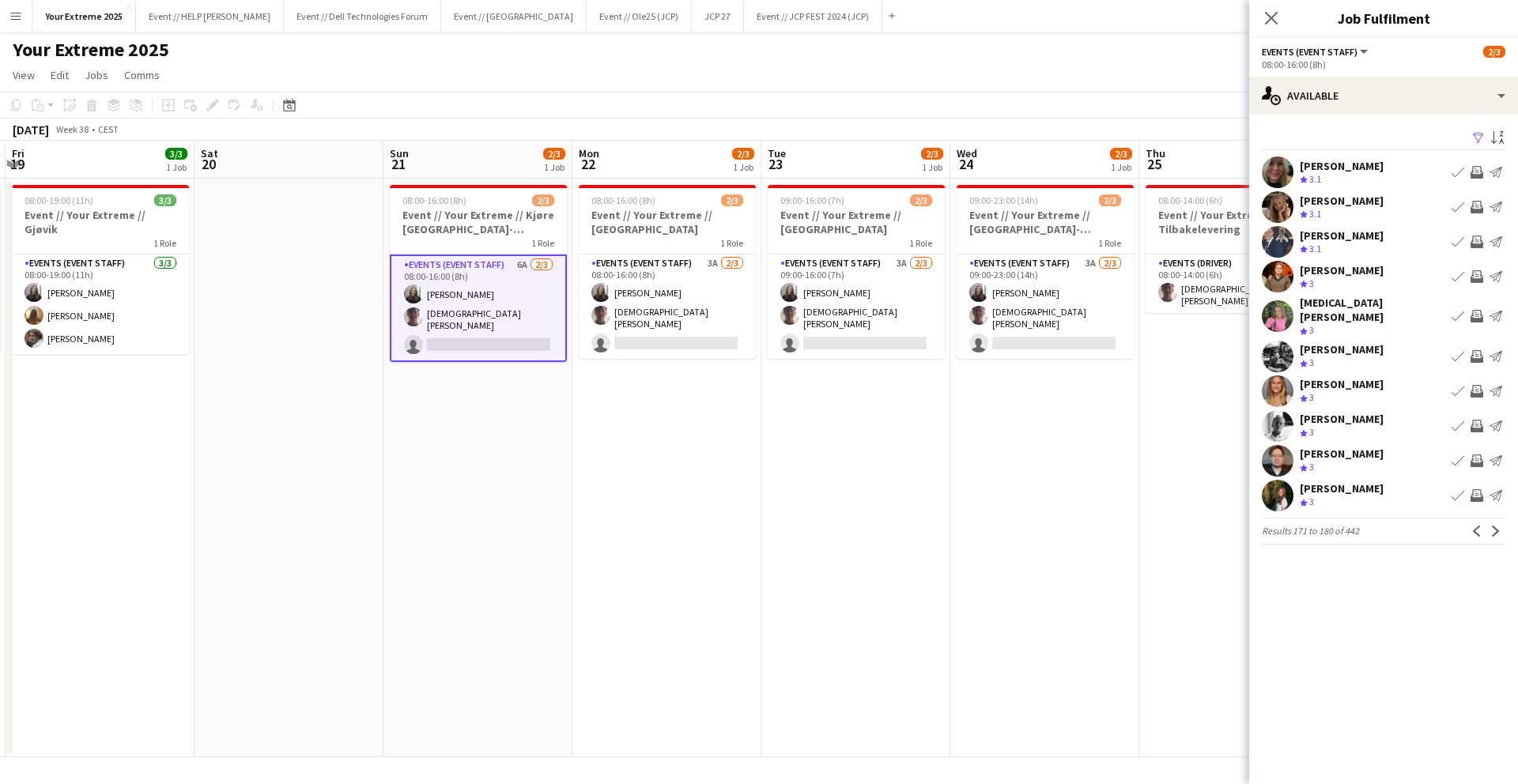
click at [1274, 376] on app-user-avatar at bounding box center [1278, 391] width 32 height 32
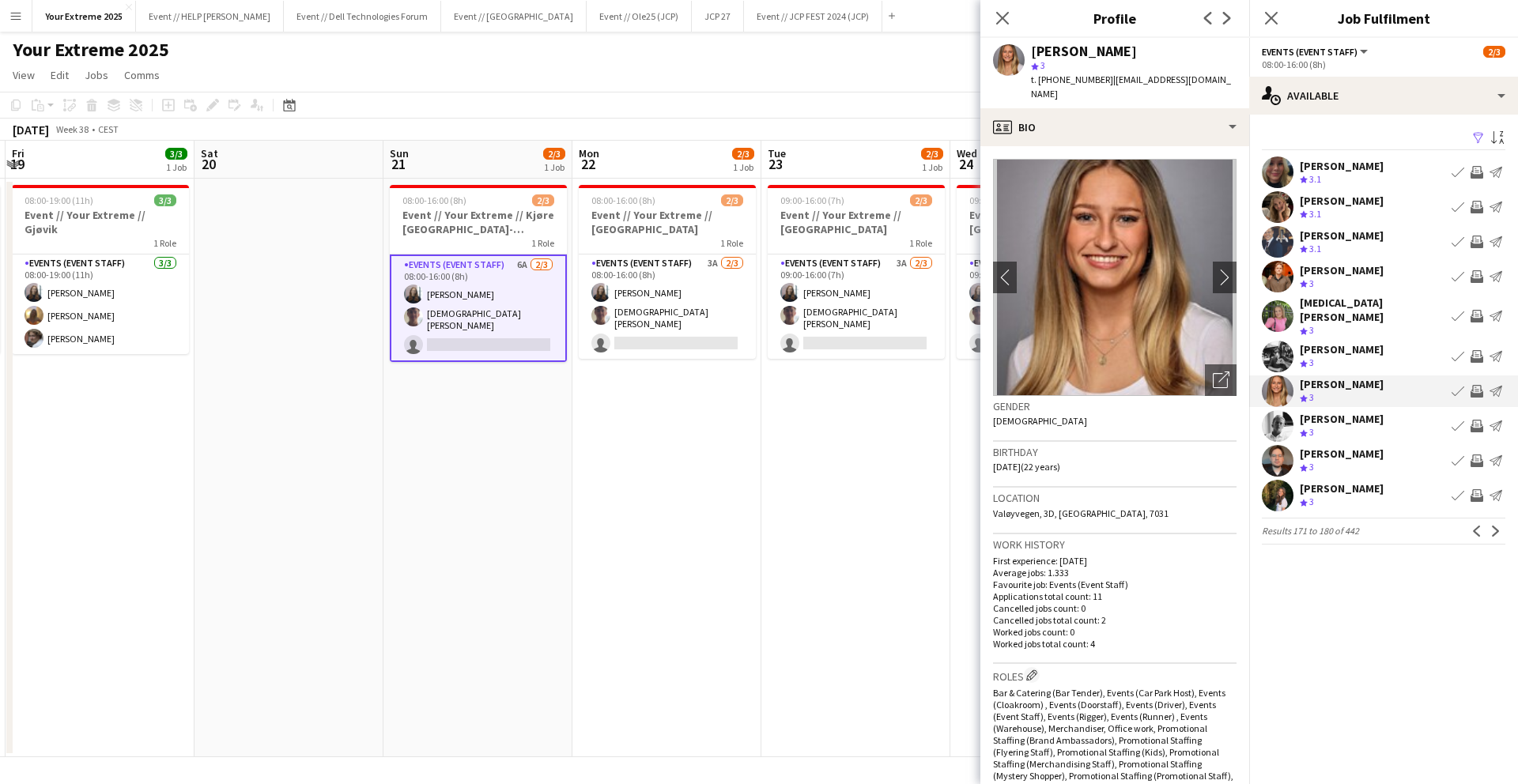
click at [1459, 568] on mat-expansion-panel "users Available Filter Sort asc [PERSON_NAME] Crew rating 3.1 Book crew Invite …" at bounding box center [1384, 449] width 269 height 669
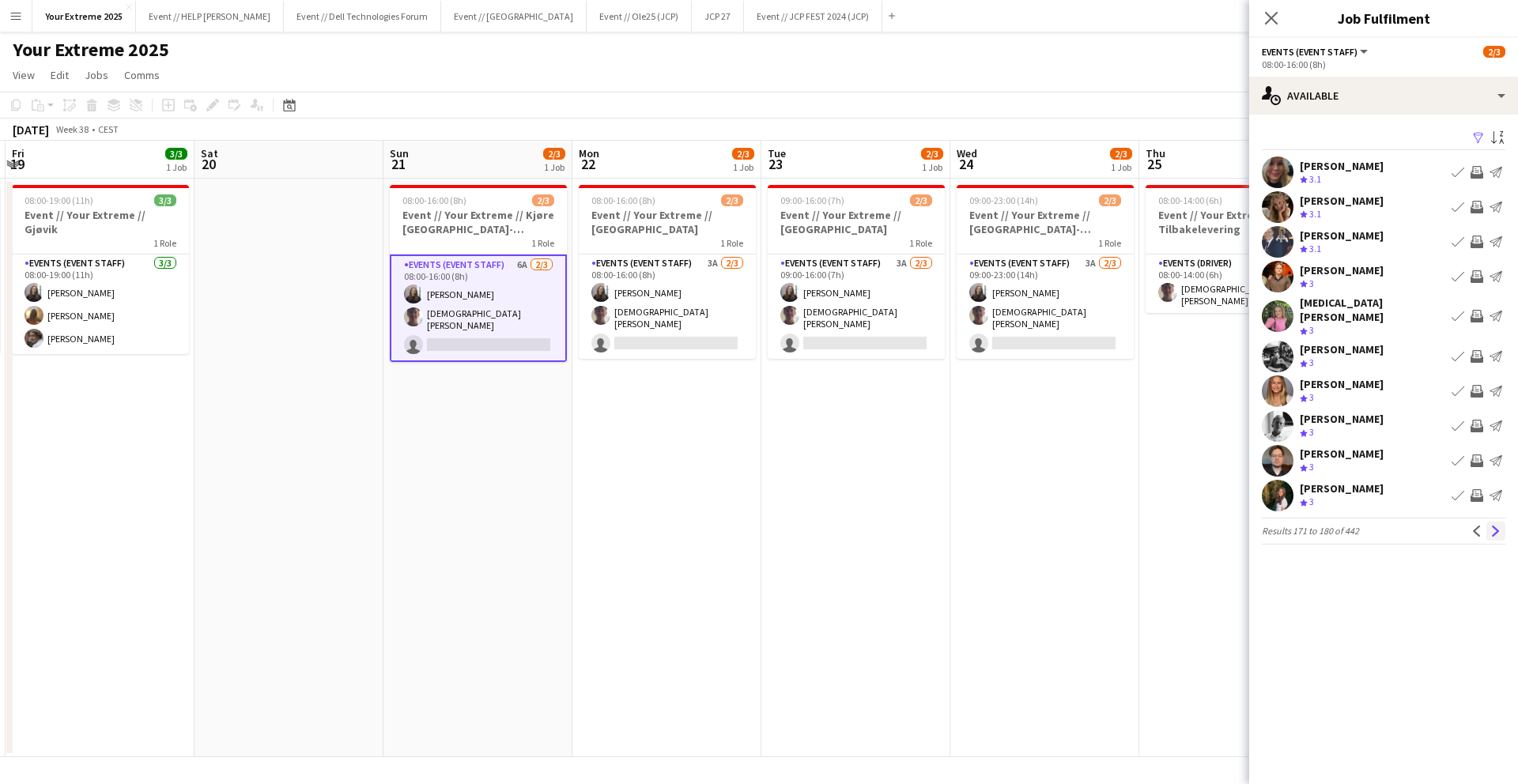
click at [1495, 526] on app-icon "Next" at bounding box center [1496, 531] width 11 height 11
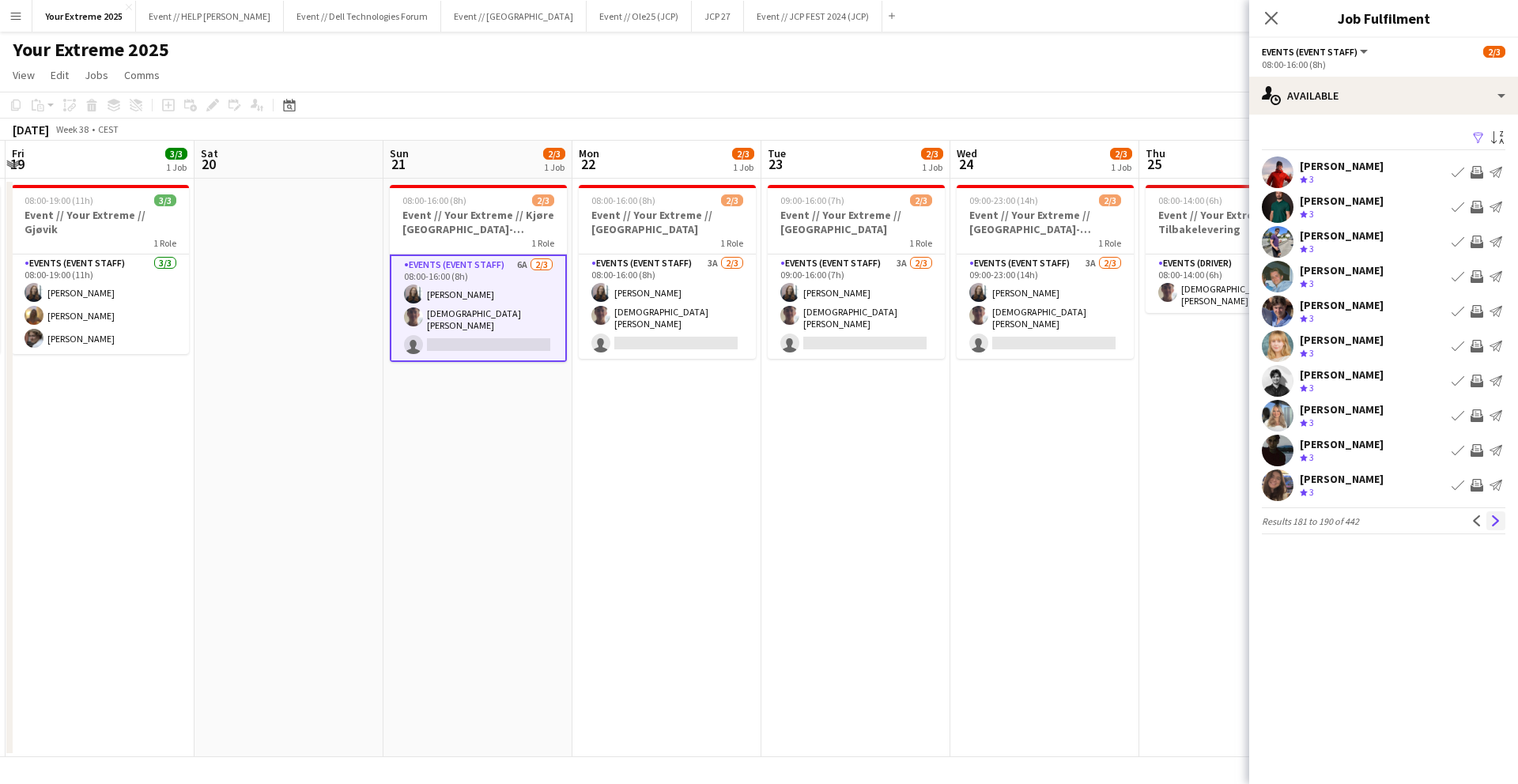
click at [1498, 526] on app-icon "Next" at bounding box center [1496, 520] width 11 height 11
click at [1498, 533] on app-pager "Results 191 to 200 of 442 Previous Next" at bounding box center [1384, 520] width 244 height 27
click at [1496, 523] on app-icon "Next" at bounding box center [1496, 520] width 11 height 11
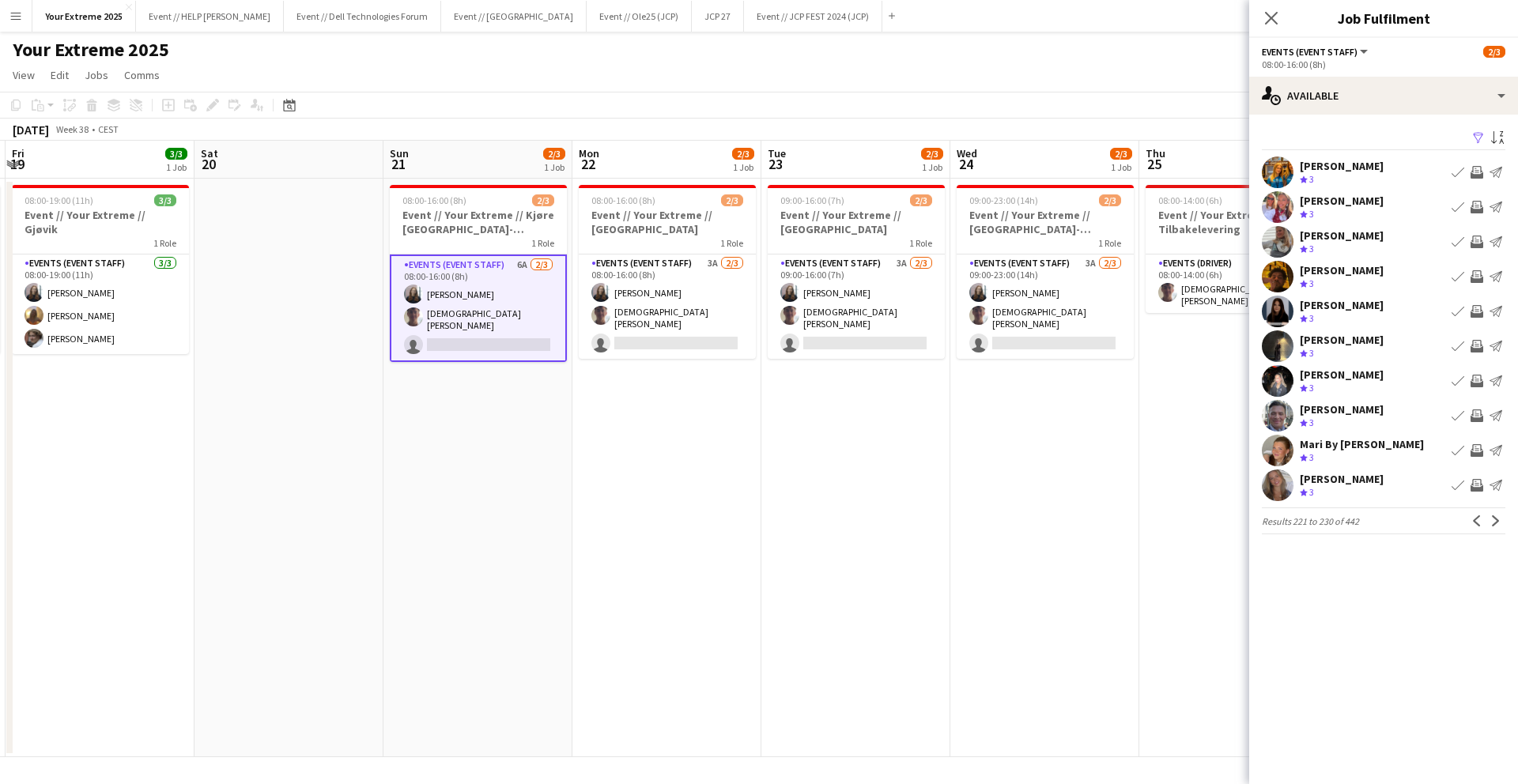
click at [1276, 484] on app-user-avatar at bounding box center [1278, 485] width 32 height 32
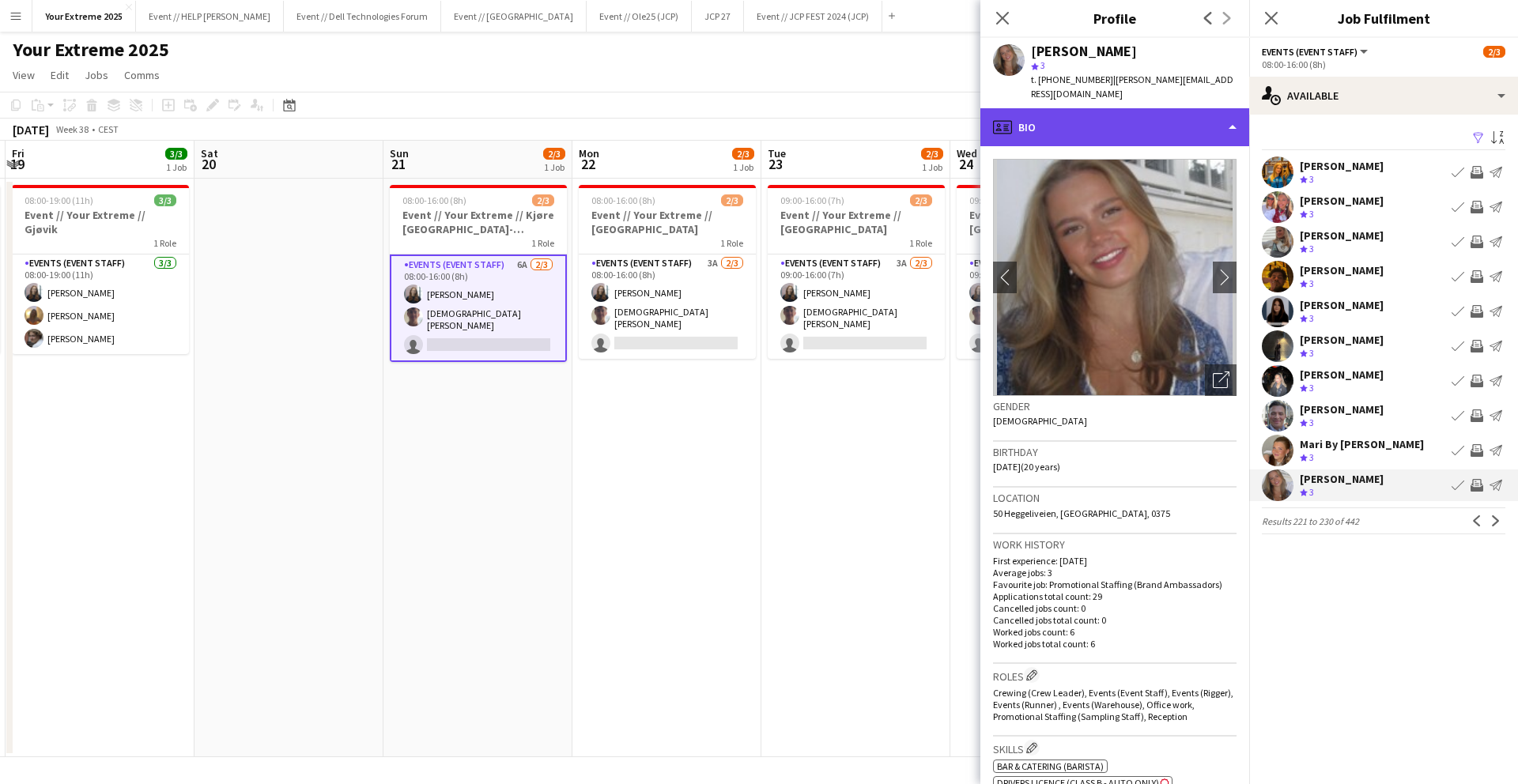
click at [1154, 109] on div "profile Bio" at bounding box center [1115, 128] width 269 height 38
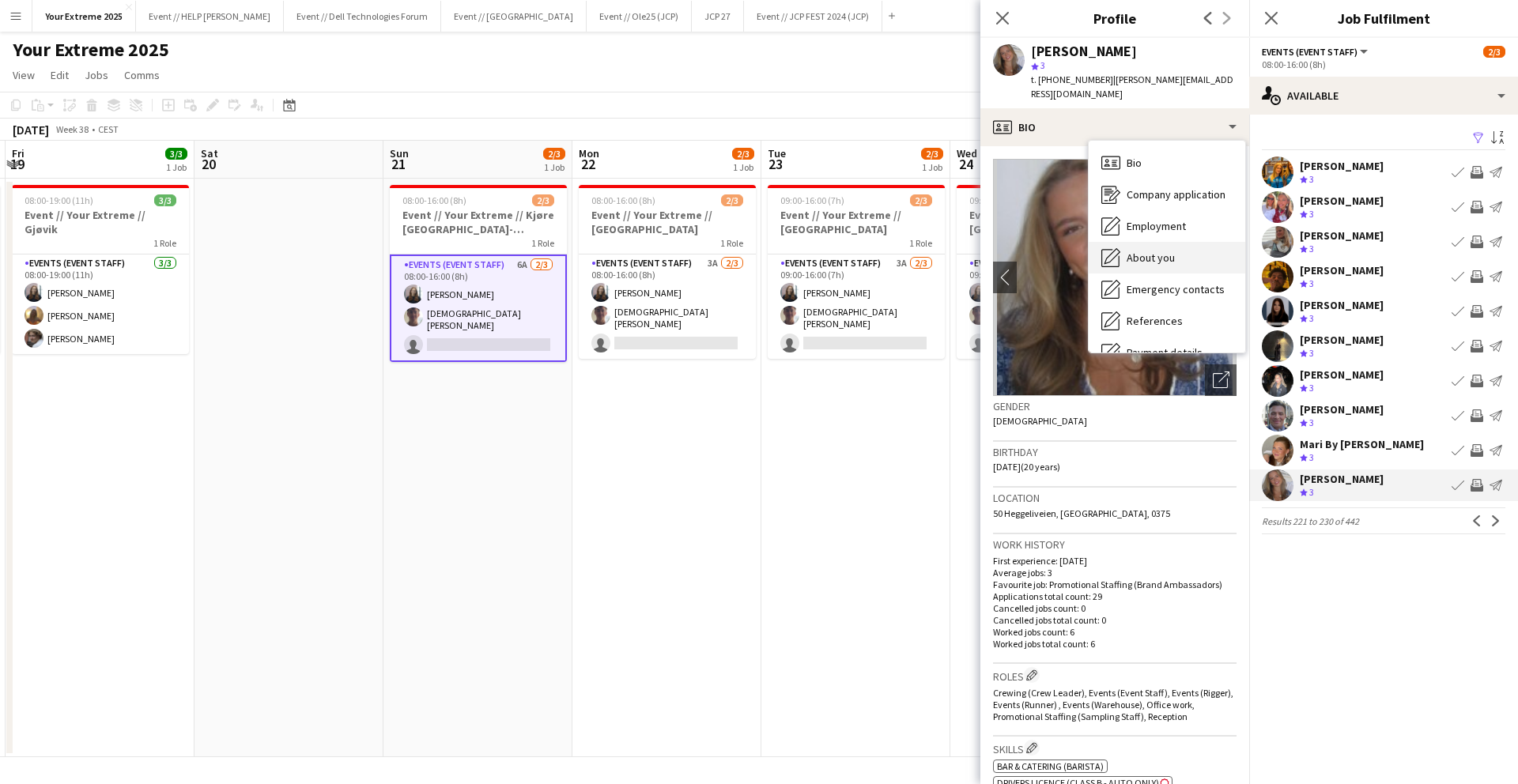
click at [1170, 251] on span "About you" at bounding box center [1151, 258] width 48 height 15
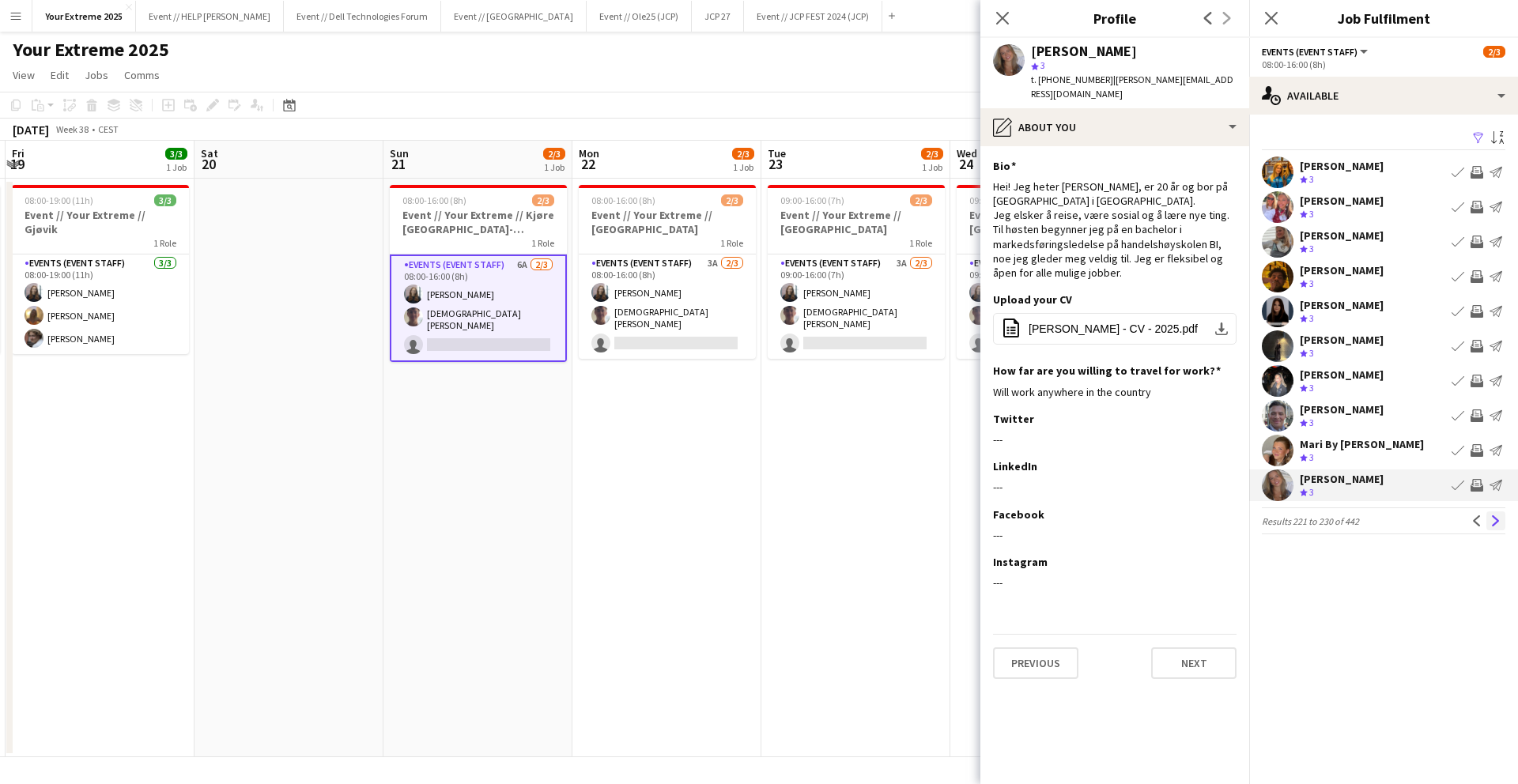
click at [1494, 524] on app-icon "Next" at bounding box center [1496, 520] width 11 height 11
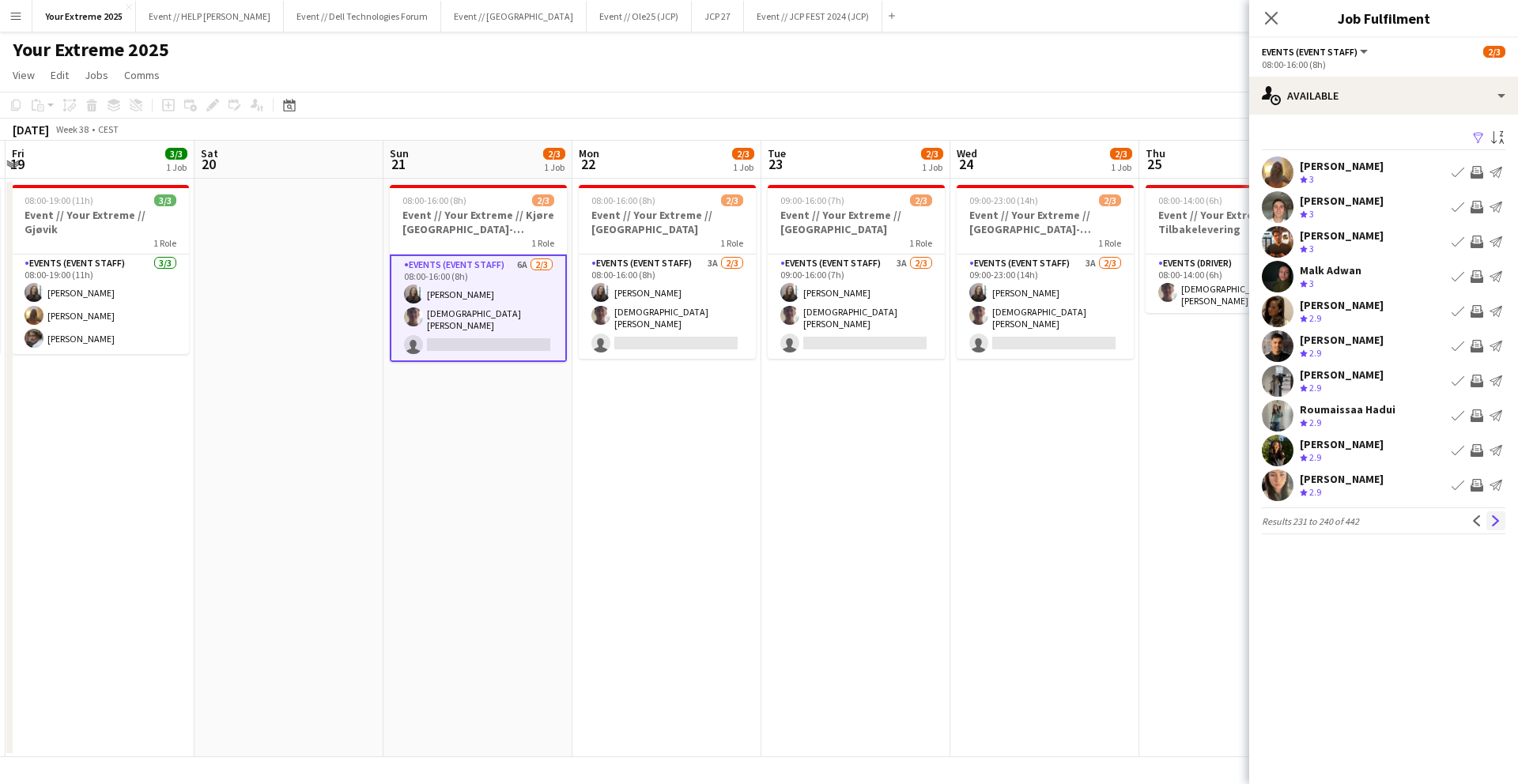
click at [1493, 521] on app-icon "Next" at bounding box center [1496, 520] width 11 height 11
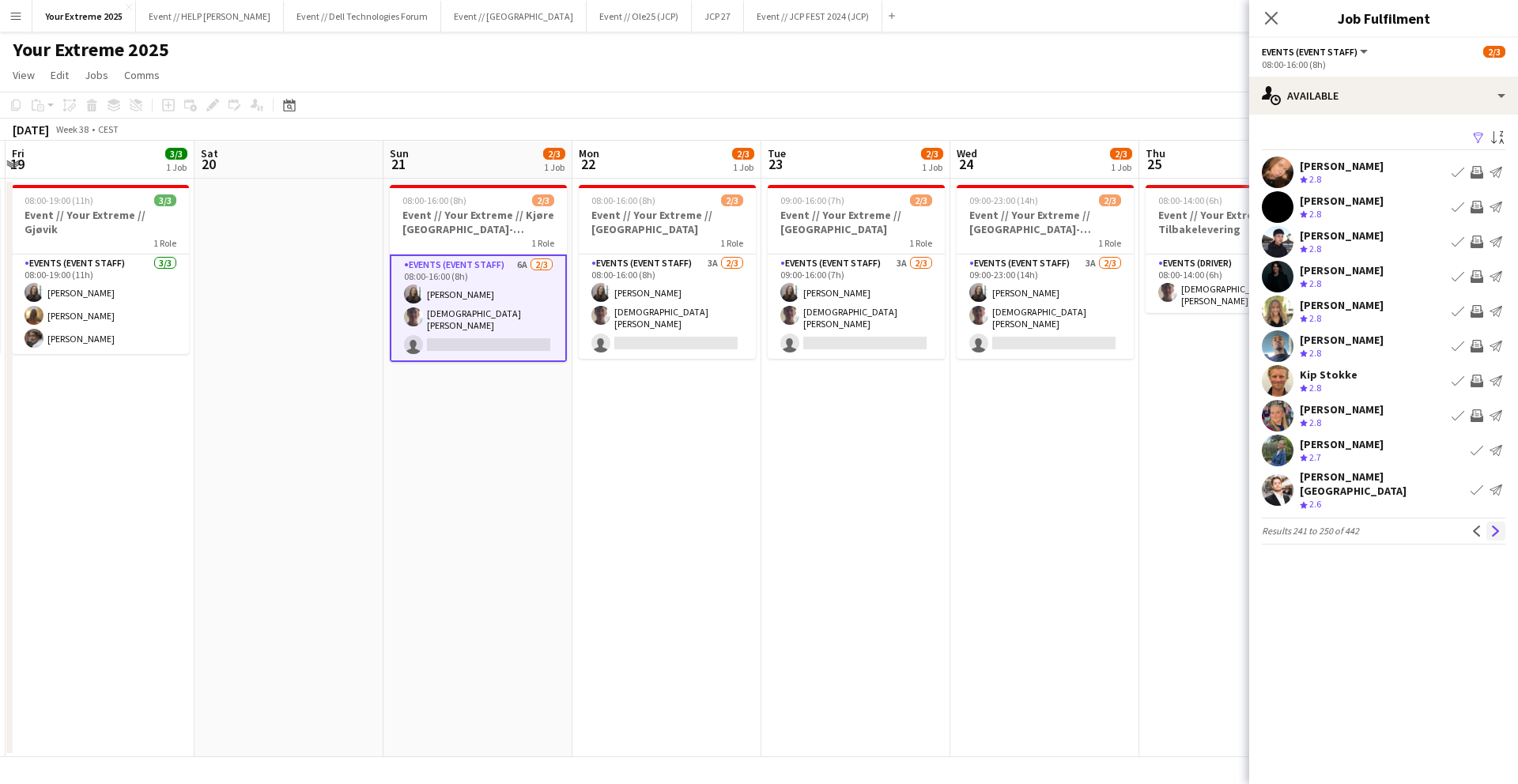
click at [1493, 526] on app-icon "Next" at bounding box center [1496, 531] width 11 height 11
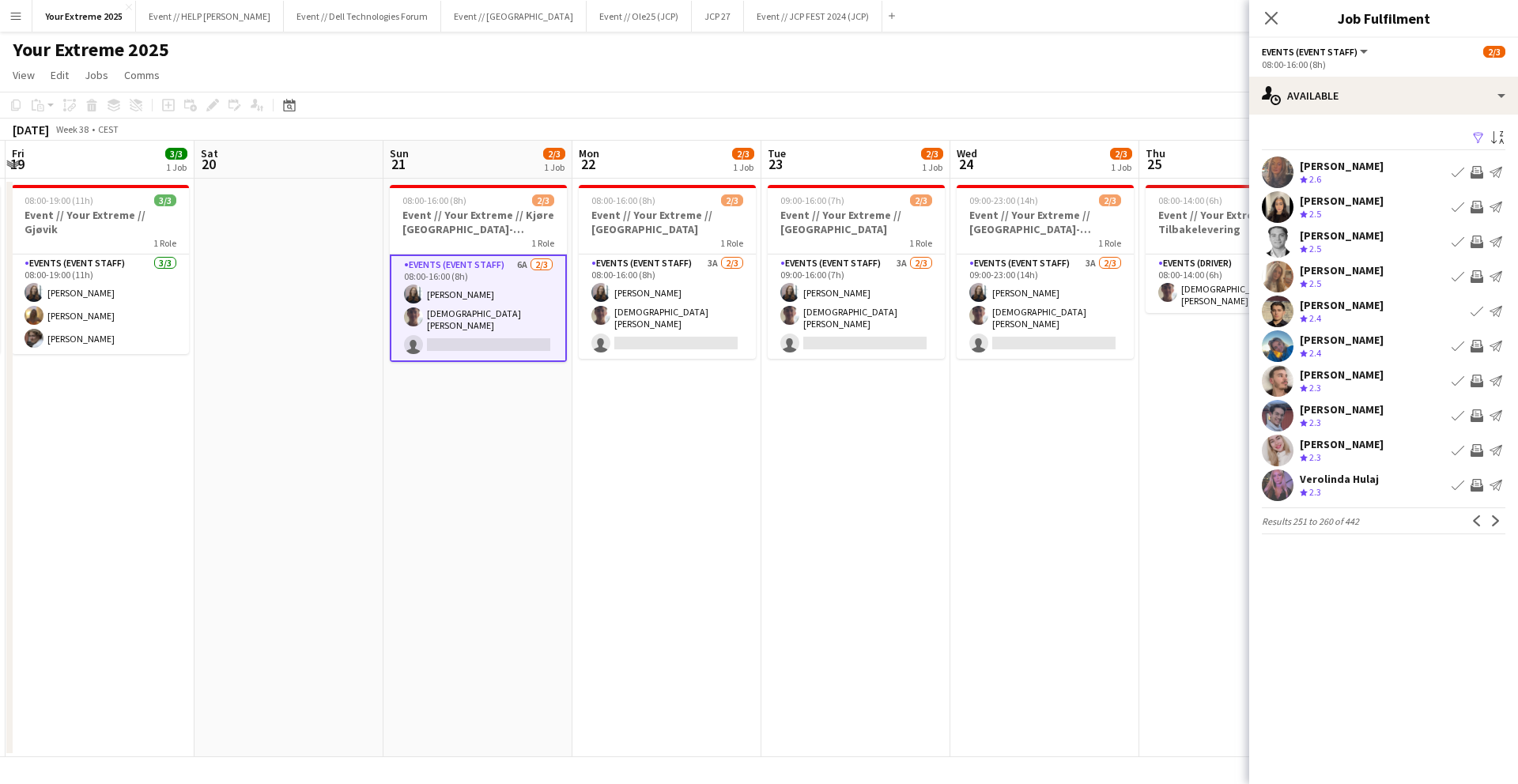
click at [1493, 521] on app-icon "Next" at bounding box center [1496, 520] width 11 height 11
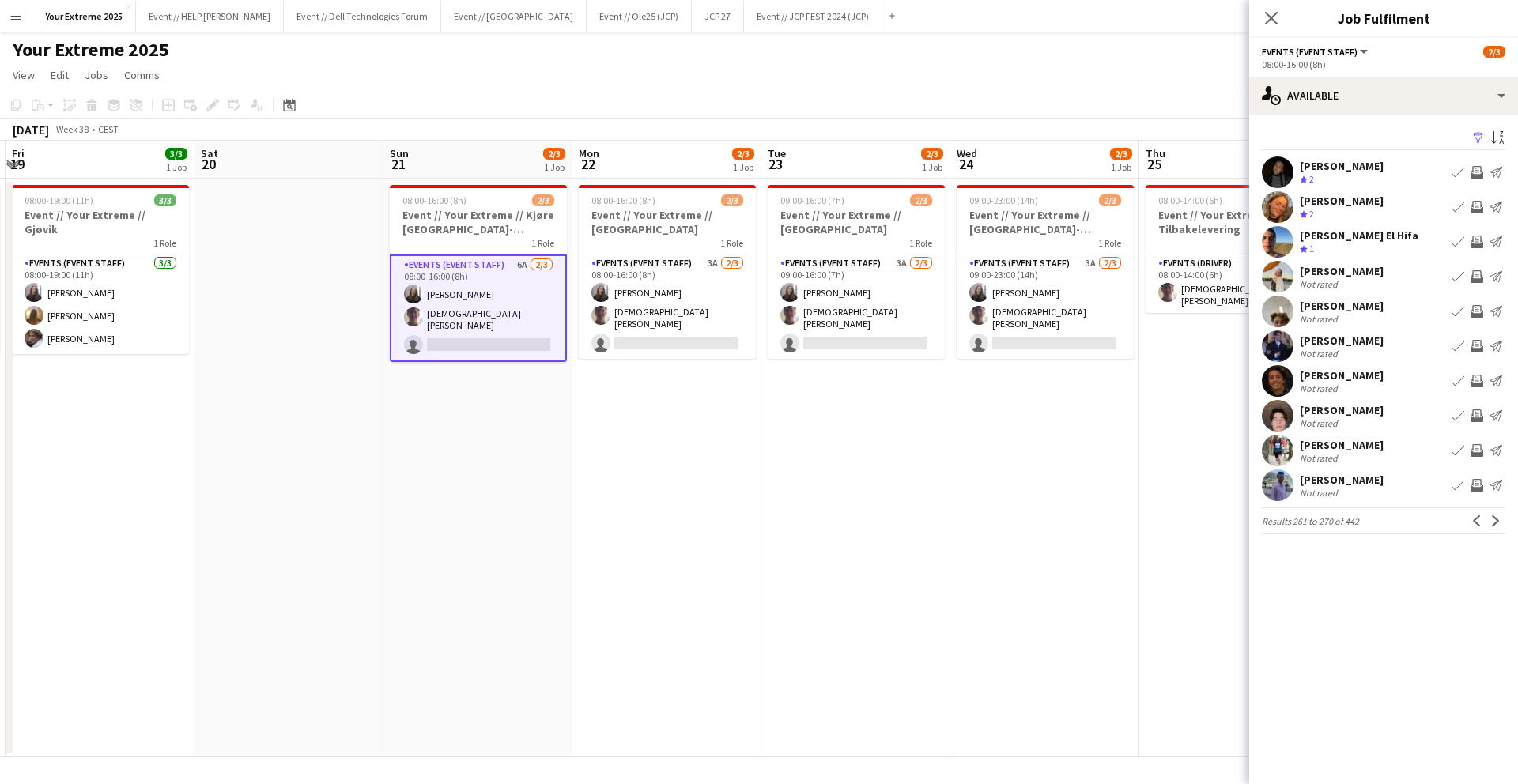
click at [1493, 521] on app-icon "Next" at bounding box center [1496, 520] width 11 height 11
click at [1493, 522] on app-icon "Next" at bounding box center [1496, 520] width 11 height 11
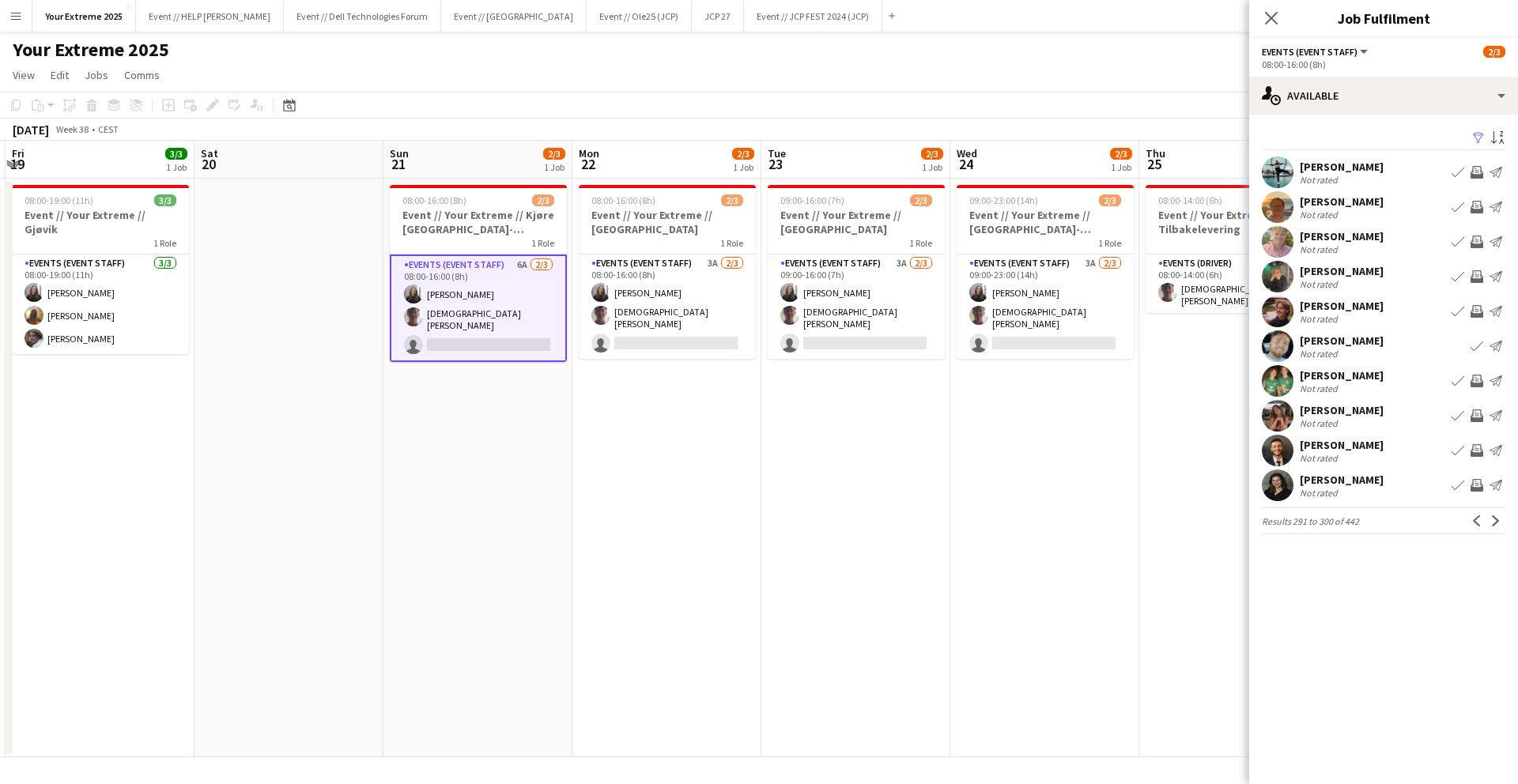
click at [1278, 171] on app-user-avatar at bounding box center [1278, 172] width 32 height 32
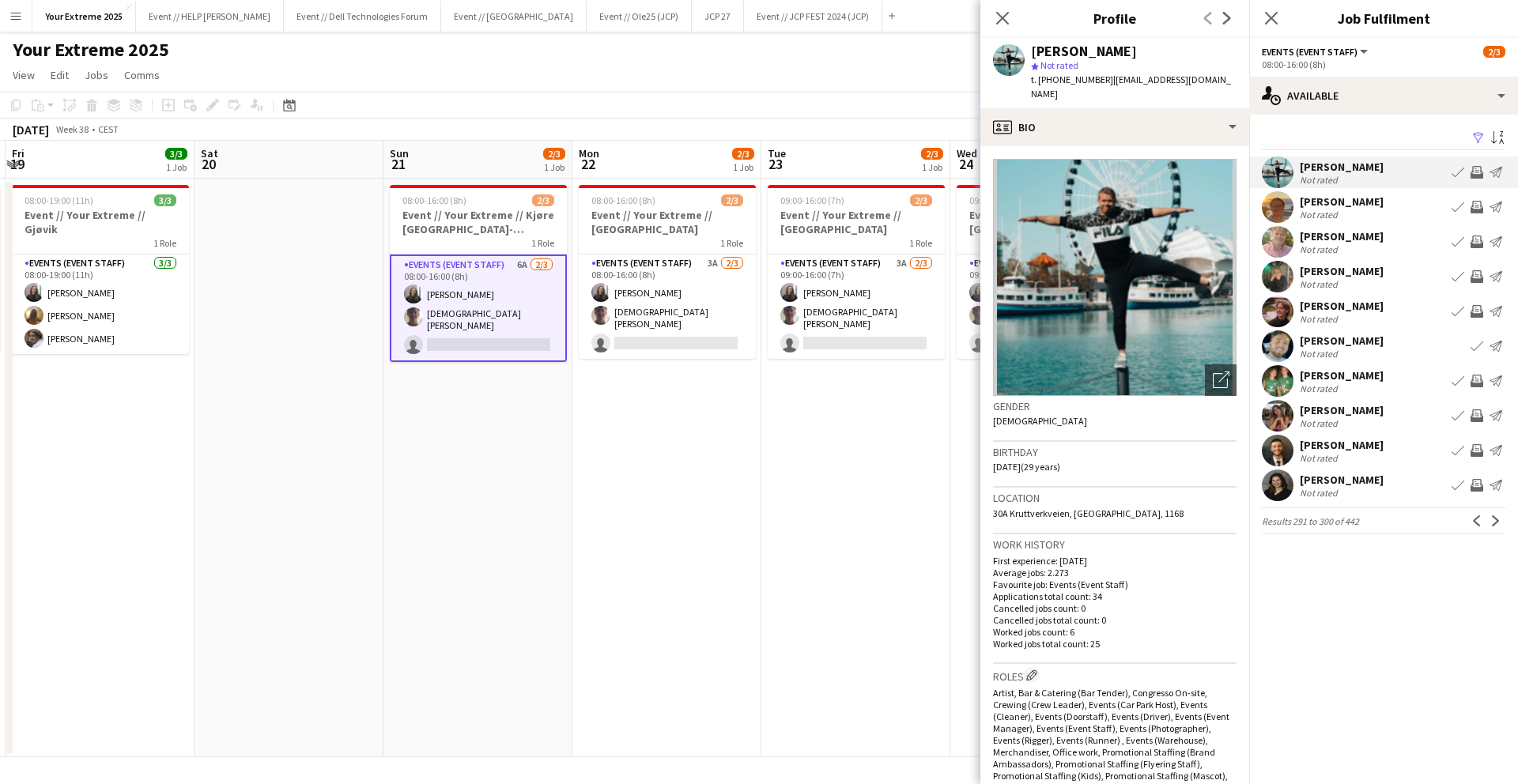
click at [1279, 244] on app-user-avatar at bounding box center [1278, 241] width 32 height 32
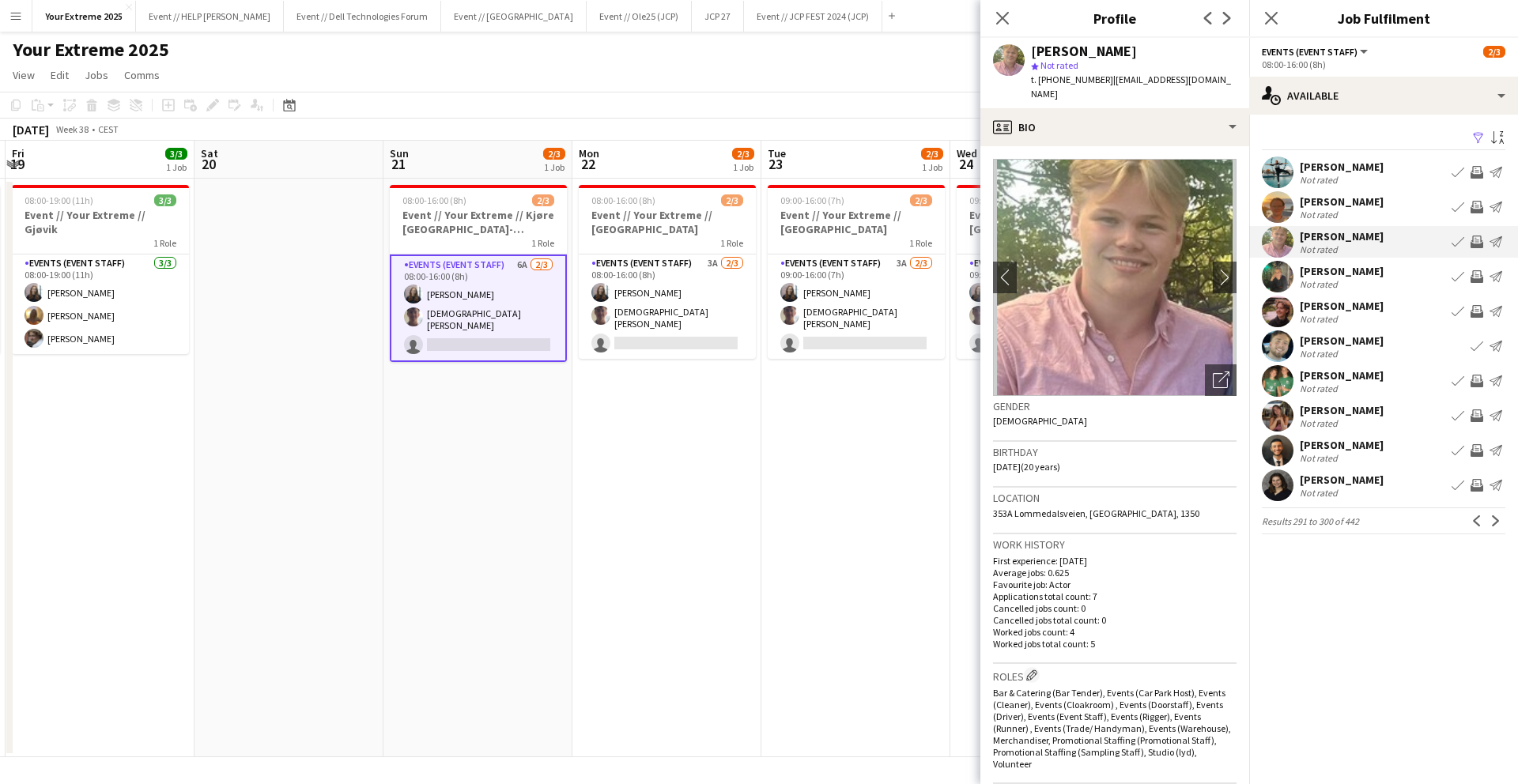
click at [1290, 388] on app-user-avatar at bounding box center [1278, 381] width 32 height 32
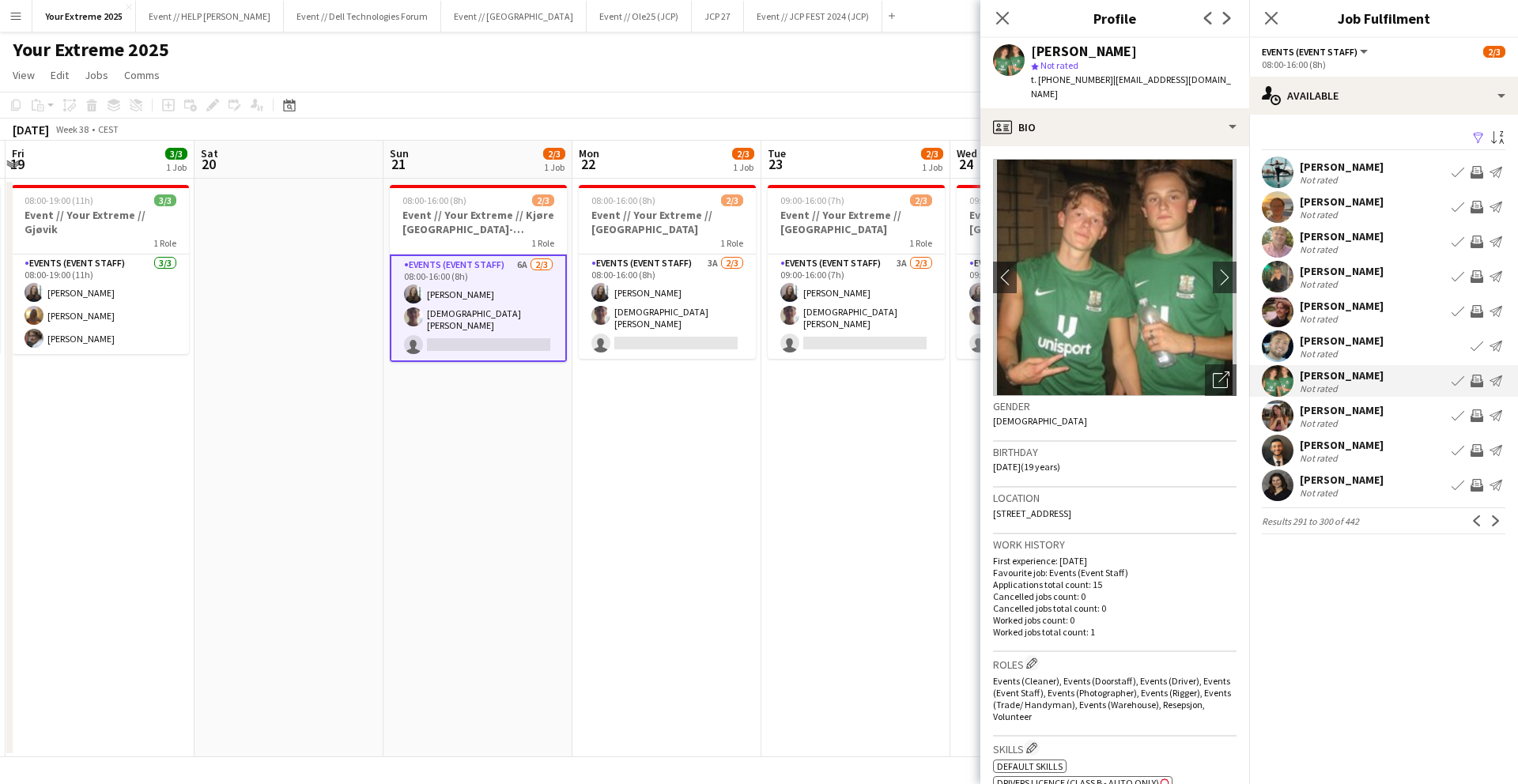
click at [1285, 489] on app-user-avatar at bounding box center [1278, 485] width 32 height 32
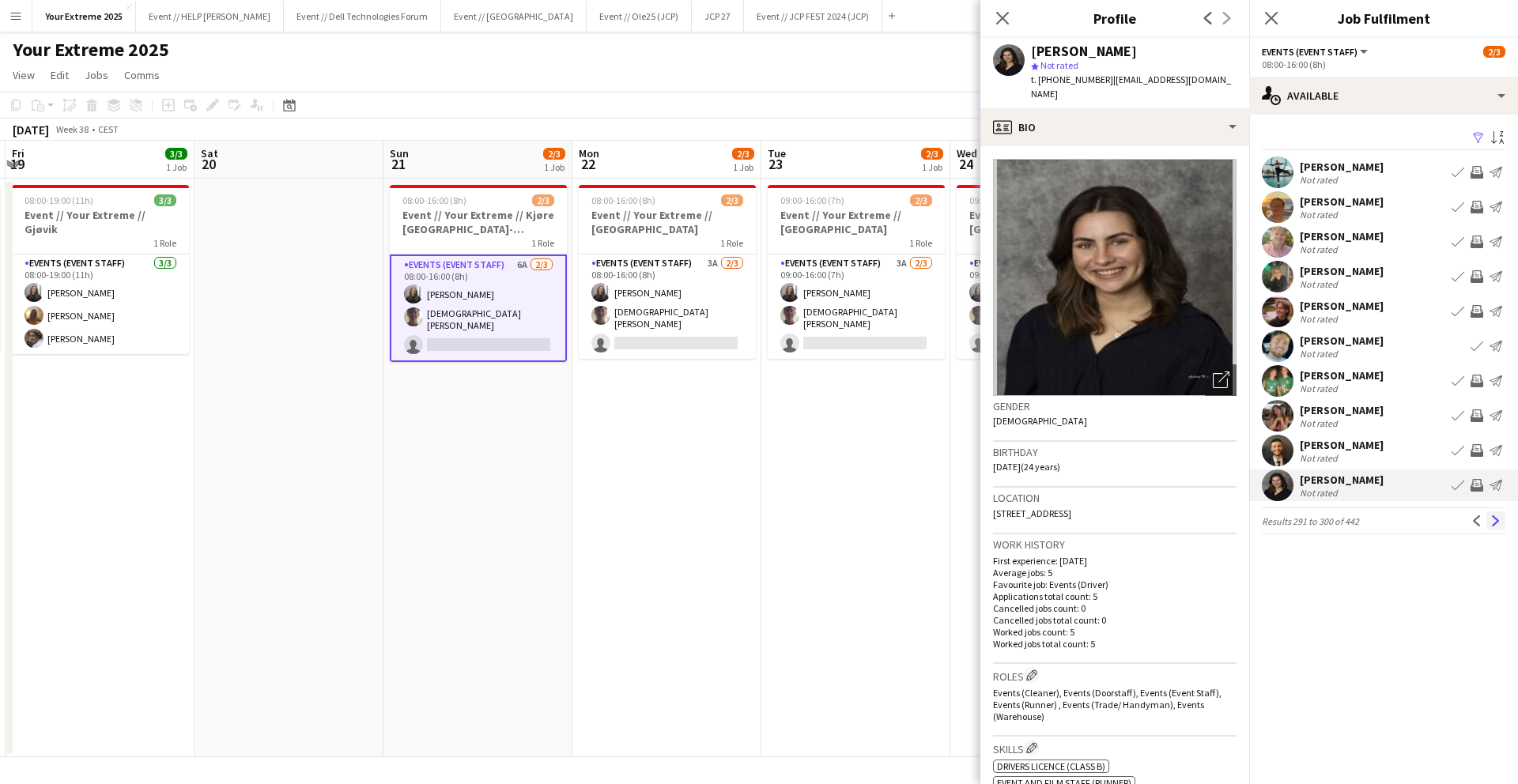
click at [1487, 525] on button "Next" at bounding box center [1496, 521] width 19 height 19
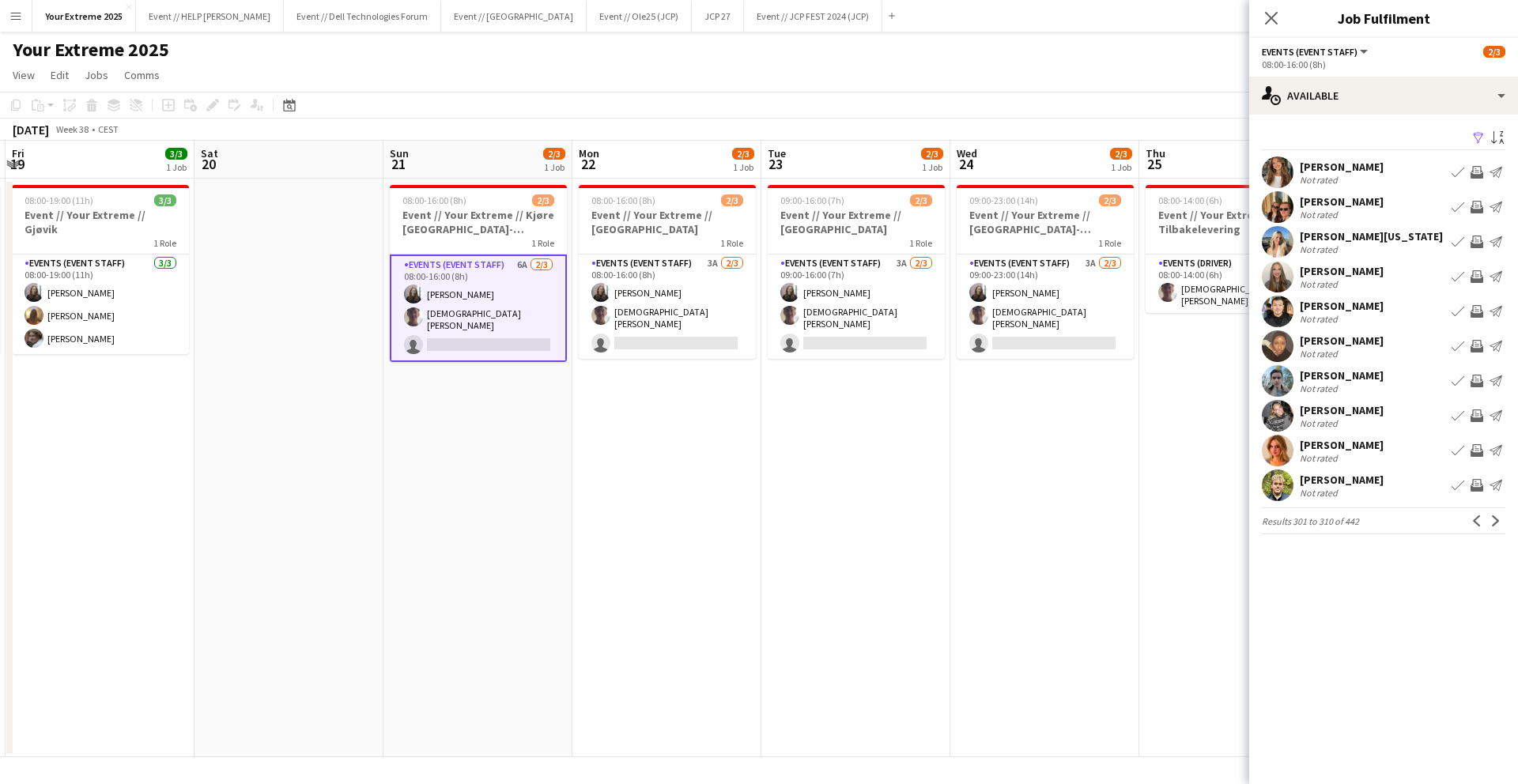
click at [1277, 242] on app-user-avatar at bounding box center [1278, 241] width 32 height 32
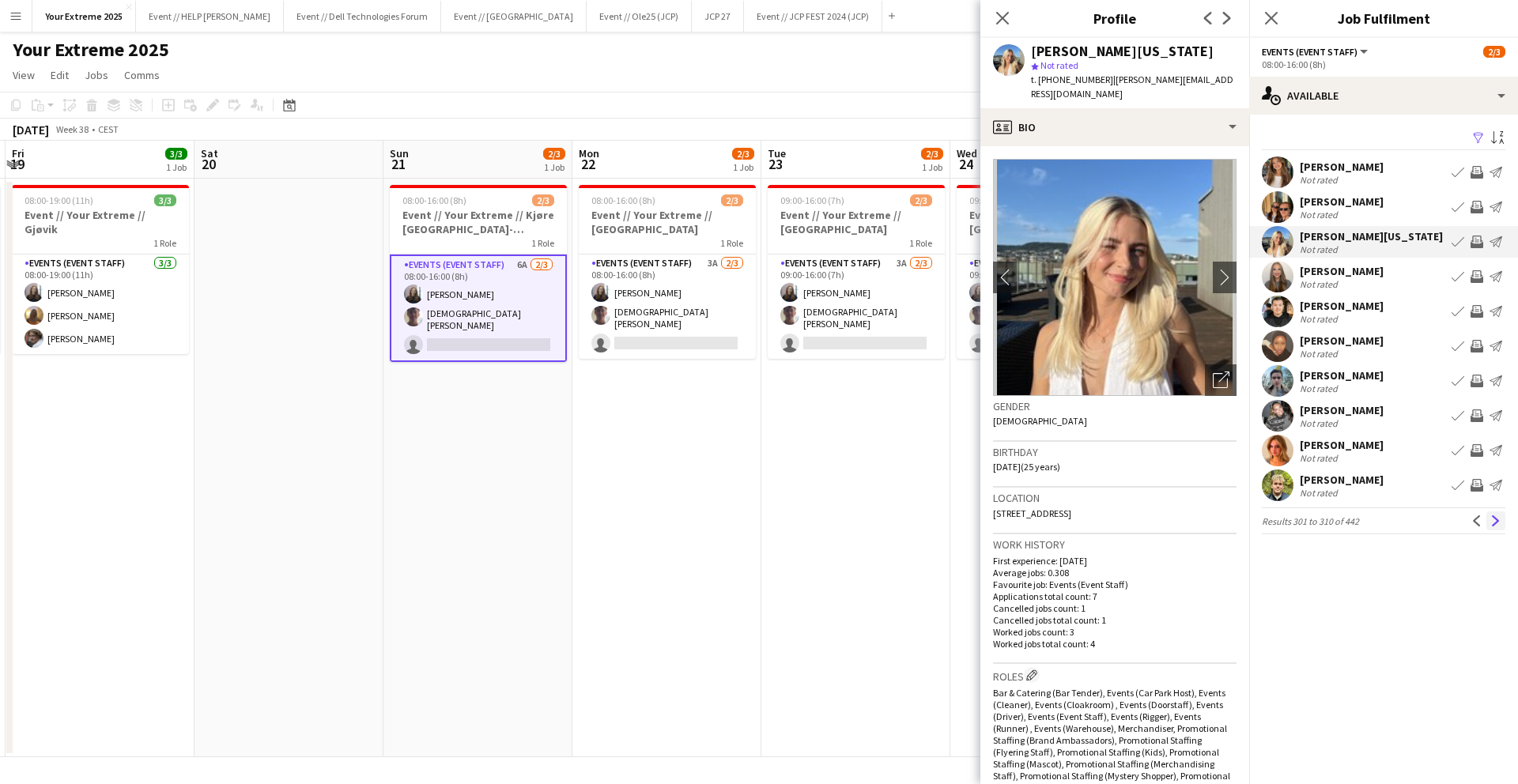
click at [1495, 522] on app-icon "Next" at bounding box center [1496, 520] width 11 height 11
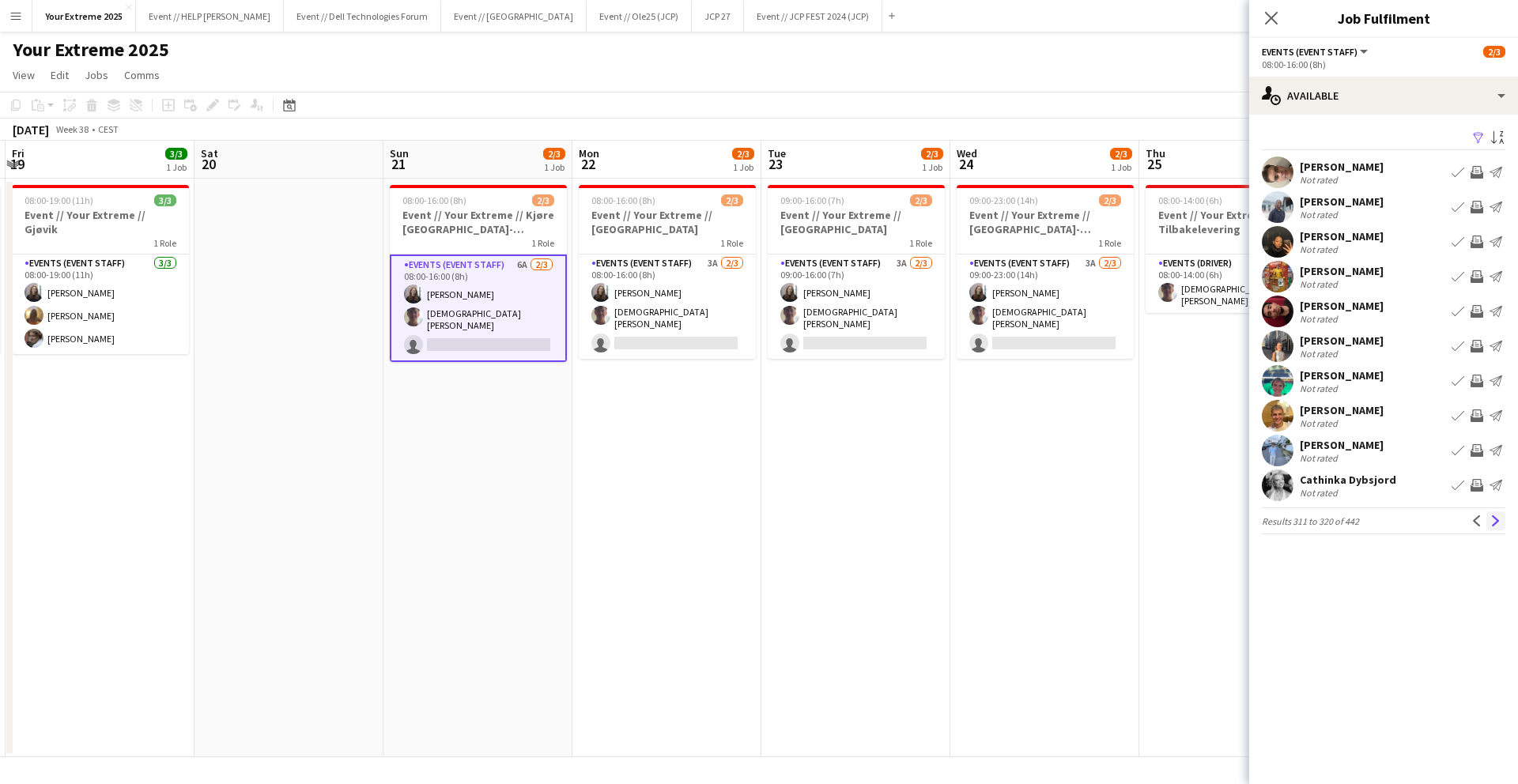
click at [1496, 526] on app-icon "Next" at bounding box center [1496, 520] width 11 height 11
click at [1496, 525] on app-icon "Next" at bounding box center [1496, 520] width 11 height 11
click at [1282, 207] on app-user-avatar at bounding box center [1278, 207] width 32 height 32
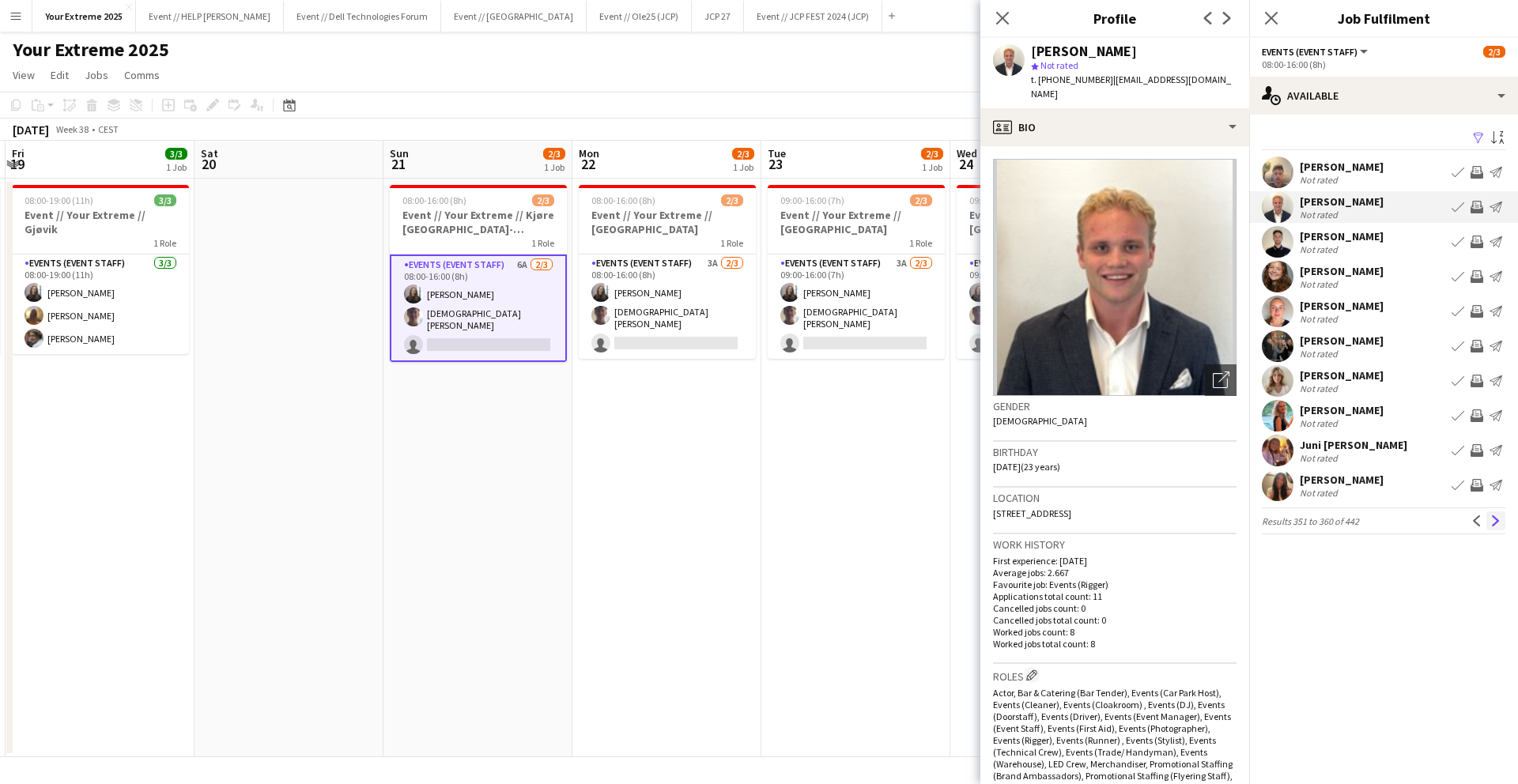
click at [1493, 520] on app-icon "Next" at bounding box center [1496, 520] width 11 height 11
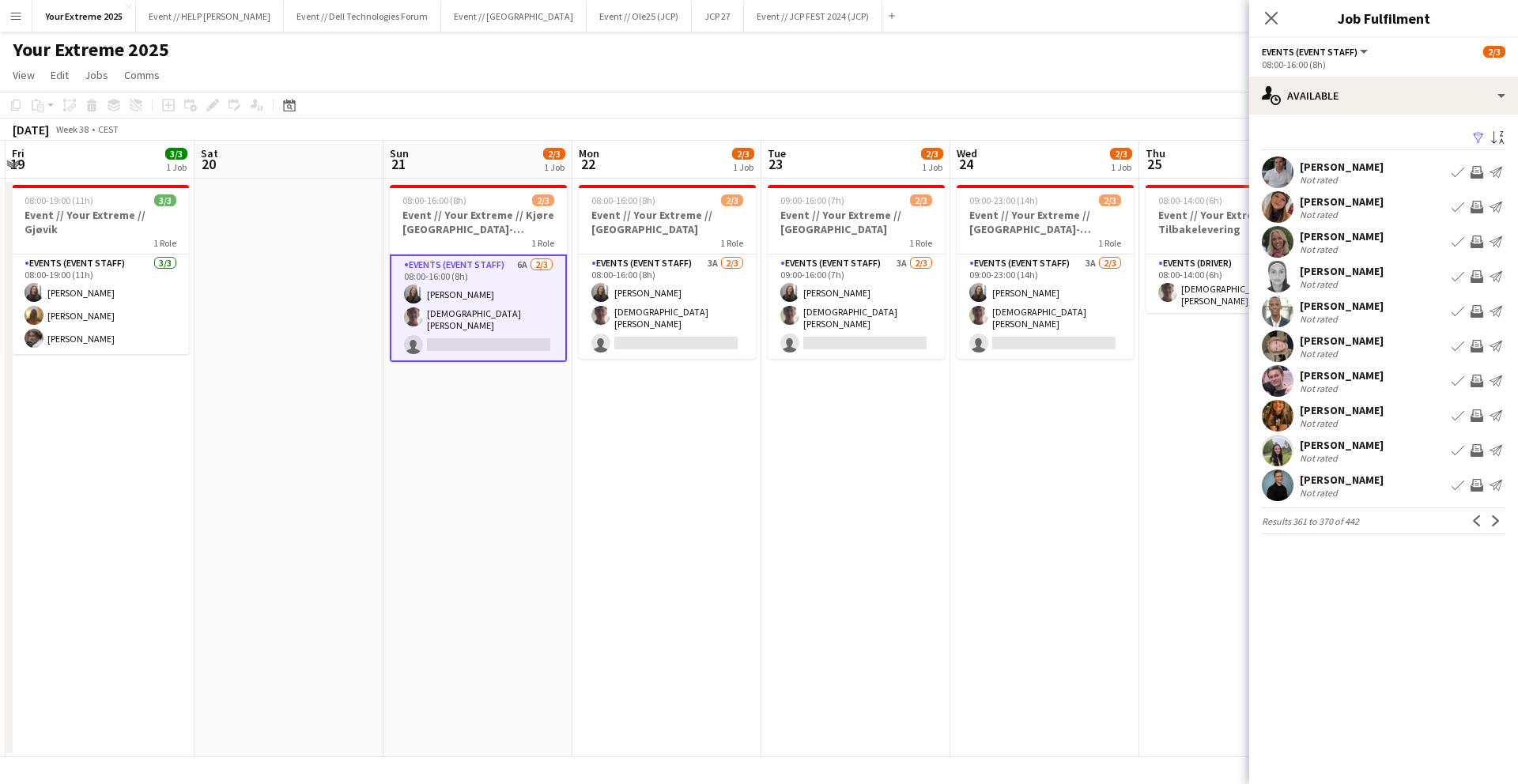
click at [1493, 520] on app-icon "Next" at bounding box center [1496, 520] width 11 height 11
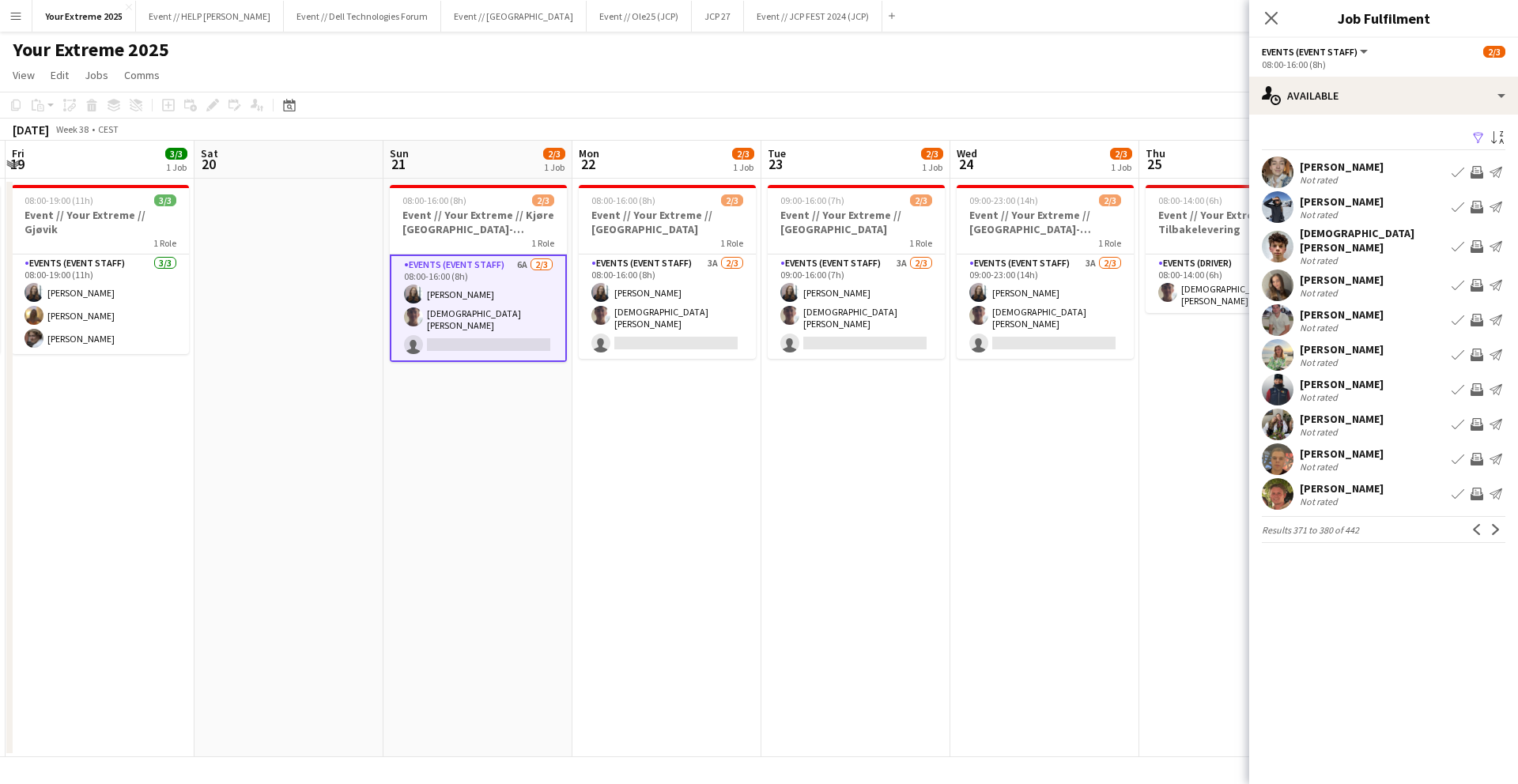
click at [1493, 524] on app-icon "Next" at bounding box center [1496, 529] width 11 height 11
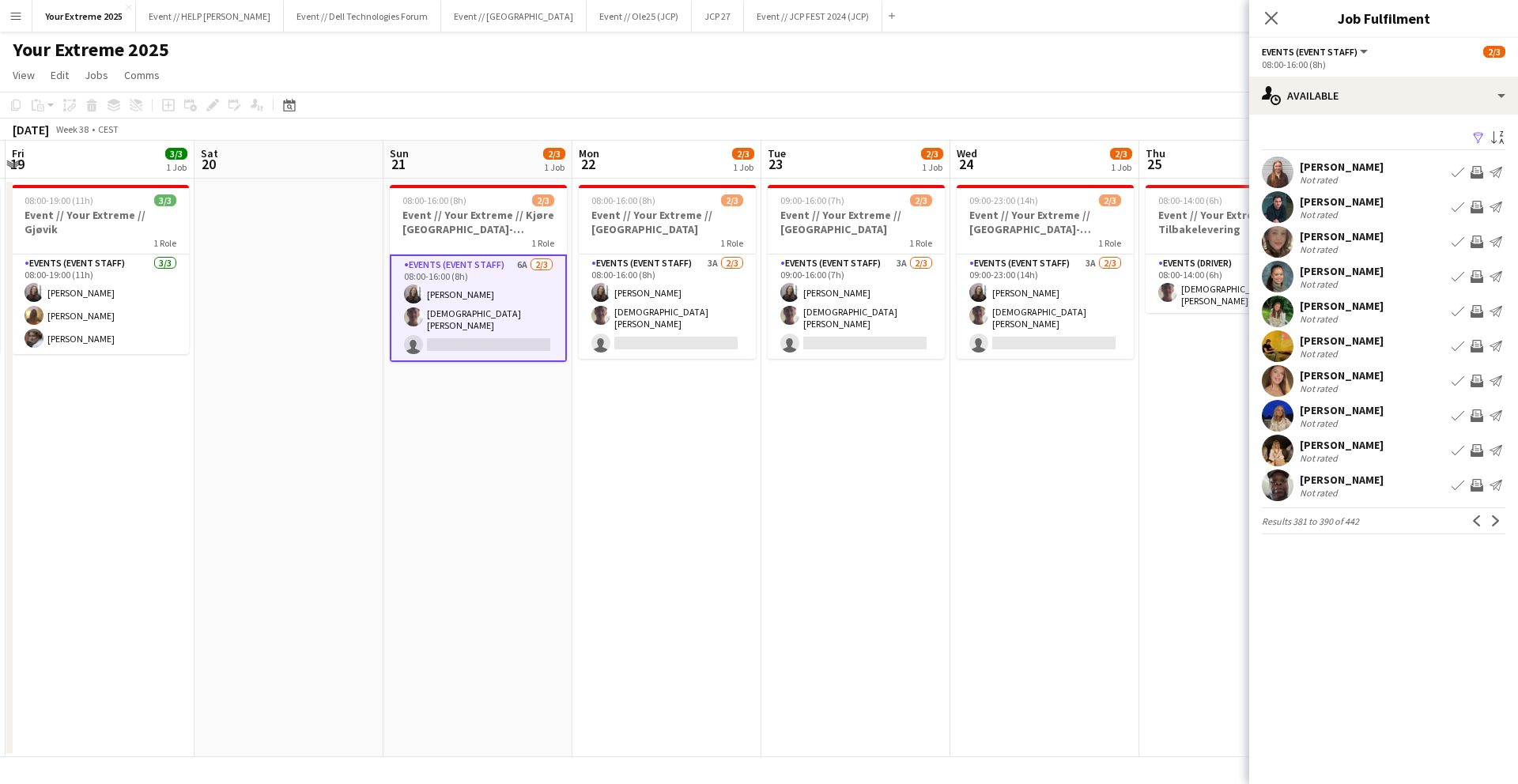
click at [1493, 520] on app-icon "Next" at bounding box center [1496, 520] width 11 height 11
click at [1497, 525] on app-icon "Next" at bounding box center [1496, 520] width 11 height 11
click at [1497, 524] on app-icon "Next" at bounding box center [1496, 520] width 11 height 11
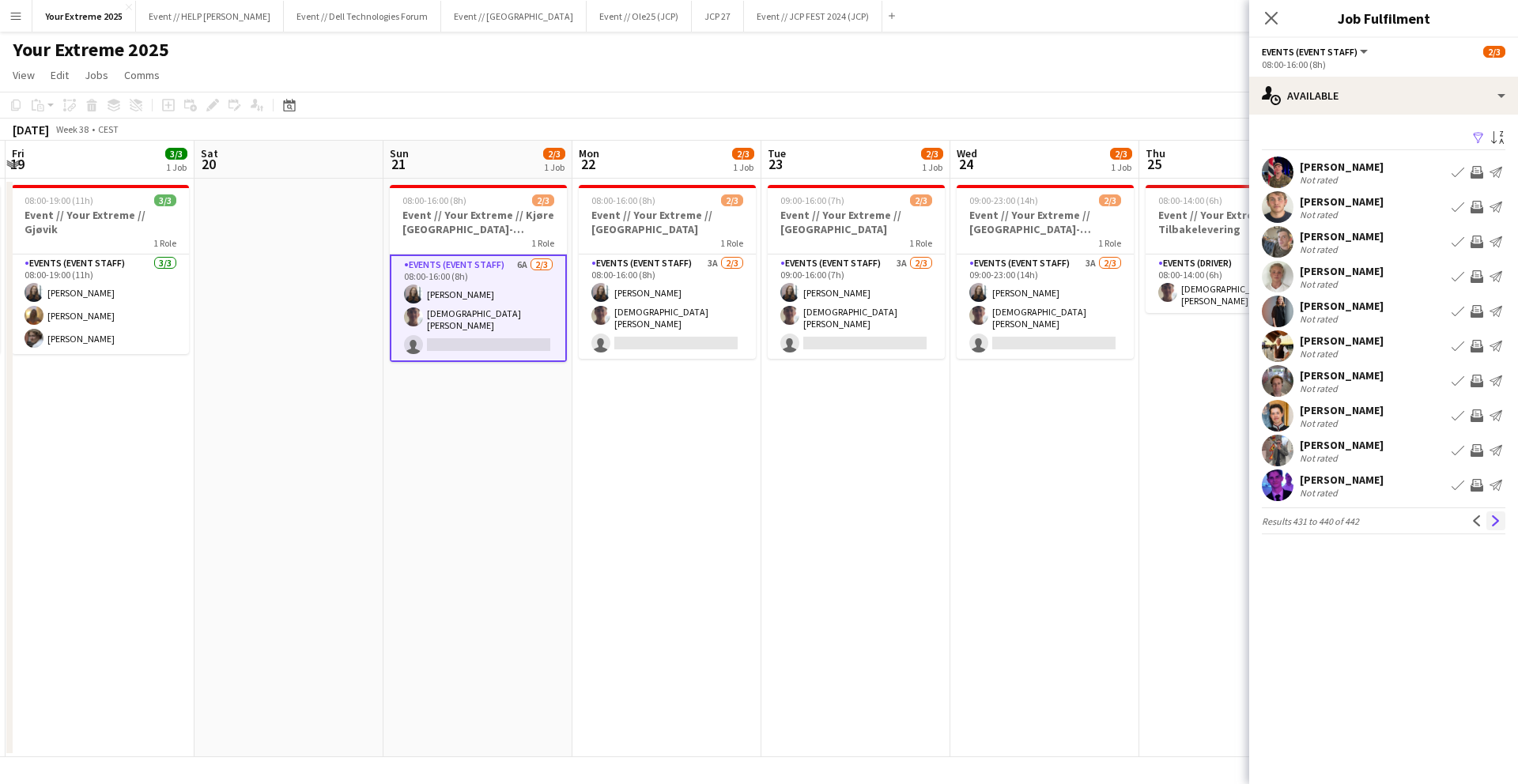
click at [1497, 524] on app-icon "Next" at bounding box center [1496, 520] width 11 height 11
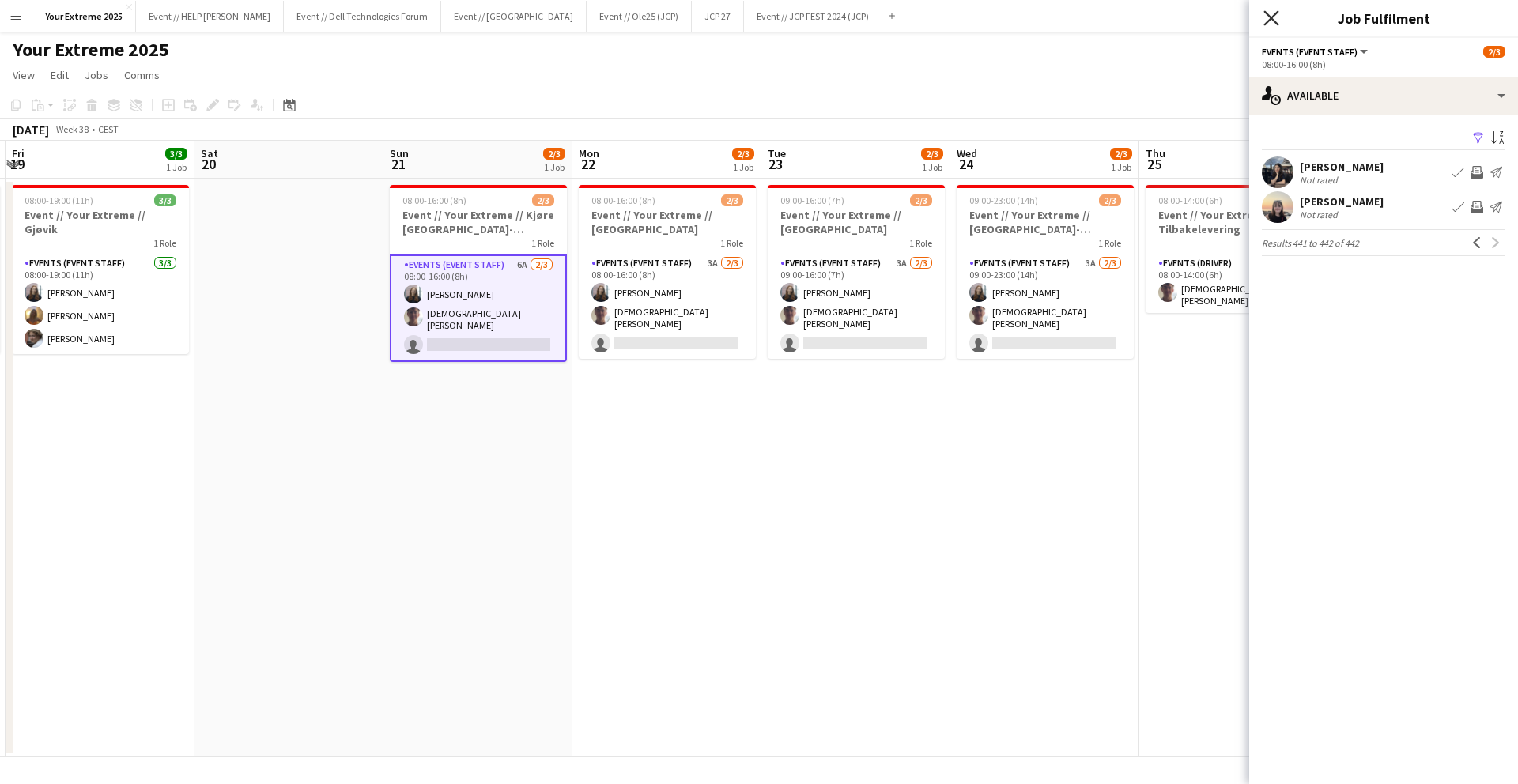
click at [1270, 21] on icon "Close pop-in" at bounding box center [1270, 17] width 15 height 15
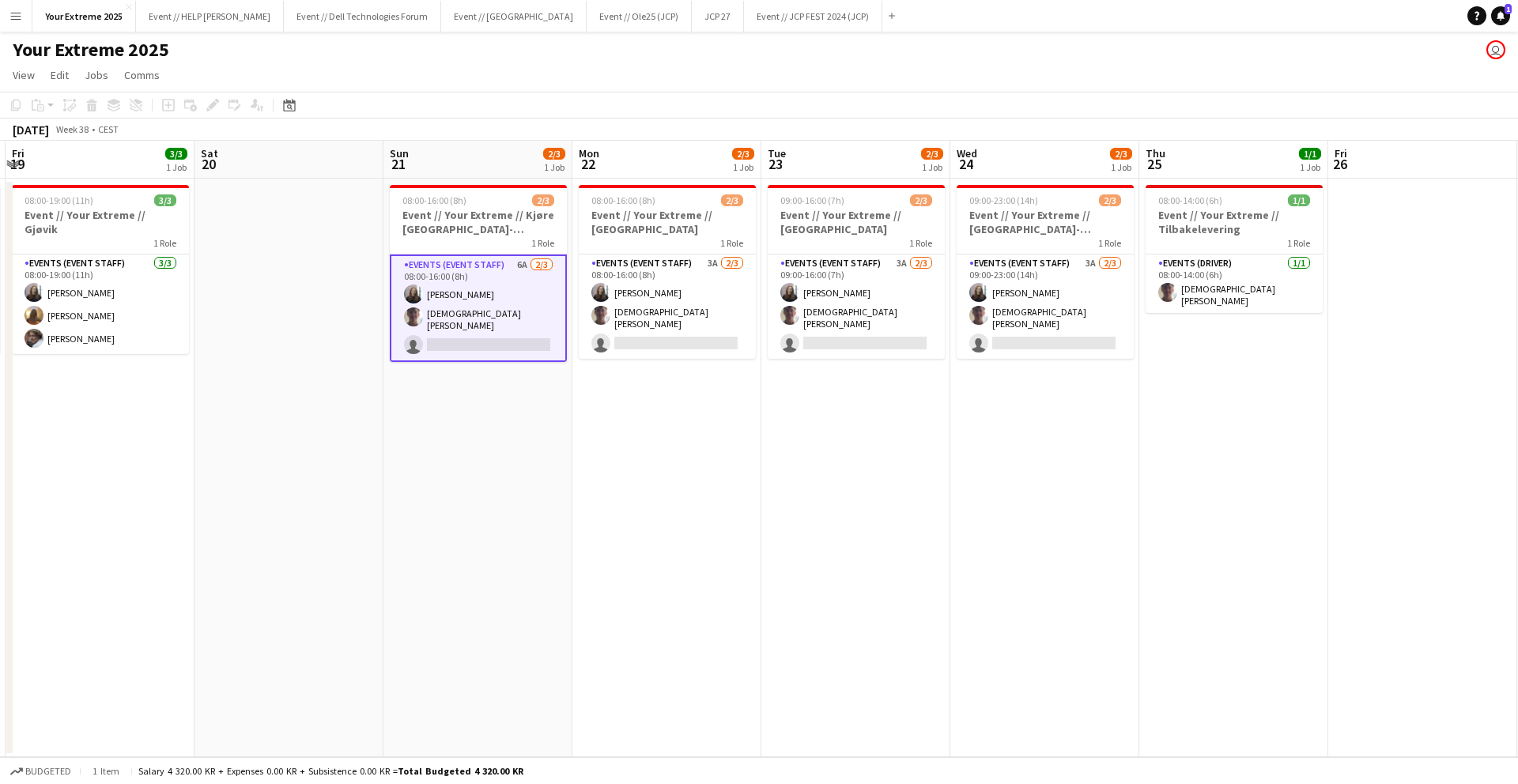
click at [1343, 357] on app-date-cell at bounding box center [1422, 468] width 189 height 579
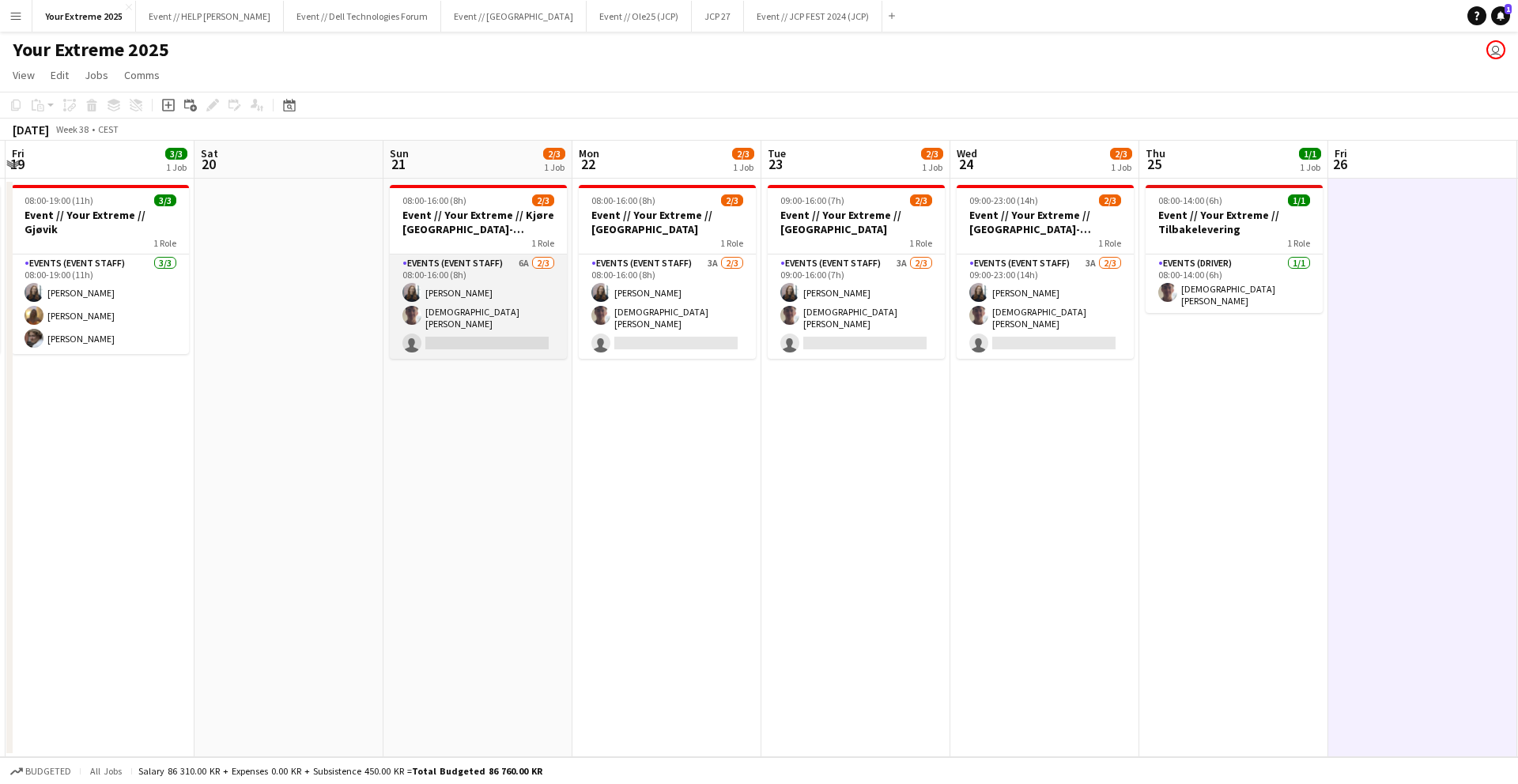
click at [451, 335] on app-card-role "Events (Event Staff) 6A [DATE] 08:00-16:00 (8h) [PERSON_NAME] [PERSON_NAME] sin…" at bounding box center [478, 307] width 177 height 104
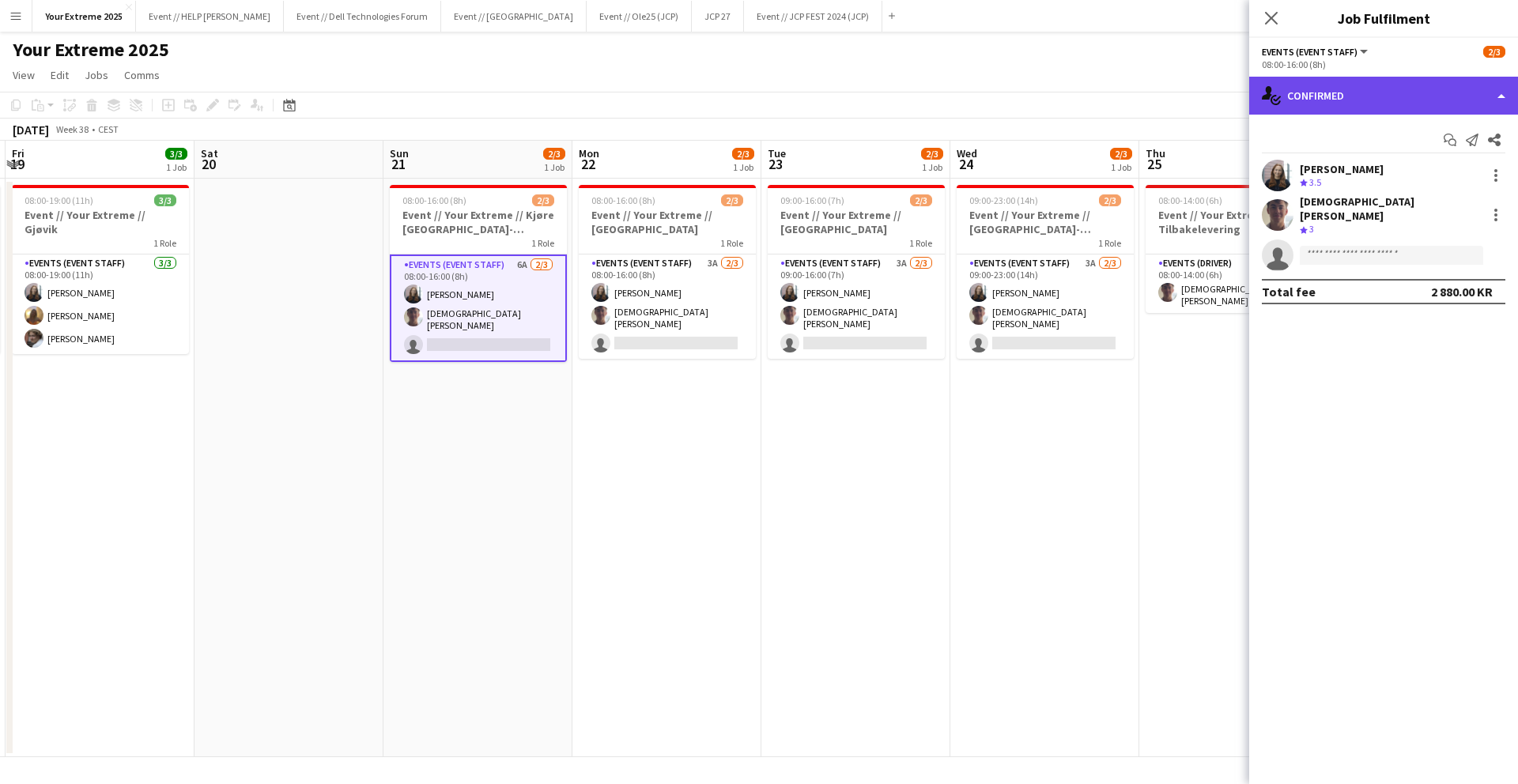
click at [1350, 91] on div "single-neutral-actions-check-2 Confirmed" at bounding box center [1384, 96] width 269 height 38
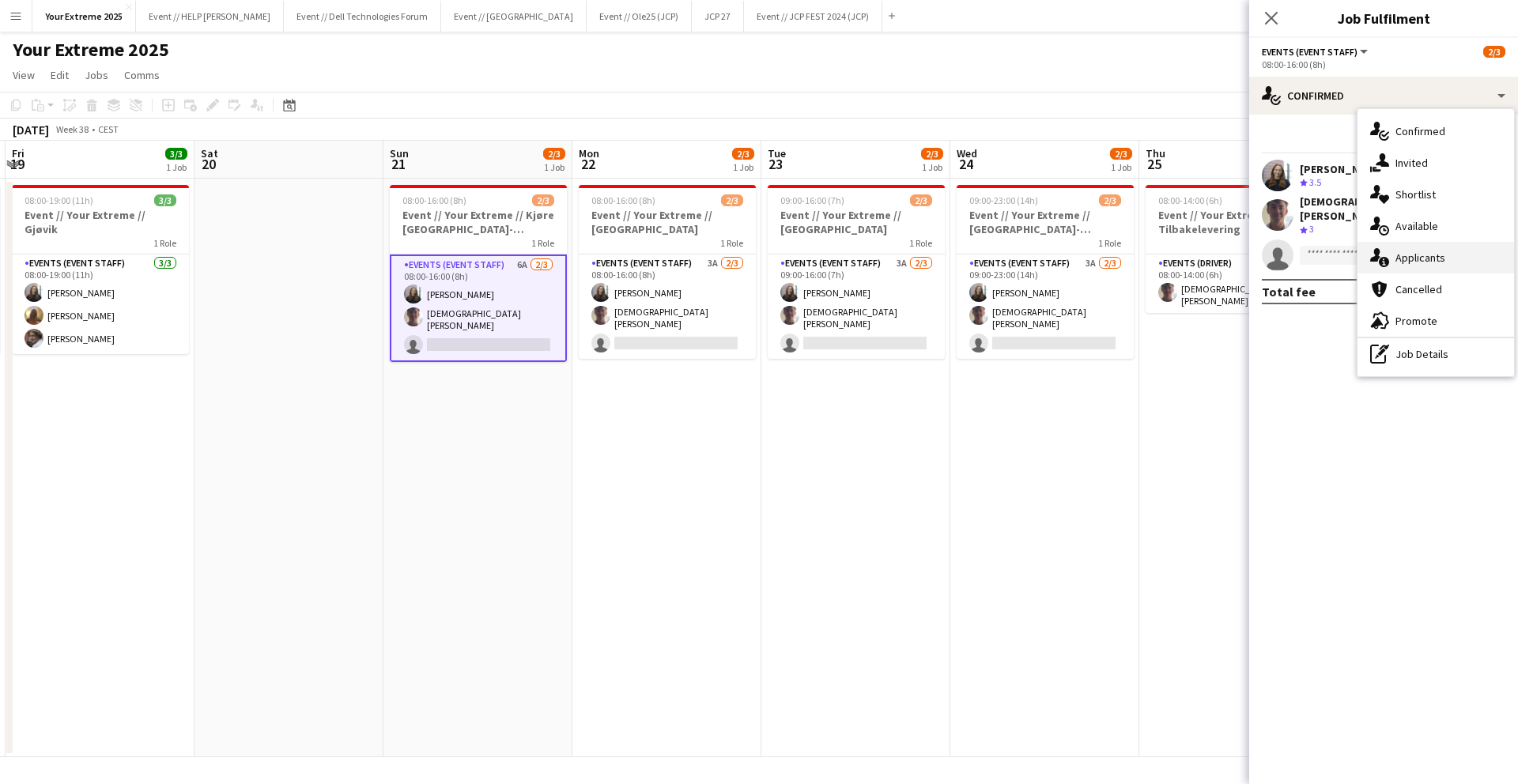
click at [1426, 261] on div "single-neutral-actions-information Applicants" at bounding box center [1436, 258] width 157 height 32
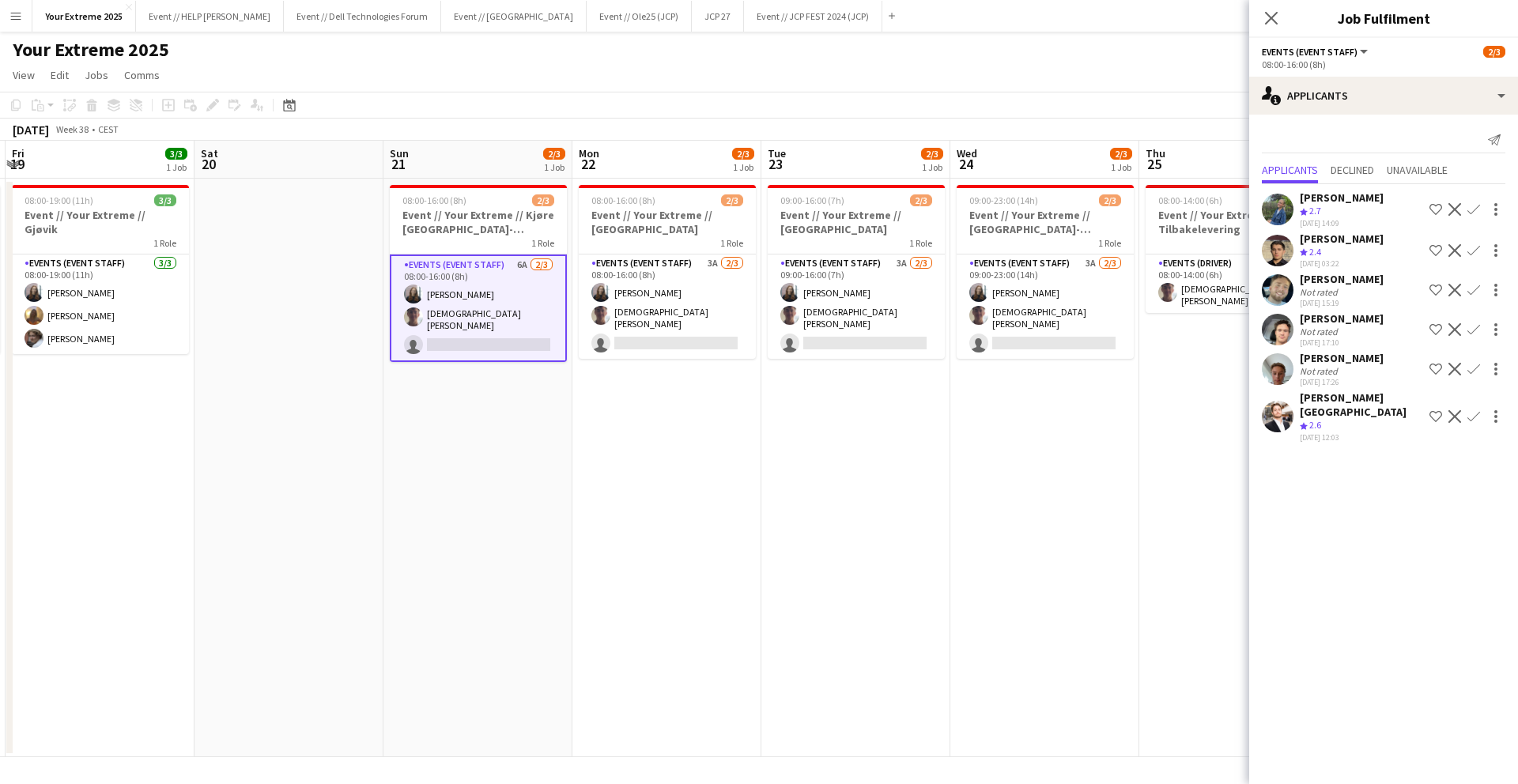
click at [1274, 329] on app-user-avatar at bounding box center [1278, 329] width 32 height 32
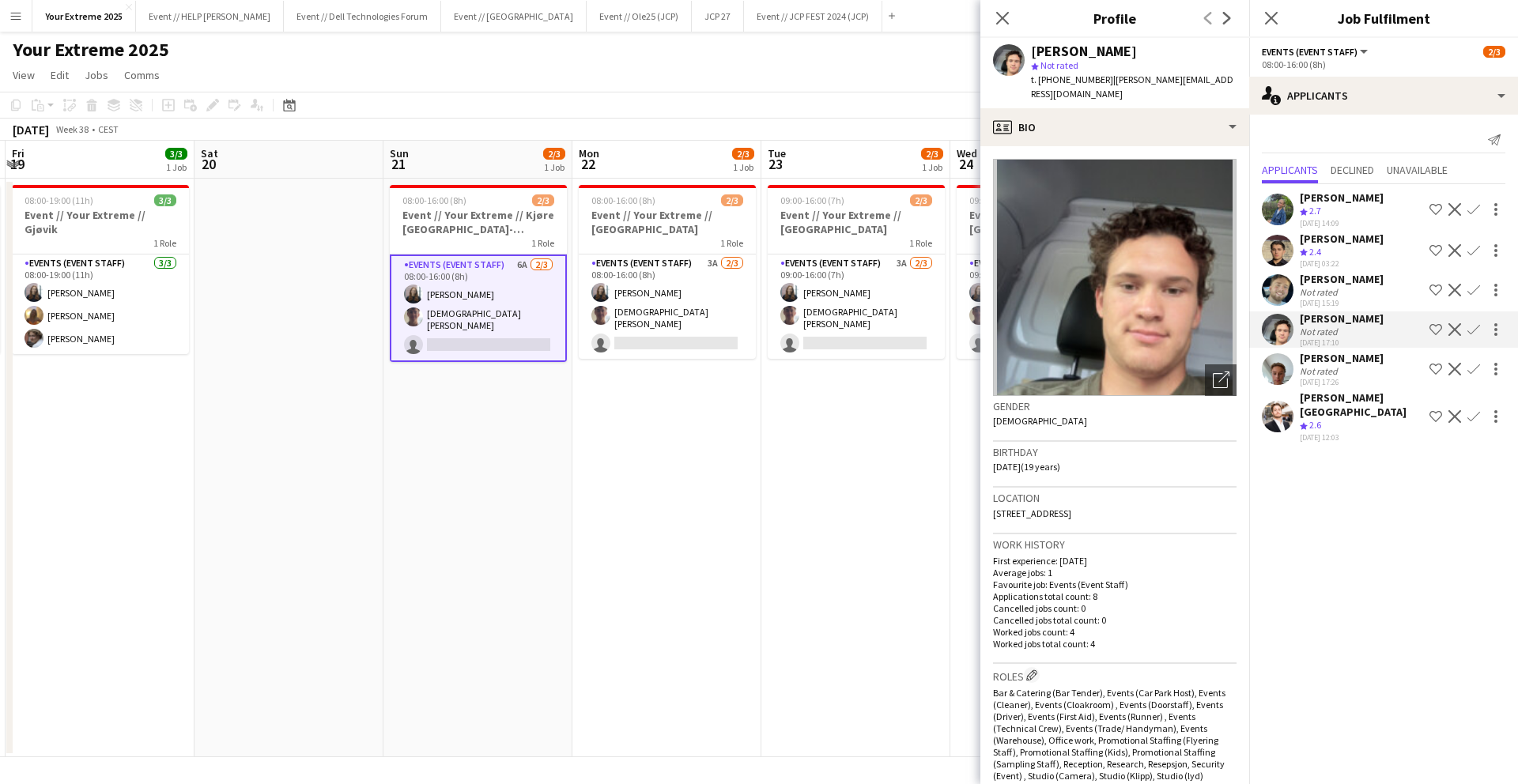
click at [1276, 370] on app-user-avatar at bounding box center [1278, 369] width 32 height 32
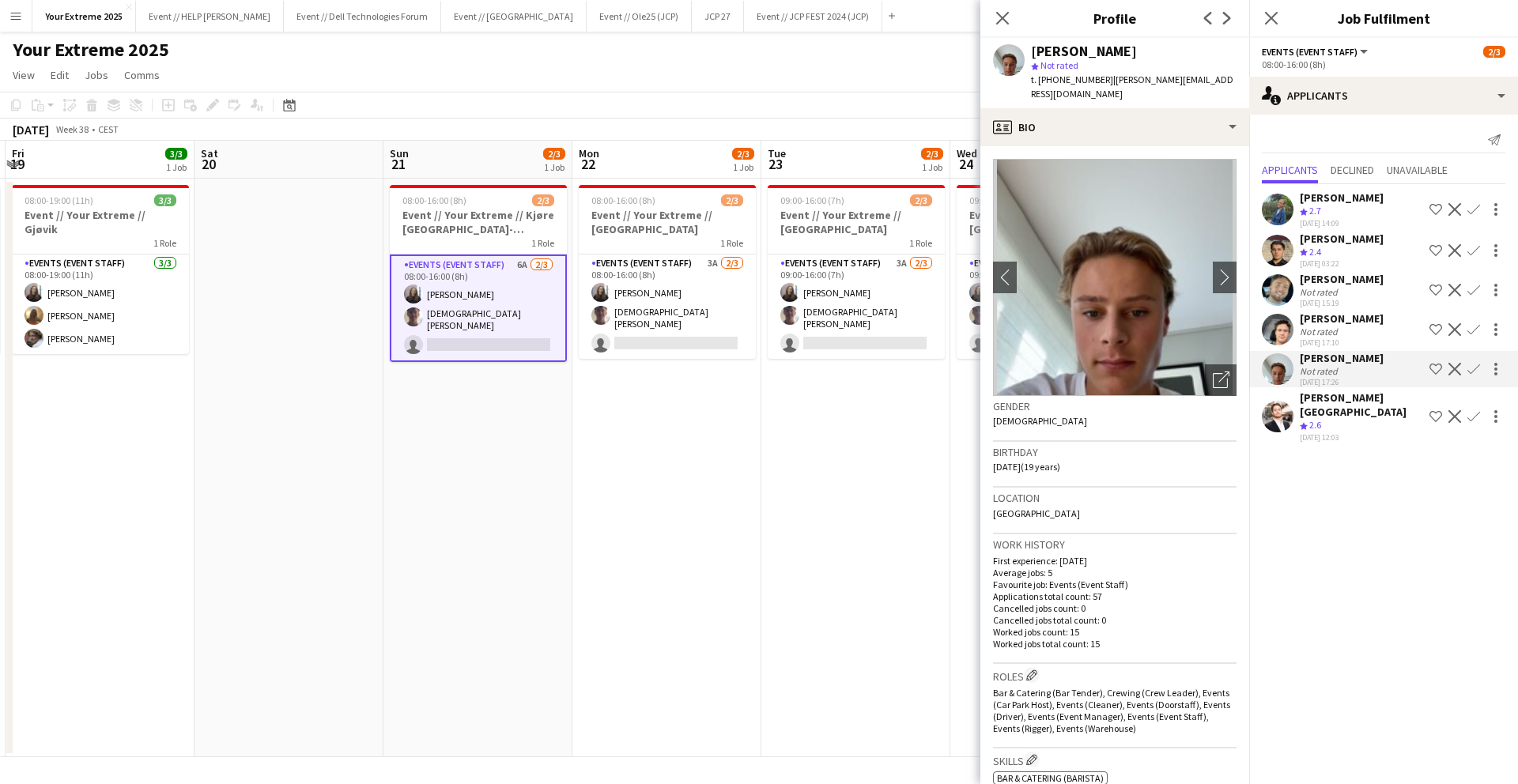
click at [1276, 322] on app-user-avatar at bounding box center [1278, 329] width 32 height 32
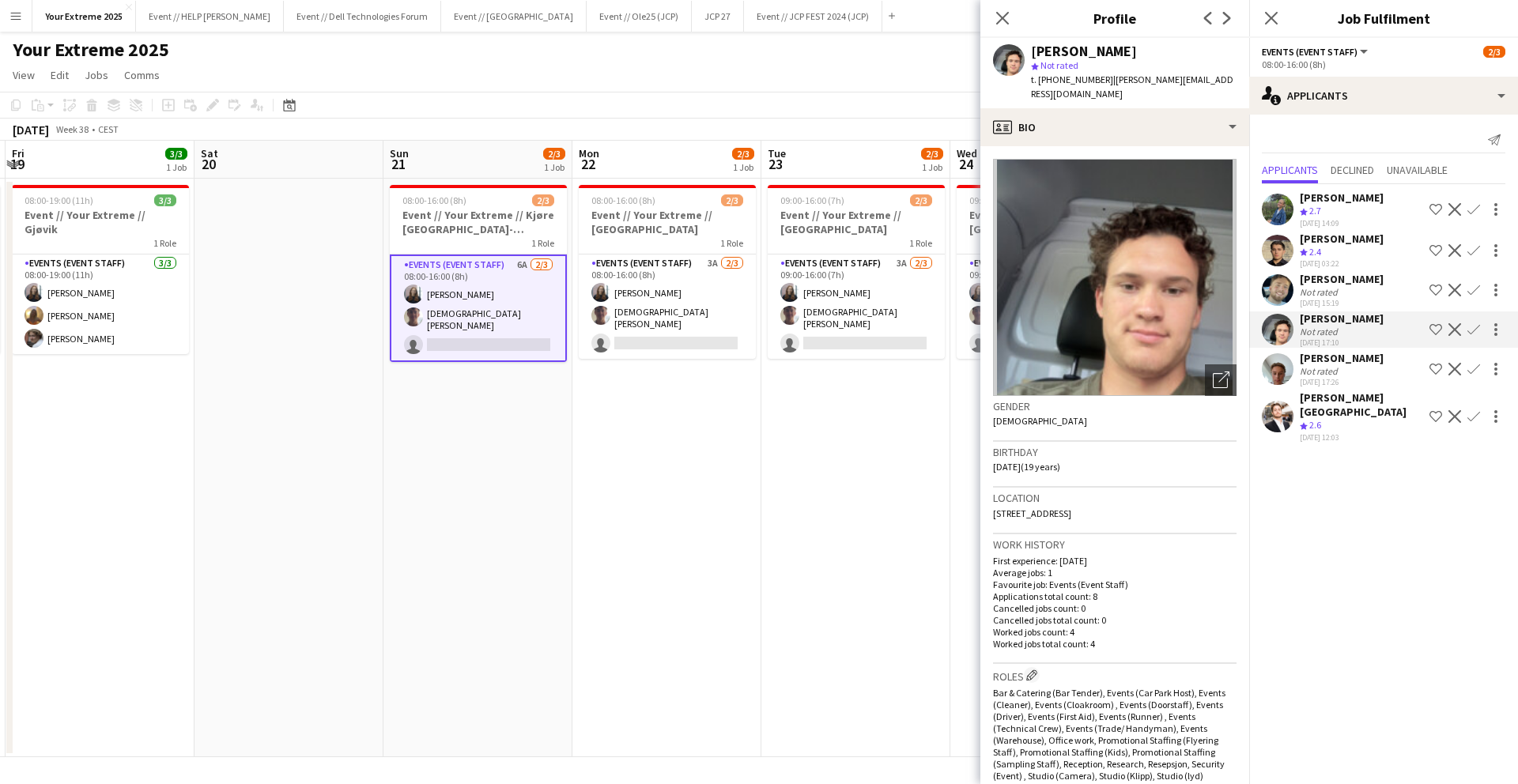
click at [1278, 366] on app-user-avatar at bounding box center [1278, 369] width 32 height 32
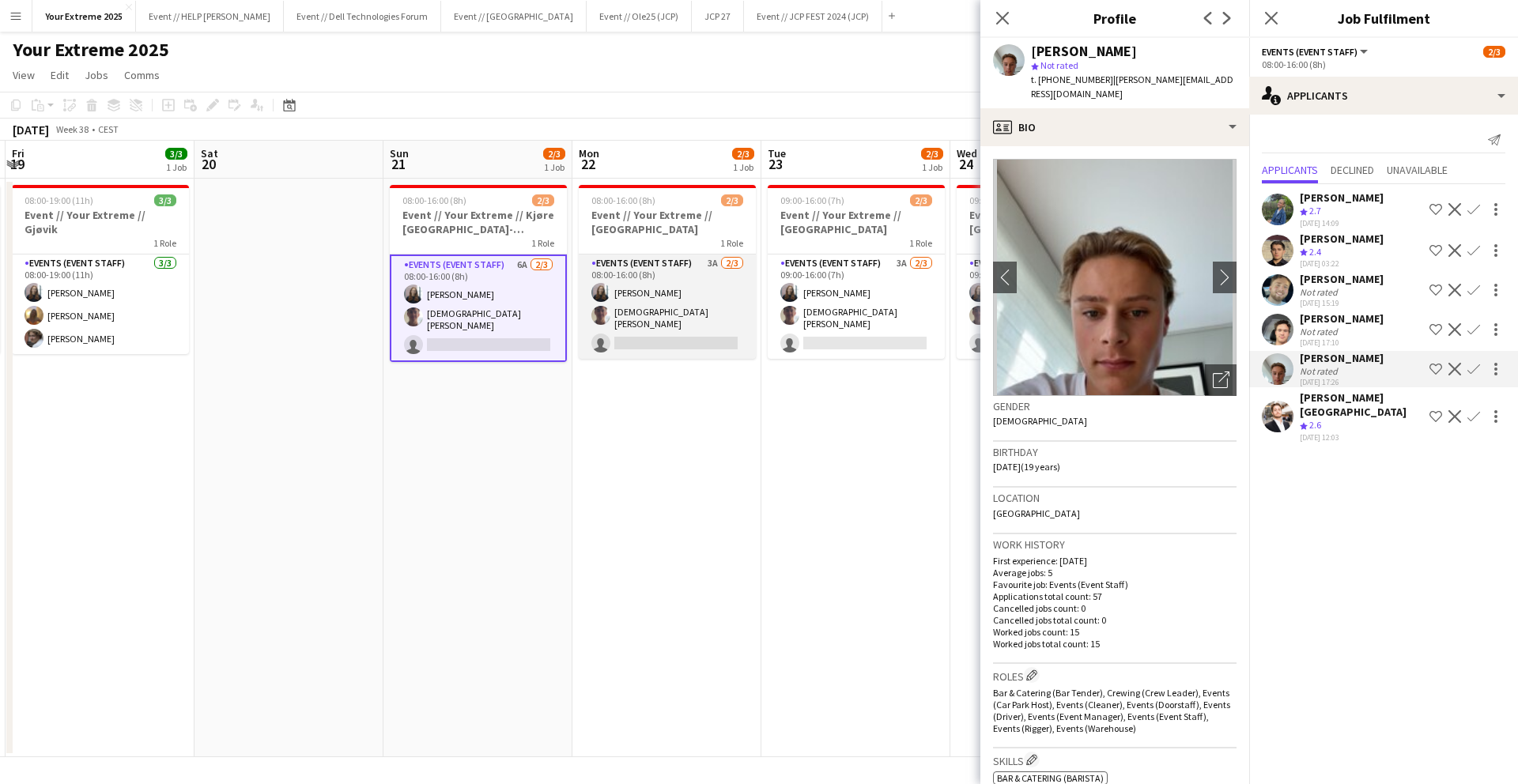
click at [702, 345] on app-card-role "Events (Event Staff) 3A [DATE] 08:00-16:00 (8h) [PERSON_NAME] [PERSON_NAME] sin…" at bounding box center [668, 307] width 177 height 104
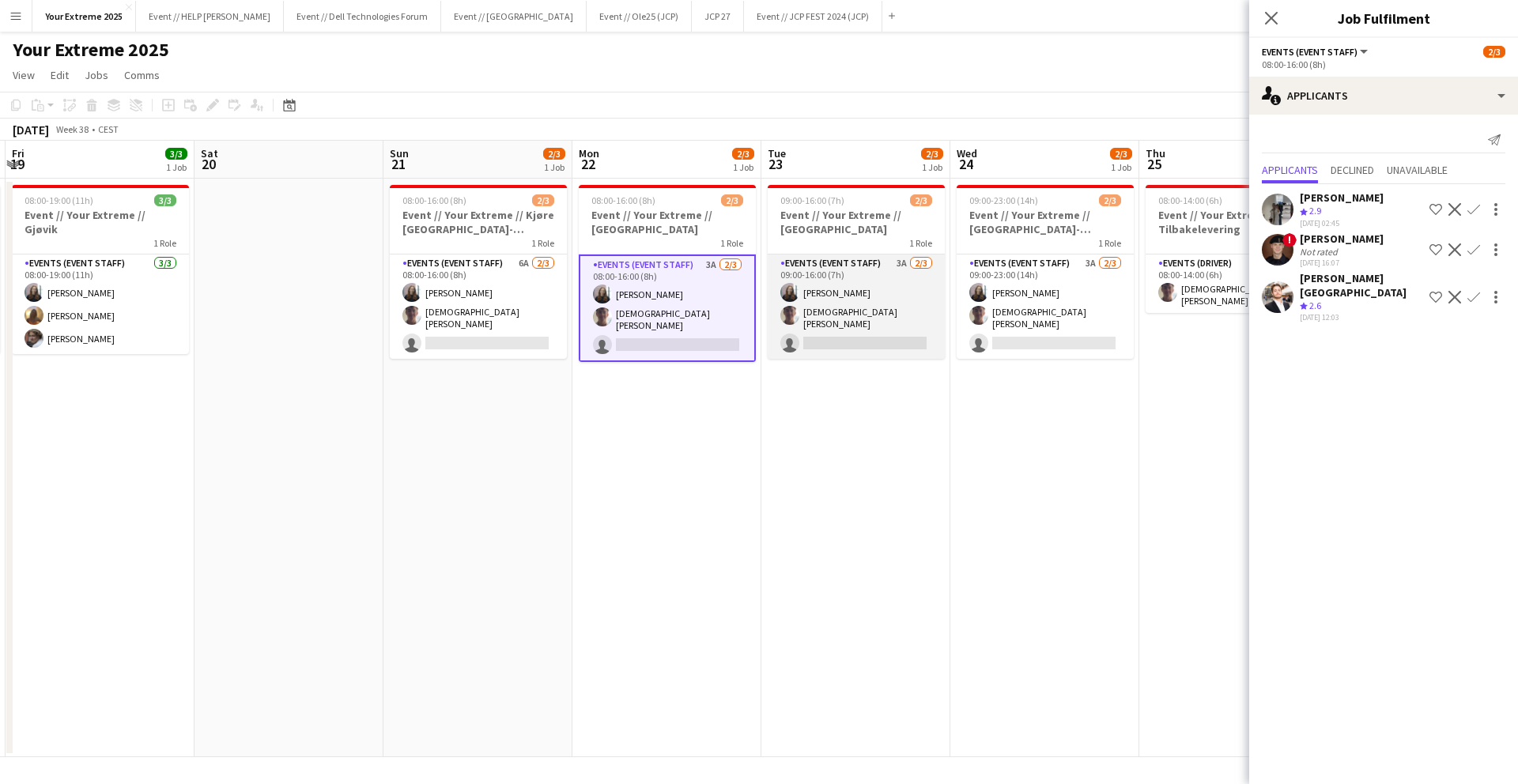
click at [903, 334] on app-card-role "Events (Event Staff) 3A [DATE] 09:00-16:00 (7h) [PERSON_NAME] [PERSON_NAME] sin…" at bounding box center [856, 307] width 177 height 104
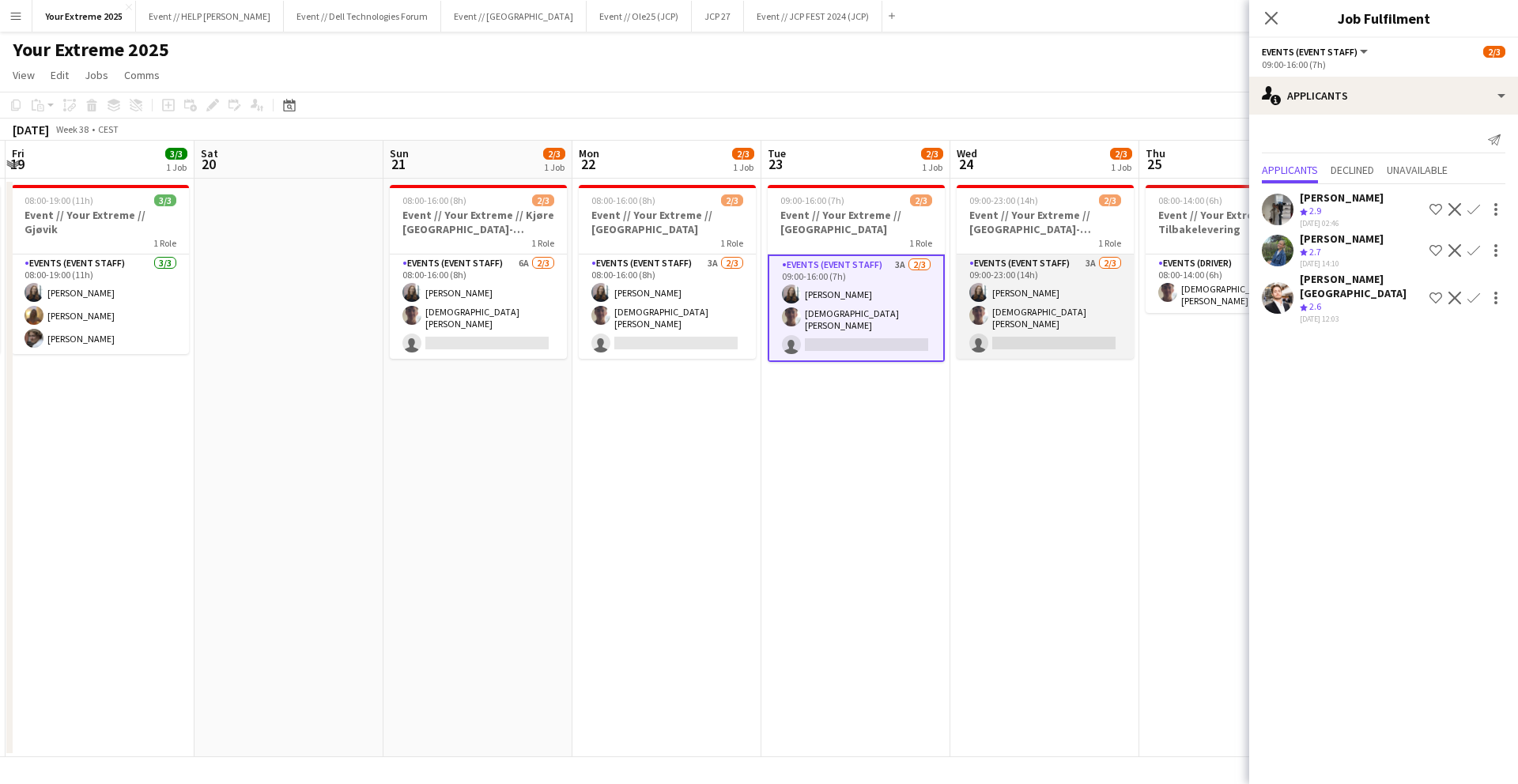
click at [1039, 333] on app-card-role "Events (Event Staff) 3A [DATE] 09:00-23:00 (14h) [PERSON_NAME] [PERSON_NAME] si…" at bounding box center [1045, 307] width 177 height 104
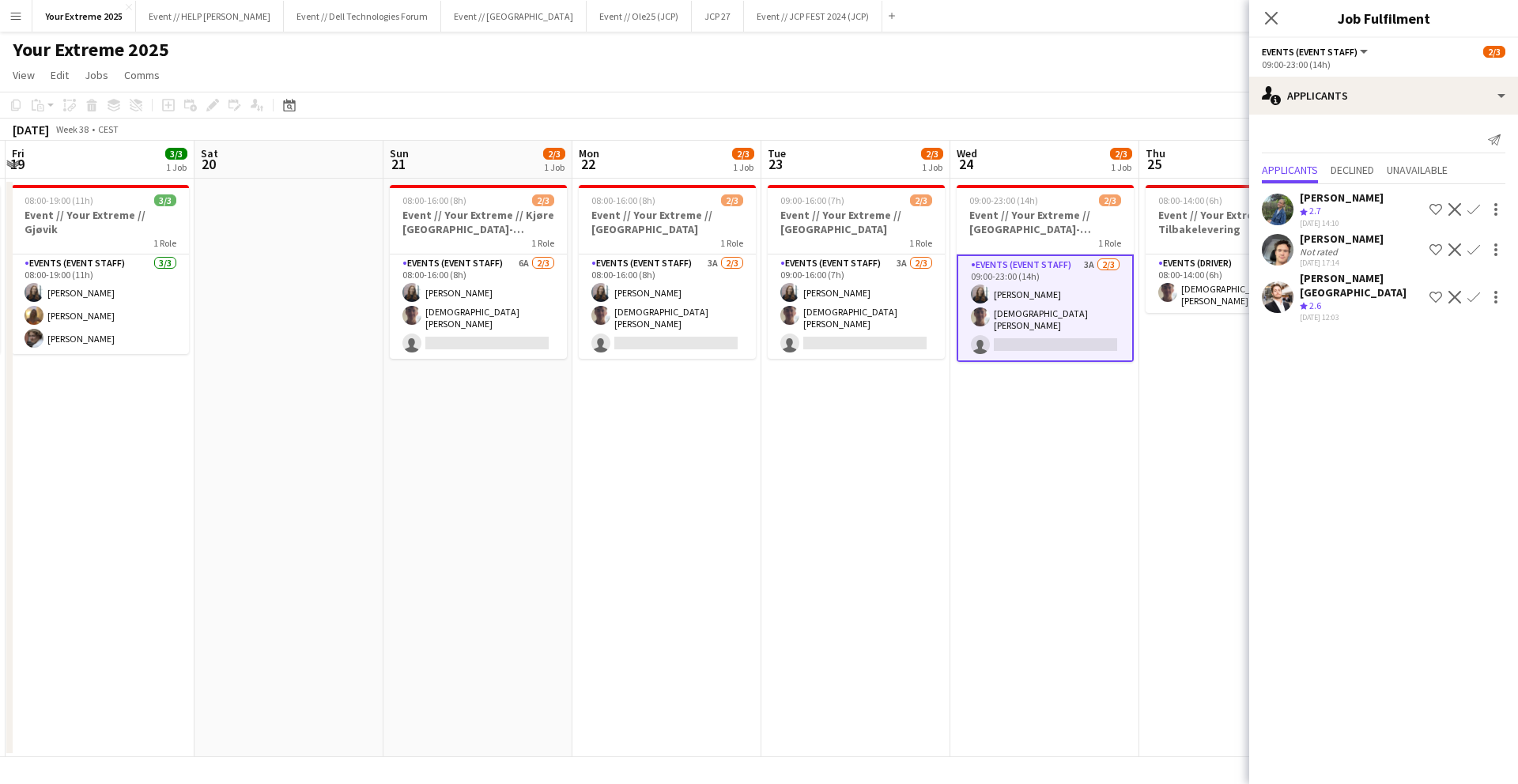
click at [1273, 247] on app-user-avatar at bounding box center [1278, 250] width 32 height 32
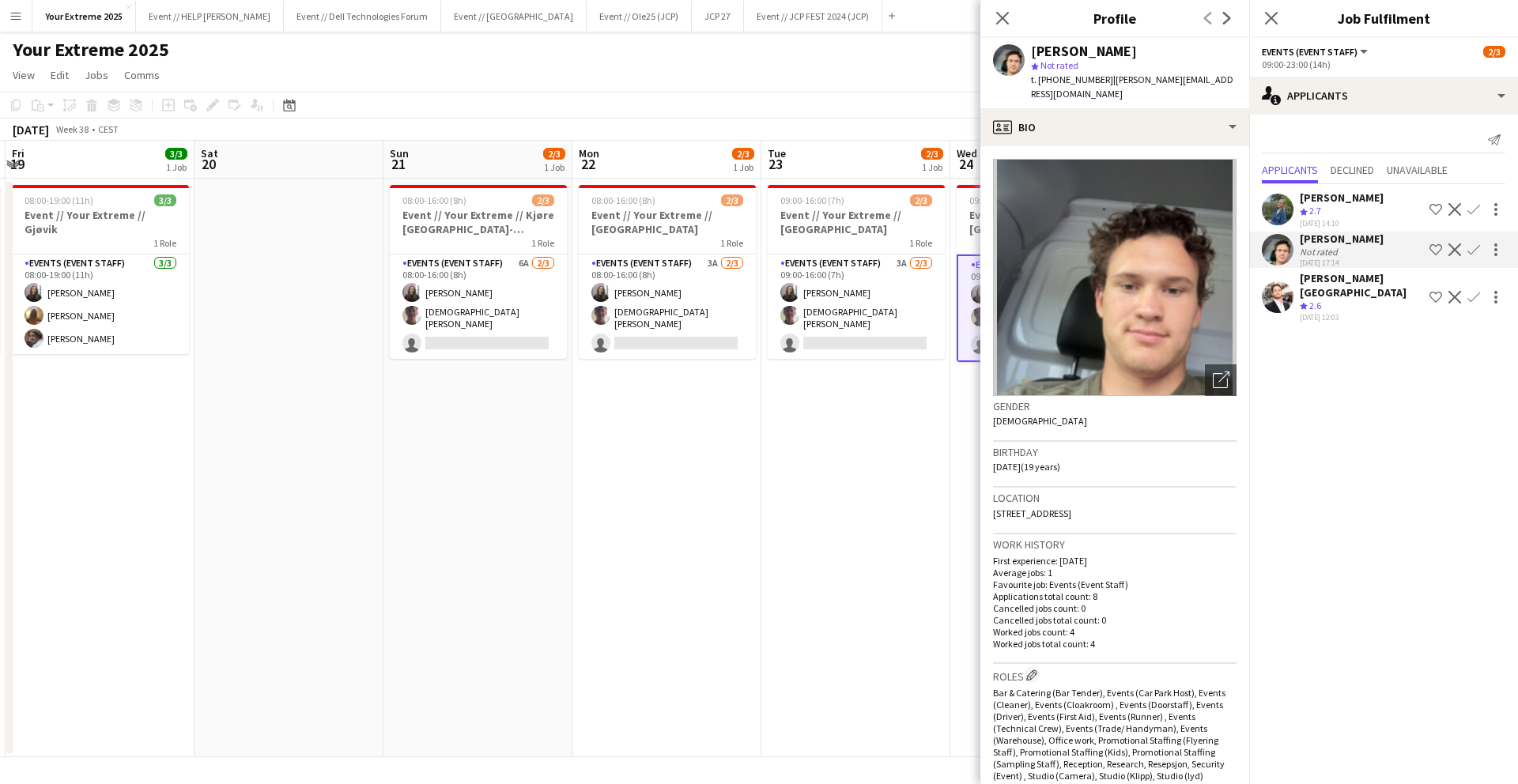
click at [321, 463] on app-date-cell at bounding box center [289, 468] width 189 height 579
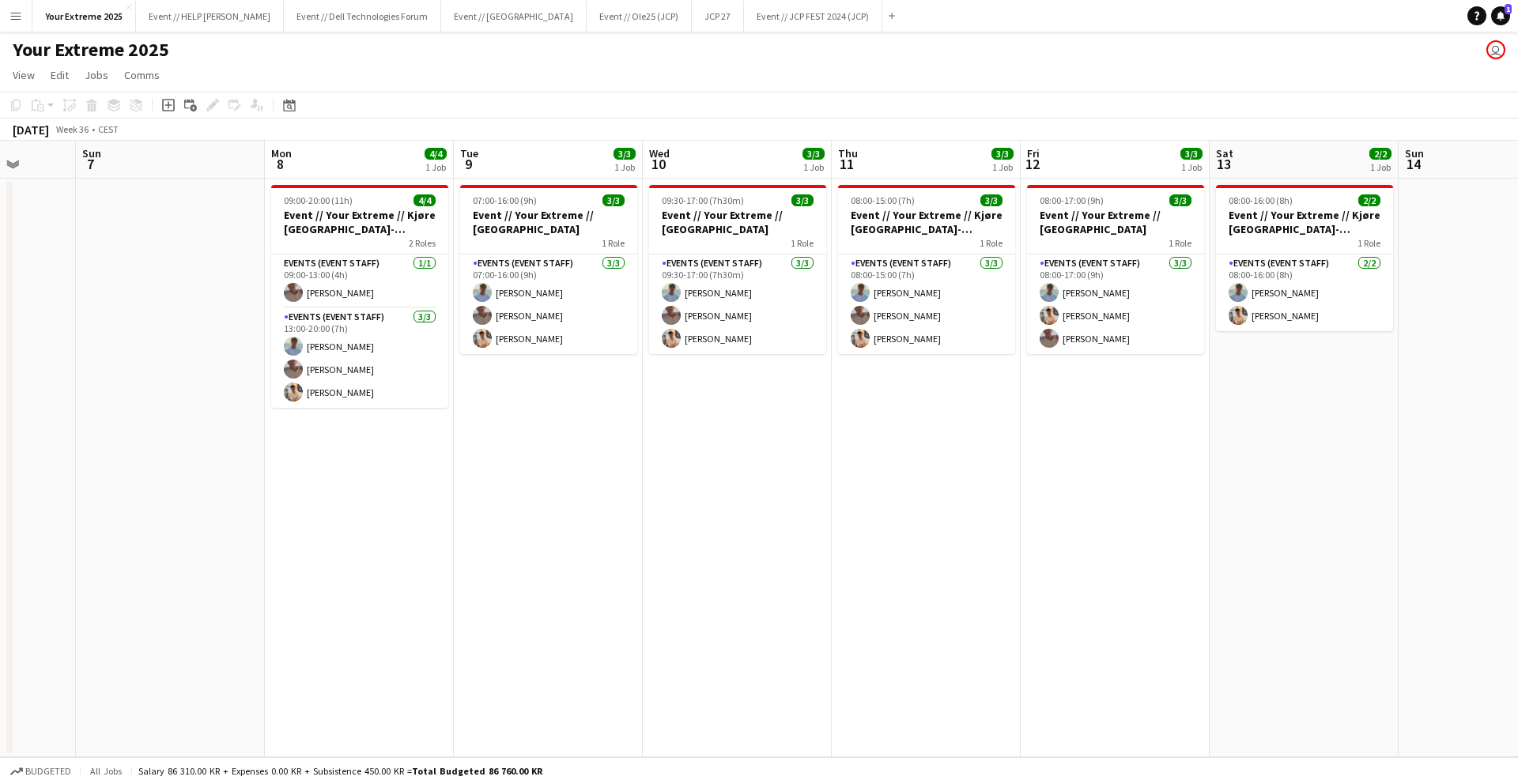
scroll to position [0, 479]
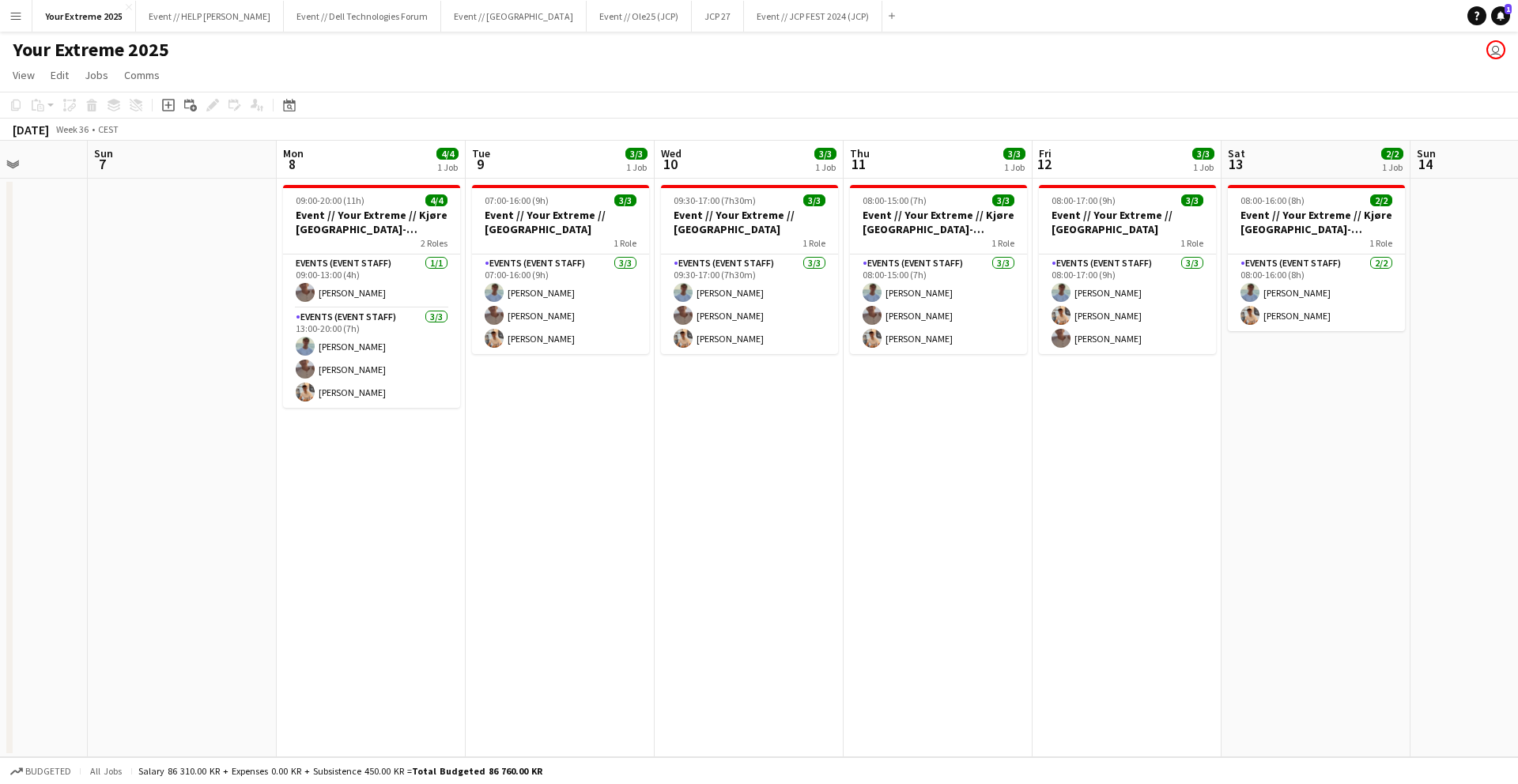
click at [177, 511] on app-date-cell at bounding box center [182, 468] width 189 height 579
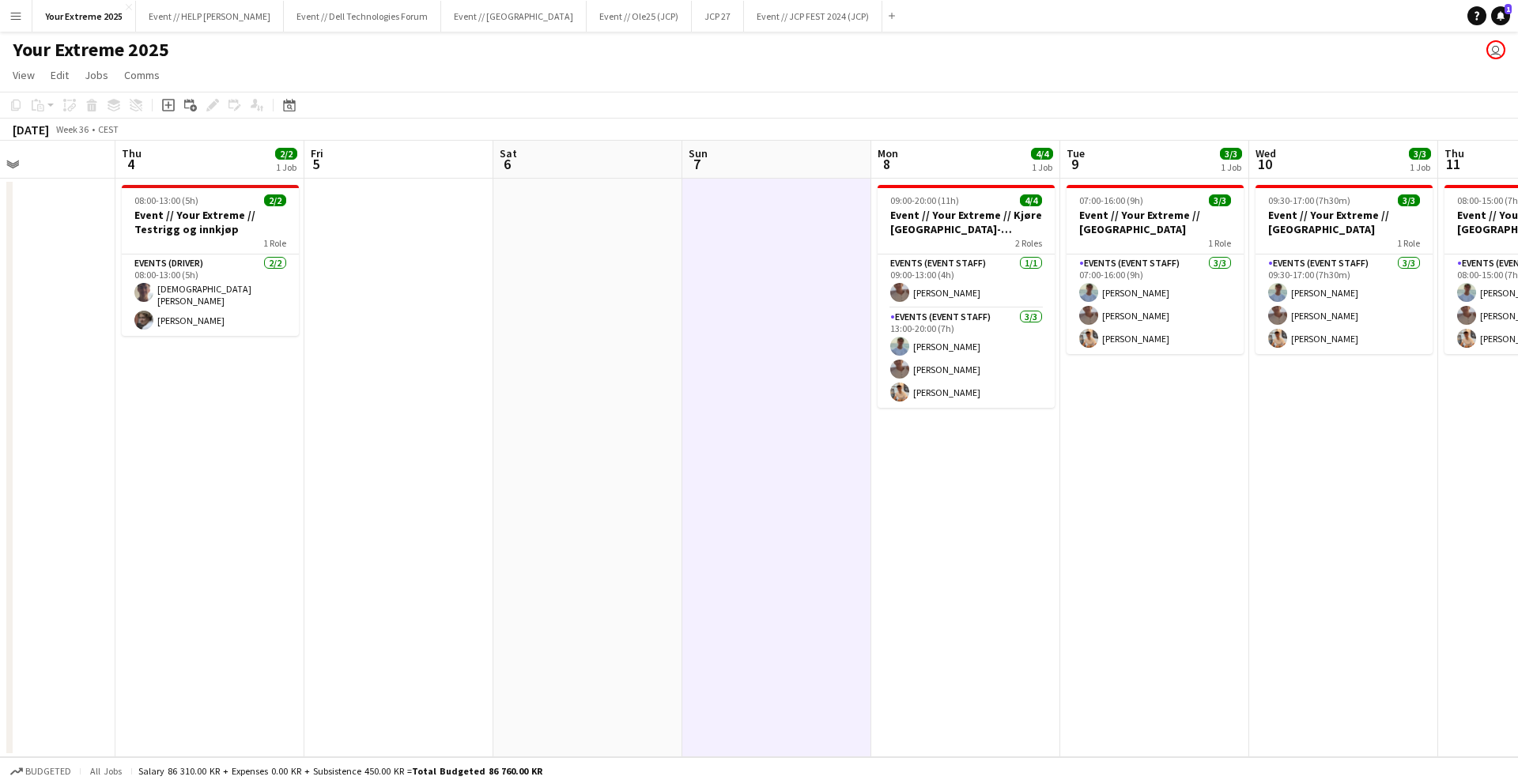
scroll to position [0, 409]
